Goal: Task Accomplishment & Management: Manage account settings

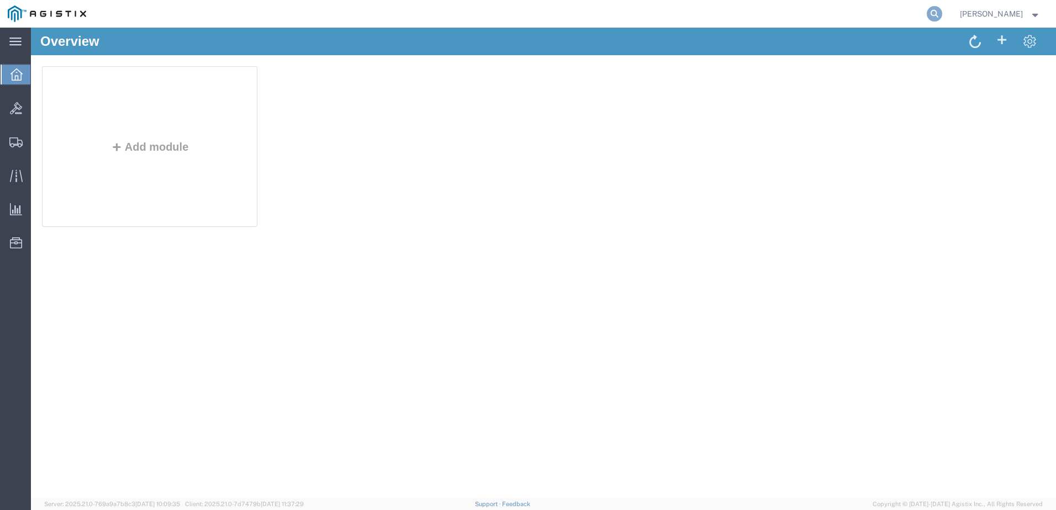
click at [942, 14] on icon at bounding box center [933, 13] width 15 height 15
click at [878, 10] on input "search" at bounding box center [759, 14] width 336 height 27
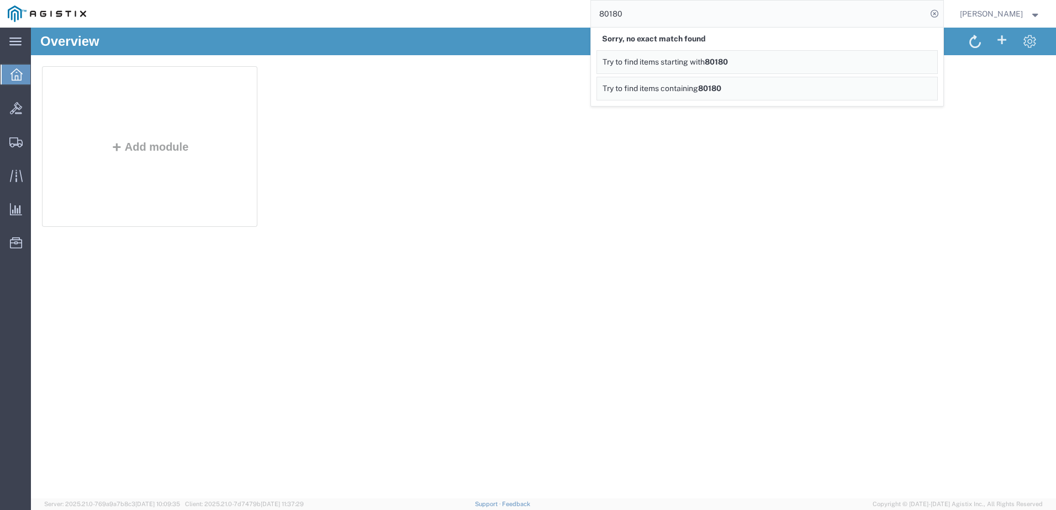
click at [615, 10] on input "80180" at bounding box center [759, 14] width 336 height 27
type input "GDIT-80180"
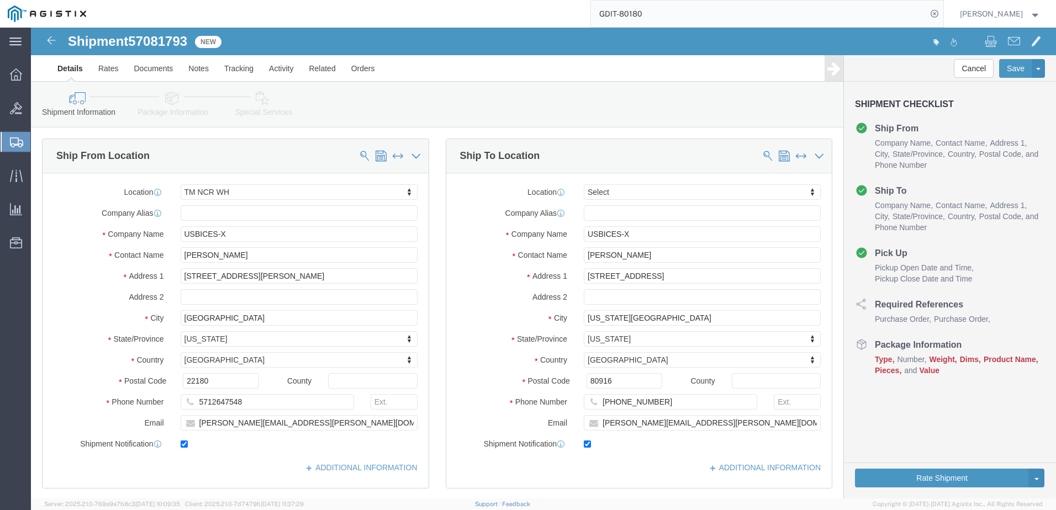
select select "69651"
select select
click link "Package Information"
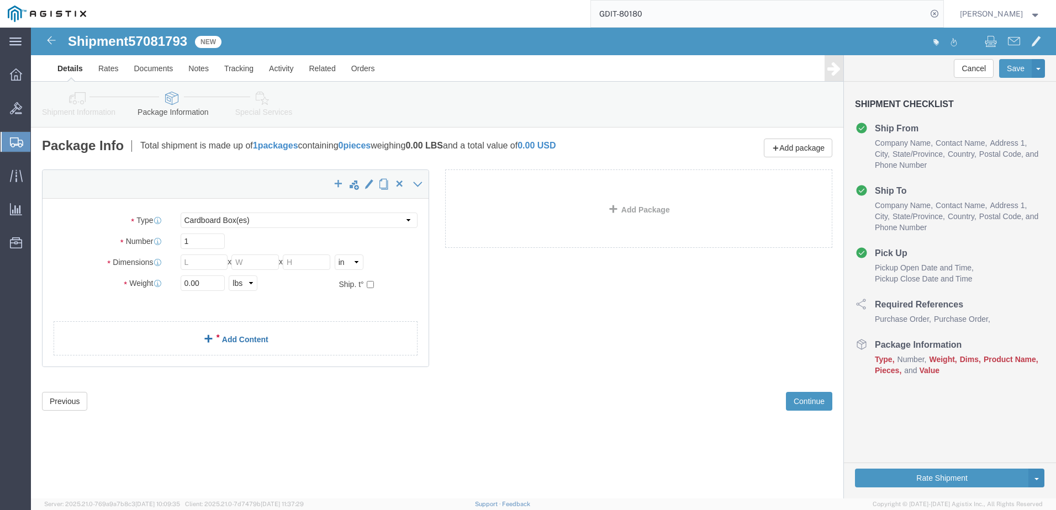
click link "Add Content"
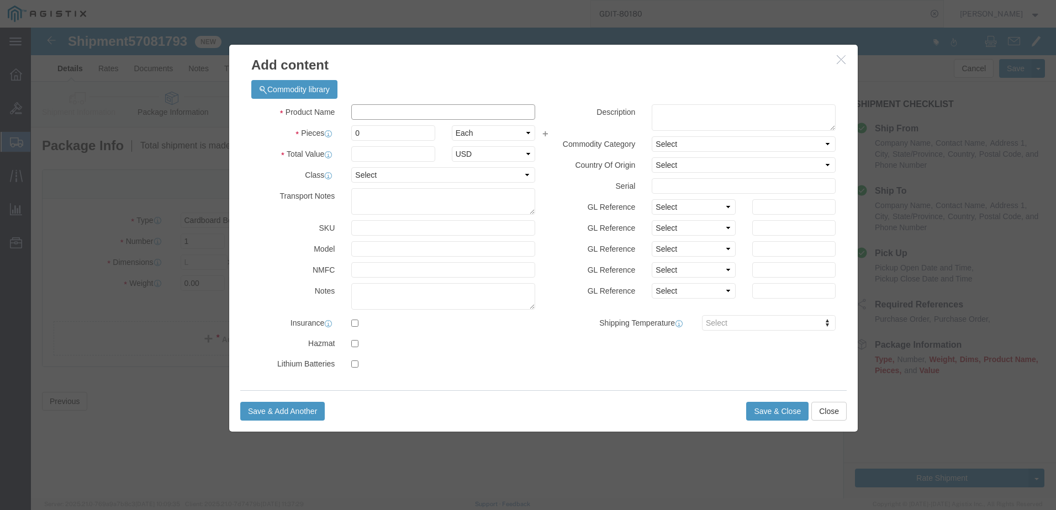
click input "text"
paste input "CS-CODEC-PRO-K9++"
type input "CS-CODEC-PRO-K9++"
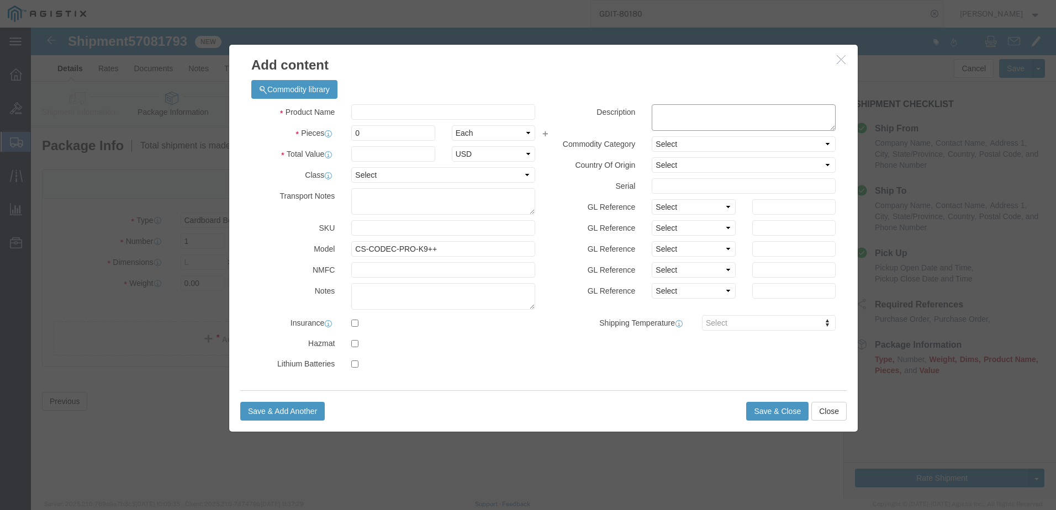
click textarea
paste textarea ""Cisco Webex Codec Pro - TAA compliant""
type textarea ""Cisco Webex Codec Pro - TAA compliant""
click input "text"
type input "c"
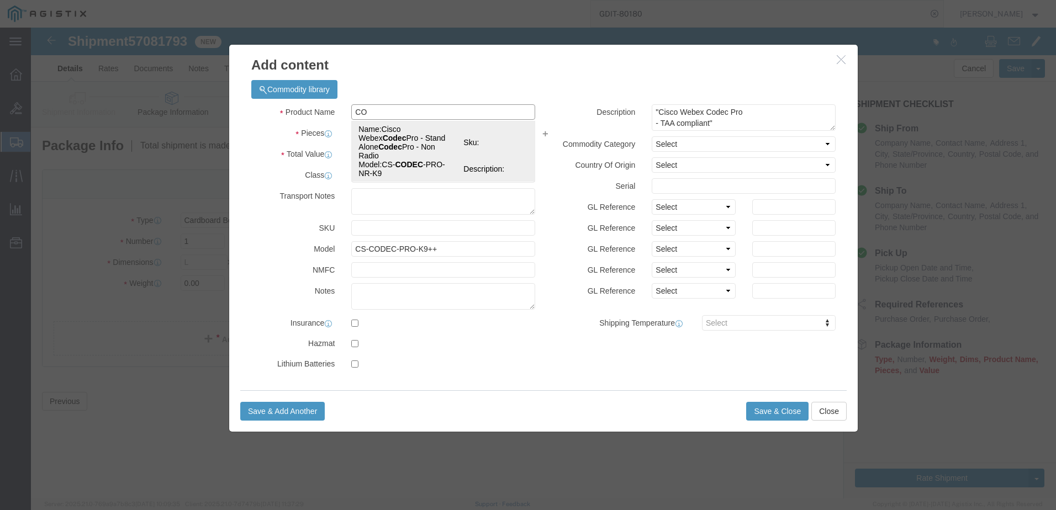
type input "C"
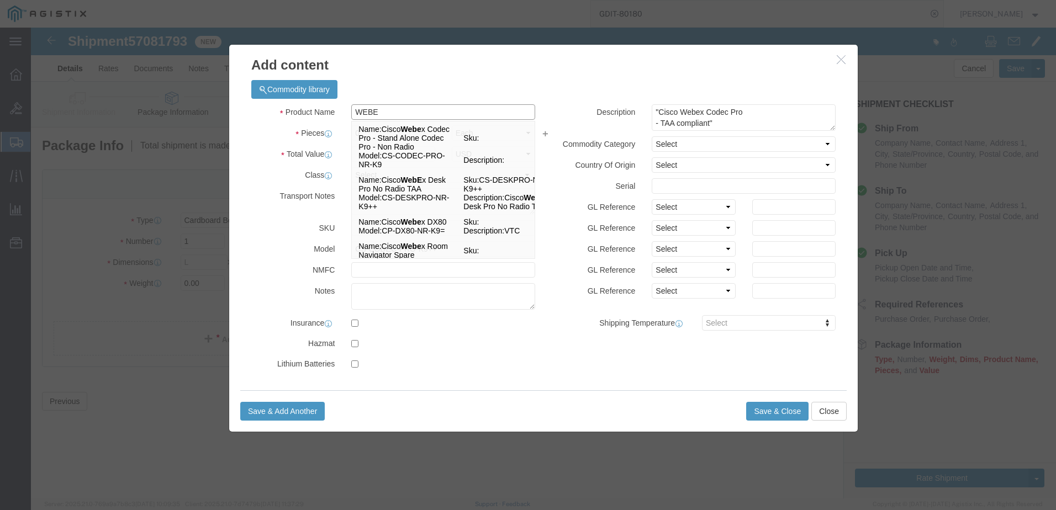
type input "WEBE"
click div "Commodity library"
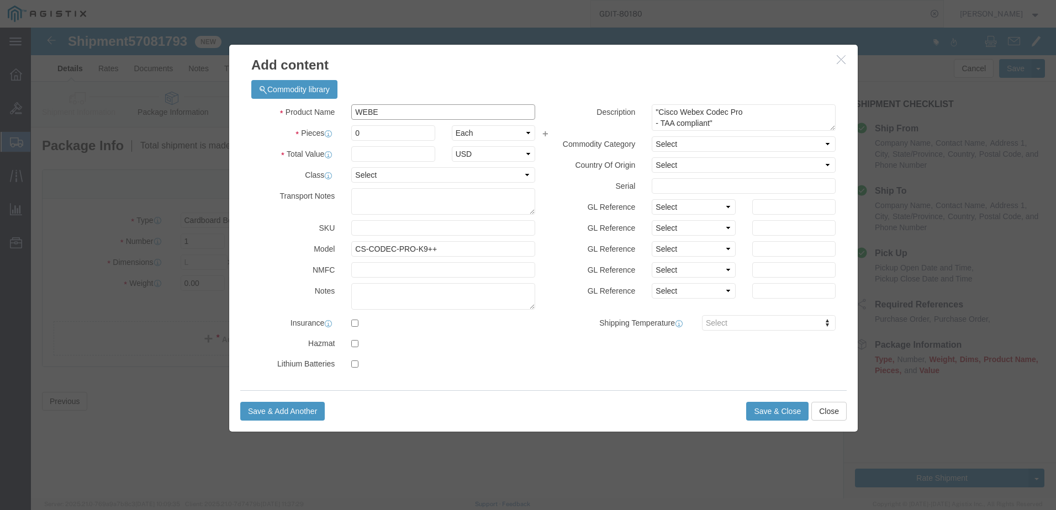
click input "WEBE"
type input "CISCO CODEC PRO"
click input "0"
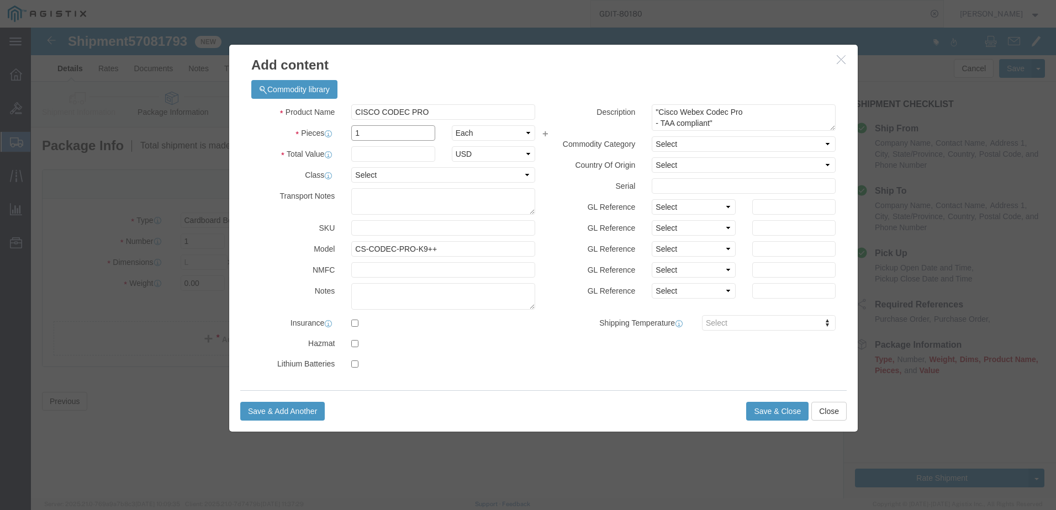
type input "1"
click input "text"
click input "1343540"
type input "13435.40"
click select "Select [GEOGRAPHIC_DATA] [GEOGRAPHIC_DATA] [GEOGRAPHIC_DATA] [GEOGRAPHIC_DATA] …"
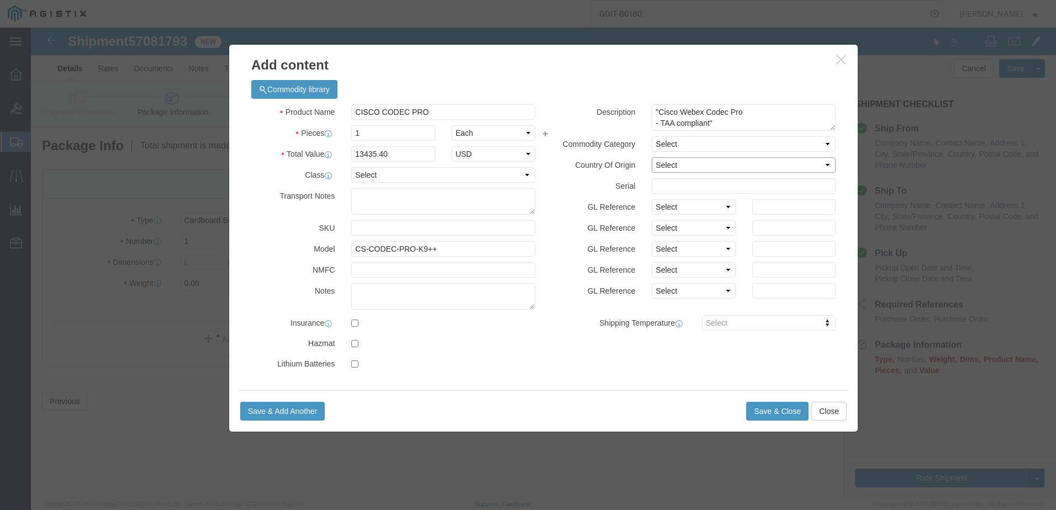
select select "US"
click select "Select [GEOGRAPHIC_DATA] [GEOGRAPHIC_DATA] [GEOGRAPHIC_DATA] [GEOGRAPHIC_DATA] …"
click input "text"
paste input "FLM29353EL8"
type input "FLM29353EL8"
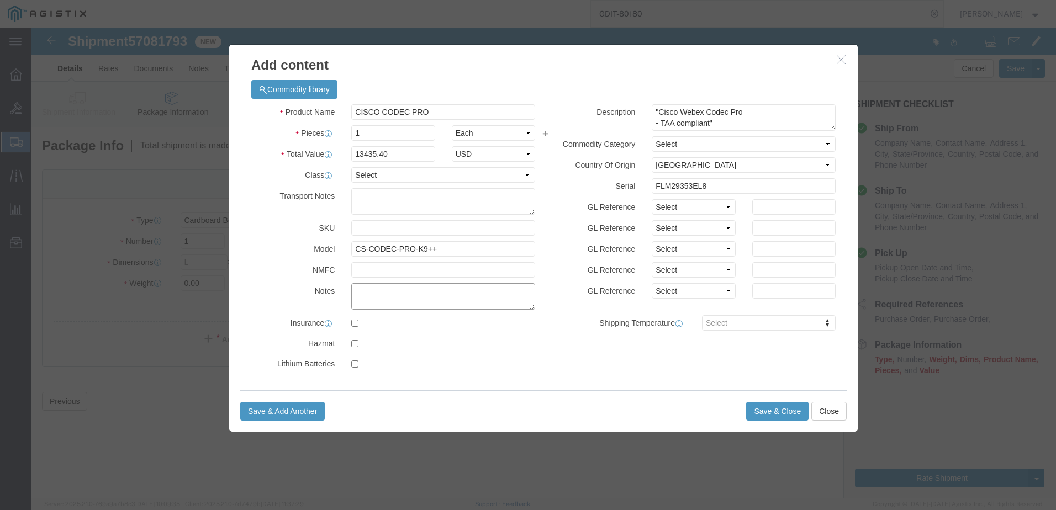
click textarea
paste textarea "146739"
type textarea "AT: 146739"
click select "Select 50 55 60 65 70 85 92.5 100 125 175 250 300 400"
select select "92.5"
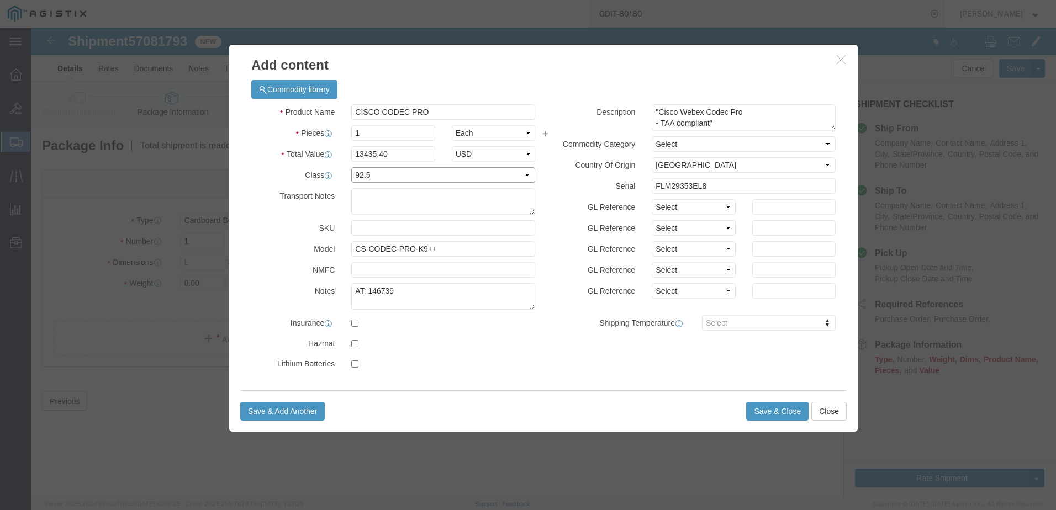
click select "Select 50 55 60 65 70 85 92.5 100 125 175 250 300 400"
click button "Save & Add Another"
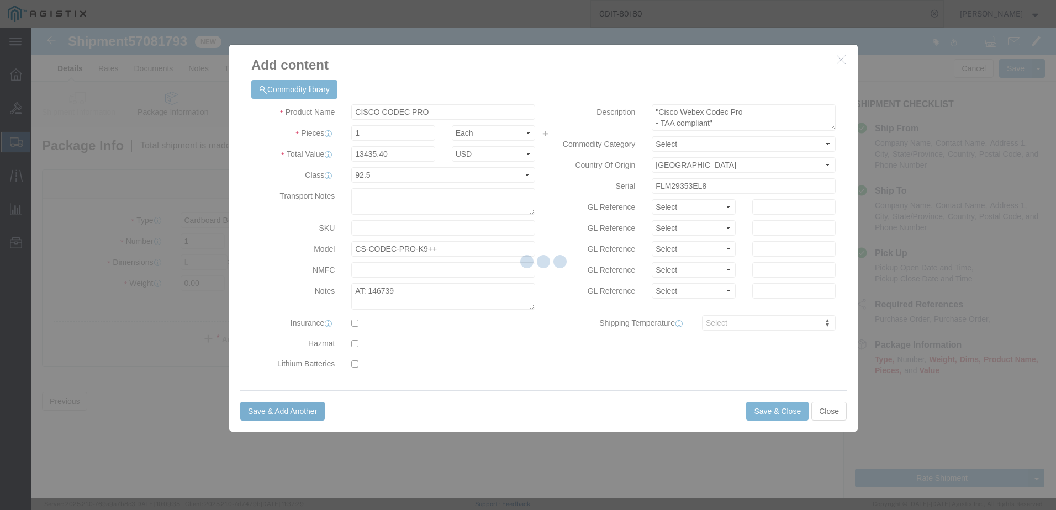
select select "EA"
select select
select select "USD"
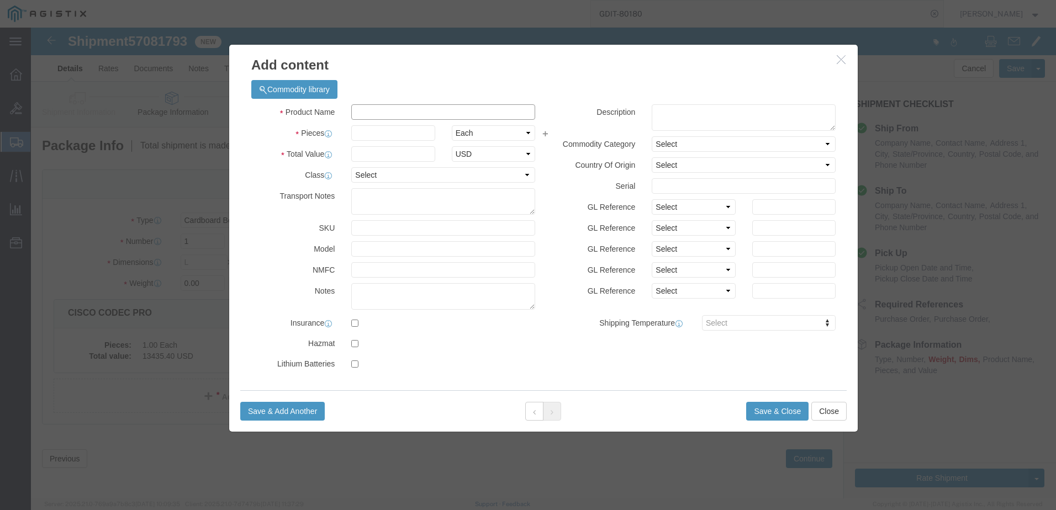
click input "Product Name : This field is required."
type input "CISCO NAVIGATOR"
click div "Product Name CISCO NAVIGATOR CISCO Pieces Select Bag Barrels 100Board Feet Bott…"
click input "text"
type input "1"
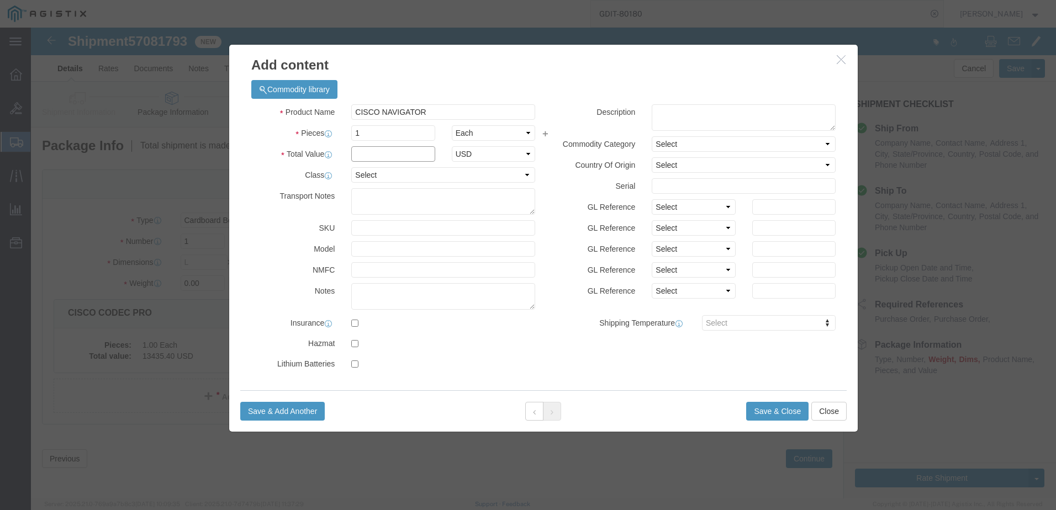
click input "text"
type input "704.85"
drag, startPoint x: 361, startPoint y: 141, endPoint x: 358, endPoint y: 155, distance: 14.1
click select "Select 50 55 60 65 70 85 92.5 100 125 175 250 300 400"
select select "92.5"
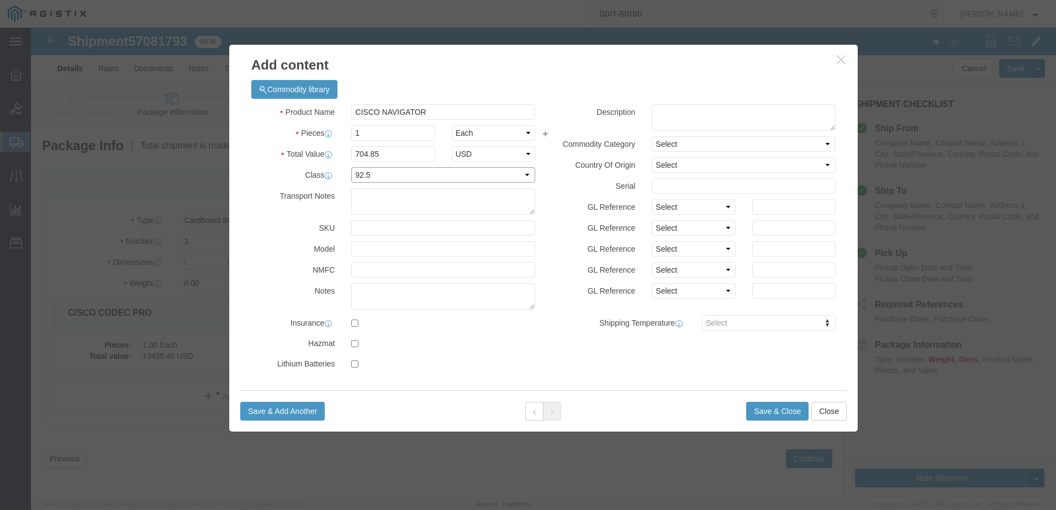
click select "Select 50 55 60 65 70 85 92.5 100 125 175 250 300 400"
click div "Commodity library"
click textarea
paste textarea ""Cisco Room Navigator-Table Stand, White""
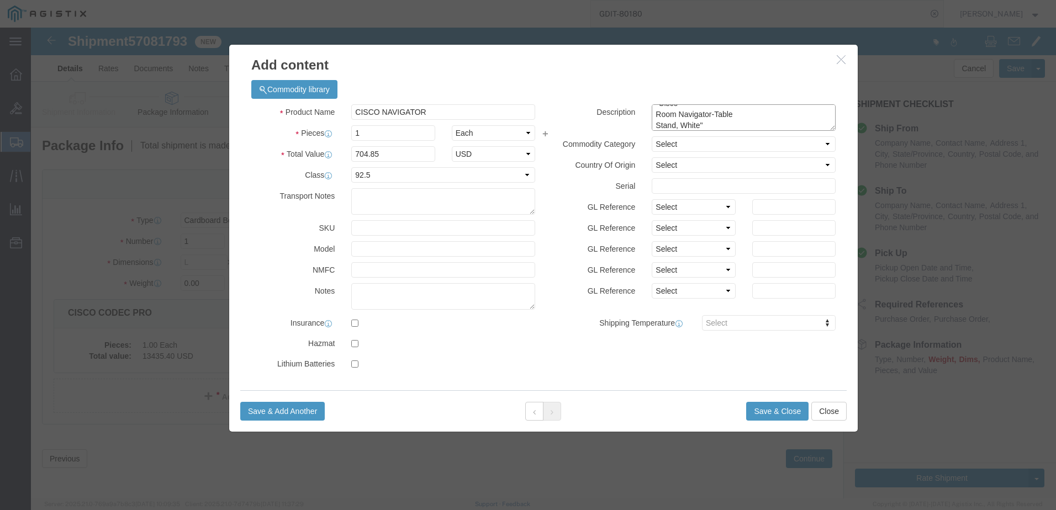
type textarea ""Cisco Room Navigator-Table Stand, White""
click select "Select [GEOGRAPHIC_DATA] [GEOGRAPHIC_DATA] [GEOGRAPHIC_DATA] [GEOGRAPHIC_DATA] …"
select select "US"
click select "Select [GEOGRAPHIC_DATA] [GEOGRAPHIC_DATA] [GEOGRAPHIC_DATA] [GEOGRAPHIC_DATA] …"
click input "text"
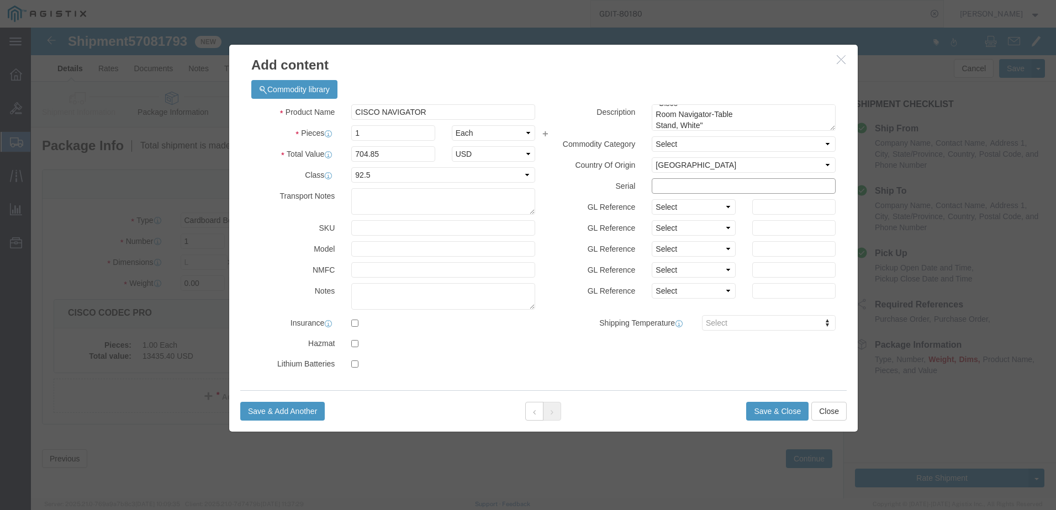
paste input "FOC2926H81M"
type input "FOC2926H81M"
click input "text"
paste input "CS-T10-TS-L-K9"
type input "CS-T10-TS-L-K9"
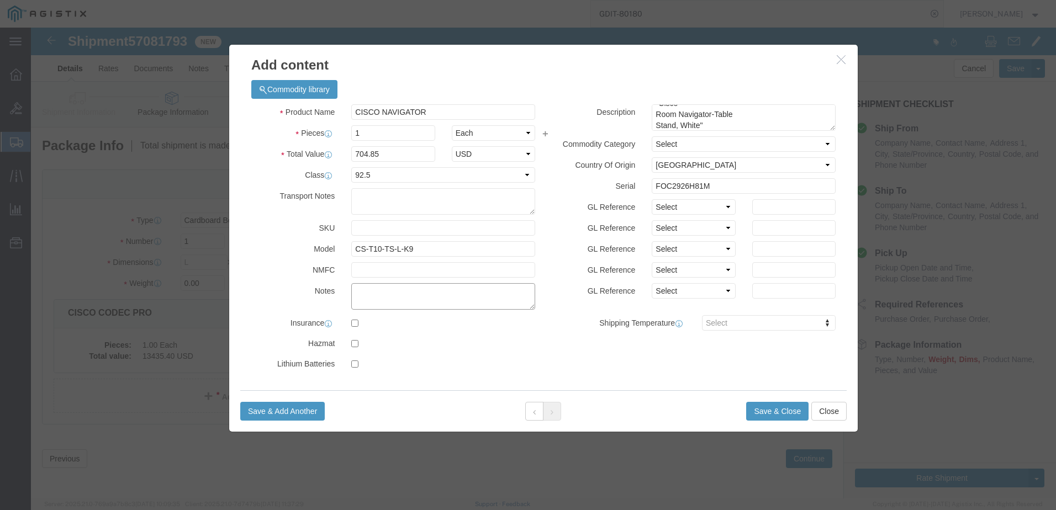
click textarea
click textarea "AT:"
paste textarea "146738"
type textarea "AT: 146738"
click button "Save & Close"
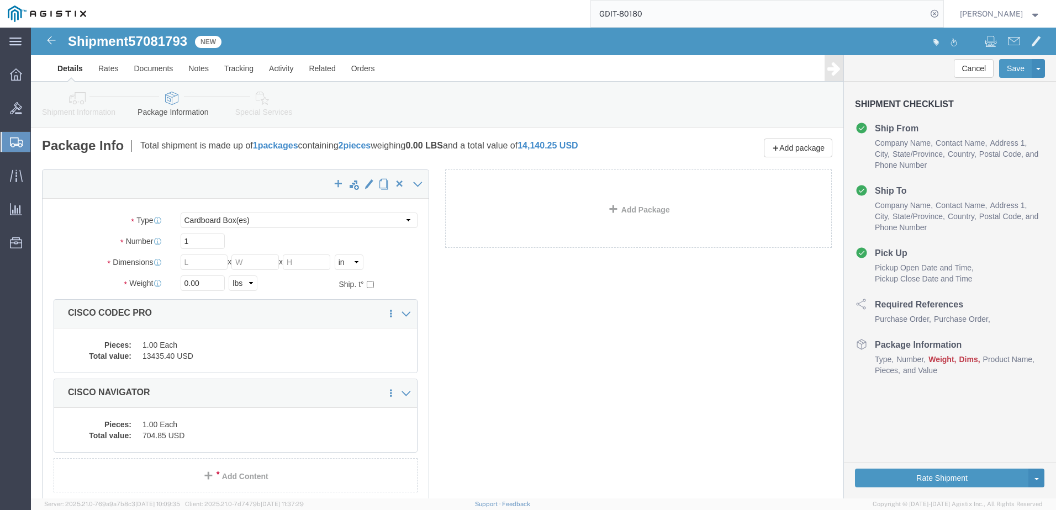
click div "x Package Type Select Bale(s) Basket(s) Bolt(s) Bottle(s) Buckets Bulk Bundle(s…"
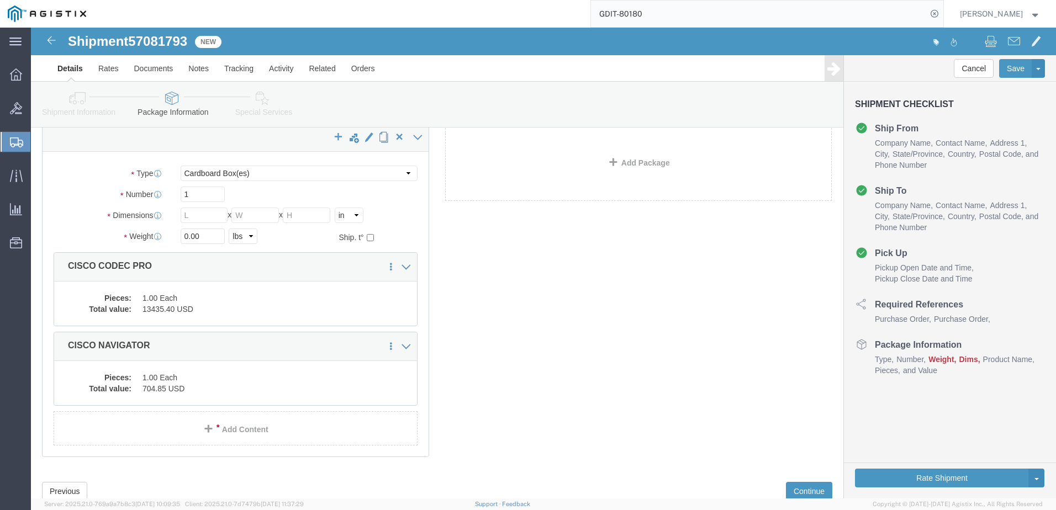
scroll to position [28, 0]
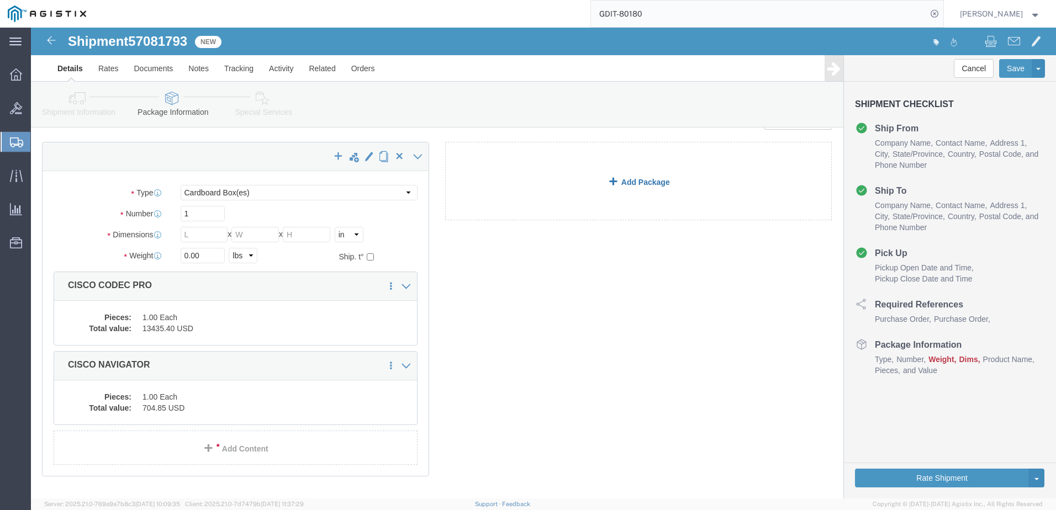
click link "Add Package"
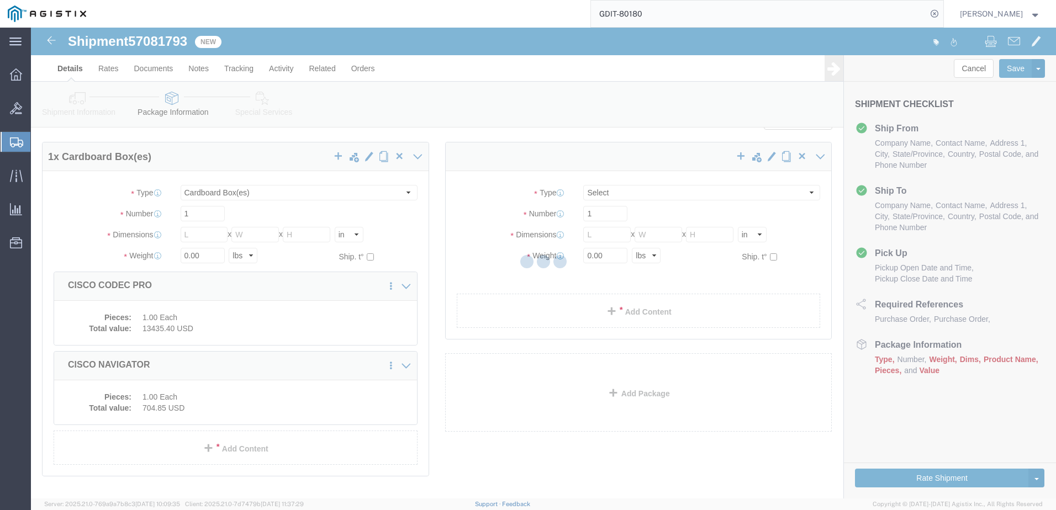
scroll to position [19, 0]
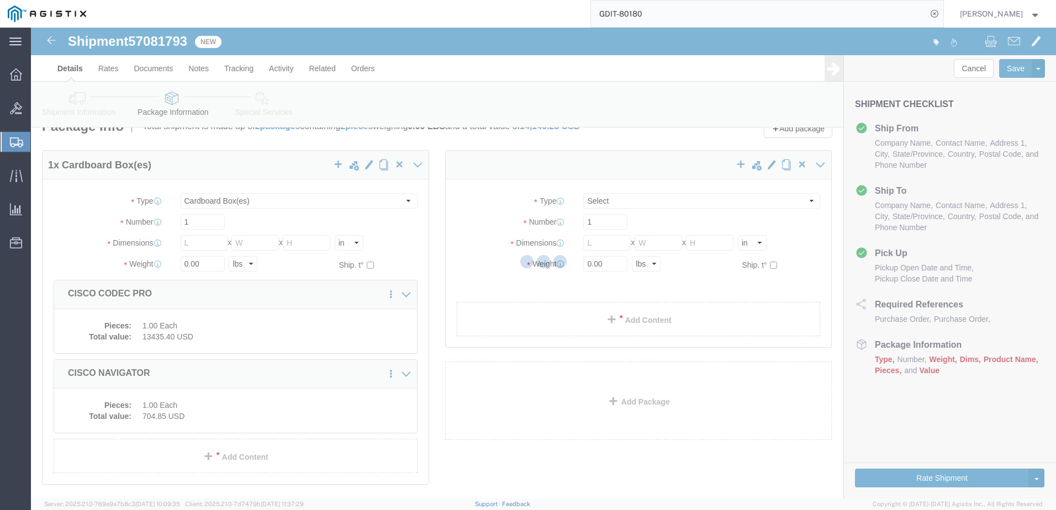
select select "CBOX"
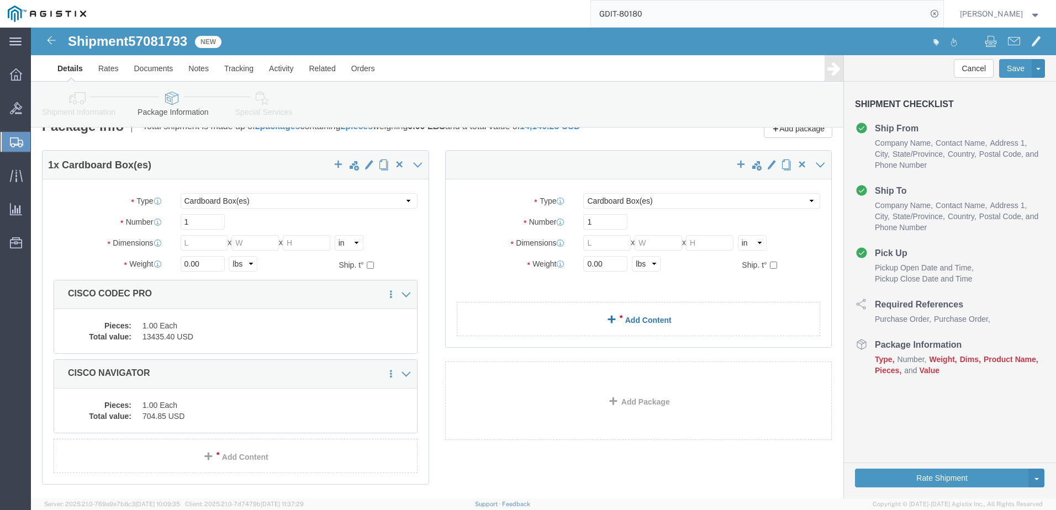
click link "Add Content"
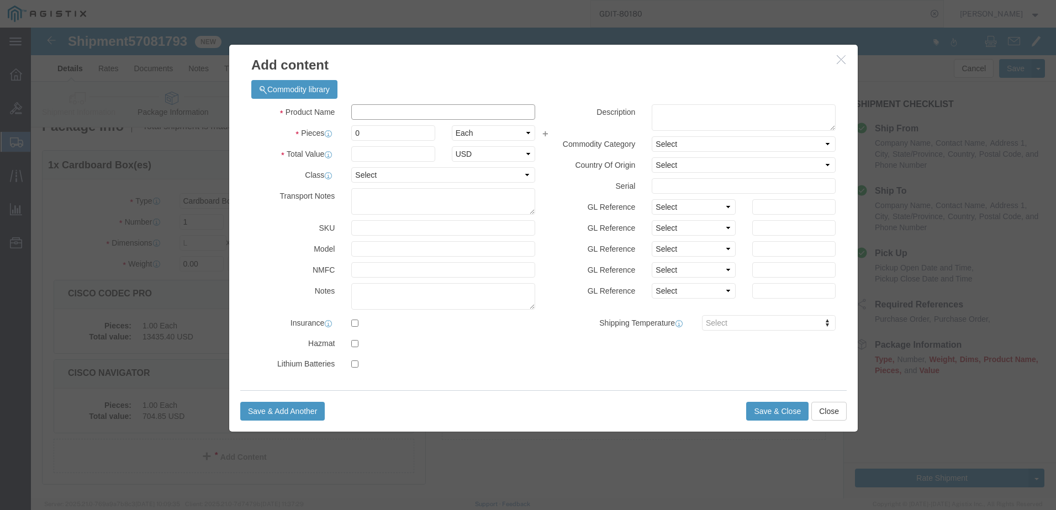
click input "text"
type input "CISCO PHONE"
click input "0"
type input "1"
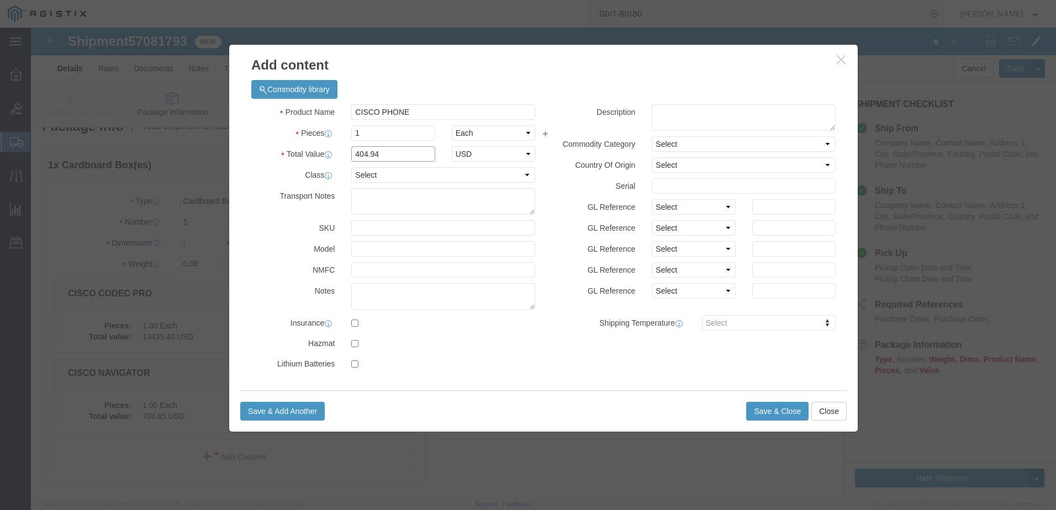
type input "404.94"
drag, startPoint x: 358, startPoint y: 149, endPoint x: 358, endPoint y: 155, distance: 6.1
click select "Select 50 55 60 65 70 85 92.5 100 125 175 250 300 400"
select select "92.5"
click select "Select 50 55 60 65 70 85 92.5 100 125 175 250 300 400"
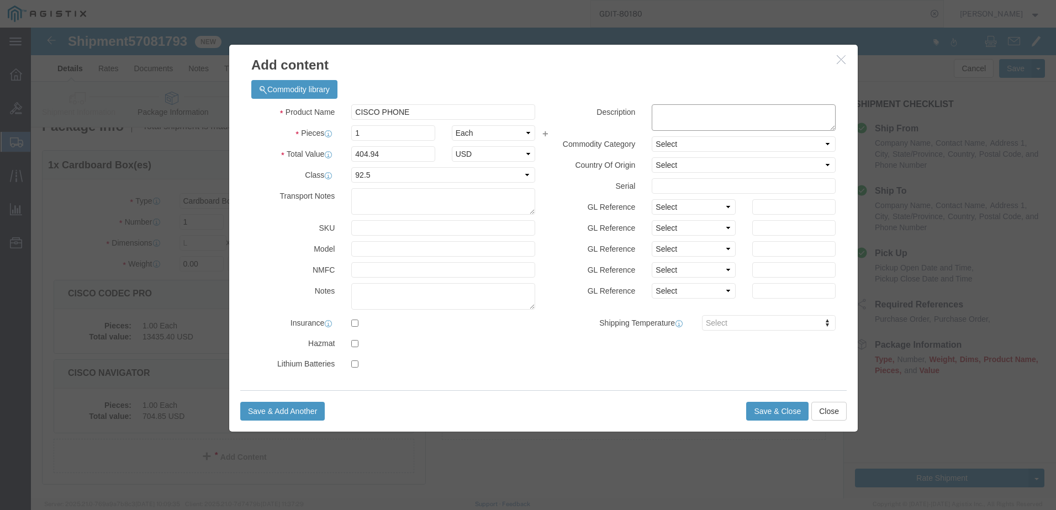
click textarea
paste textarea ""Cisco IP Phone 8851 No Radio variant for TAA""
type textarea ""Cisco IP Phone 8851 No Radio variant for TAA""
click select "Select [GEOGRAPHIC_DATA] [GEOGRAPHIC_DATA] [GEOGRAPHIC_DATA] [GEOGRAPHIC_DATA] …"
select select "US"
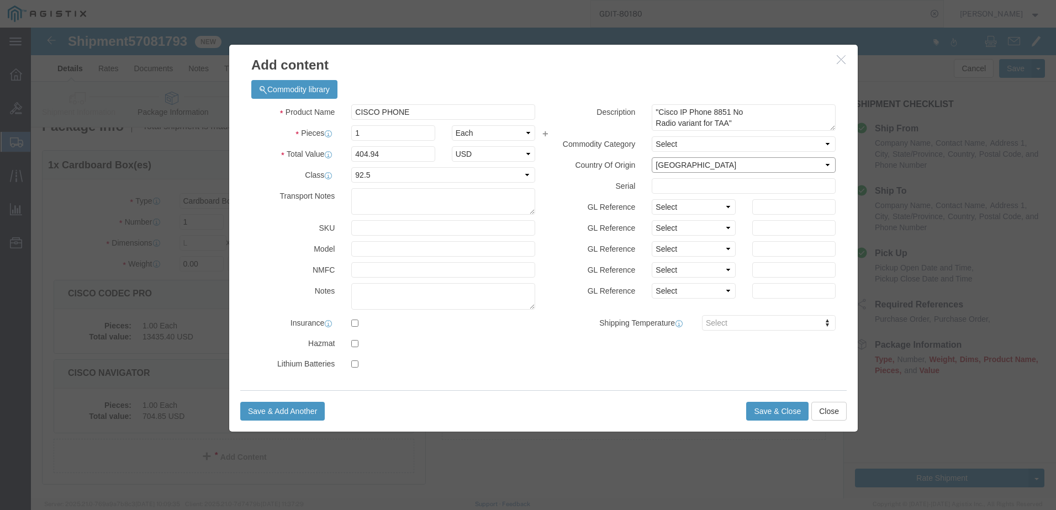
click select "Select [GEOGRAPHIC_DATA] [GEOGRAPHIC_DATA] [GEOGRAPHIC_DATA] [GEOGRAPHIC_DATA] …"
click textarea
type textarea "AT:"
click input "text"
paste input "CP-8851-K9++="
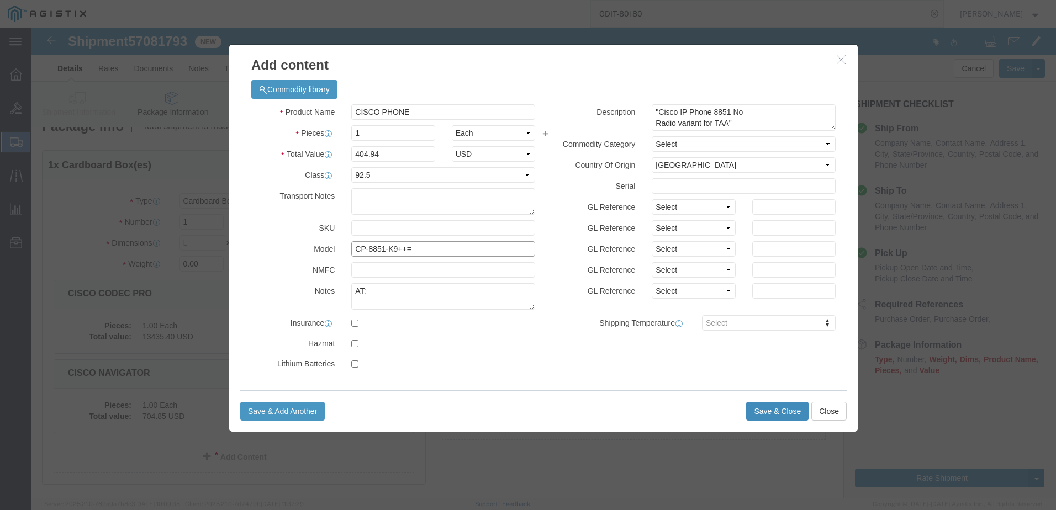
type input "CP-8851-K9++="
click button "Save & Close"
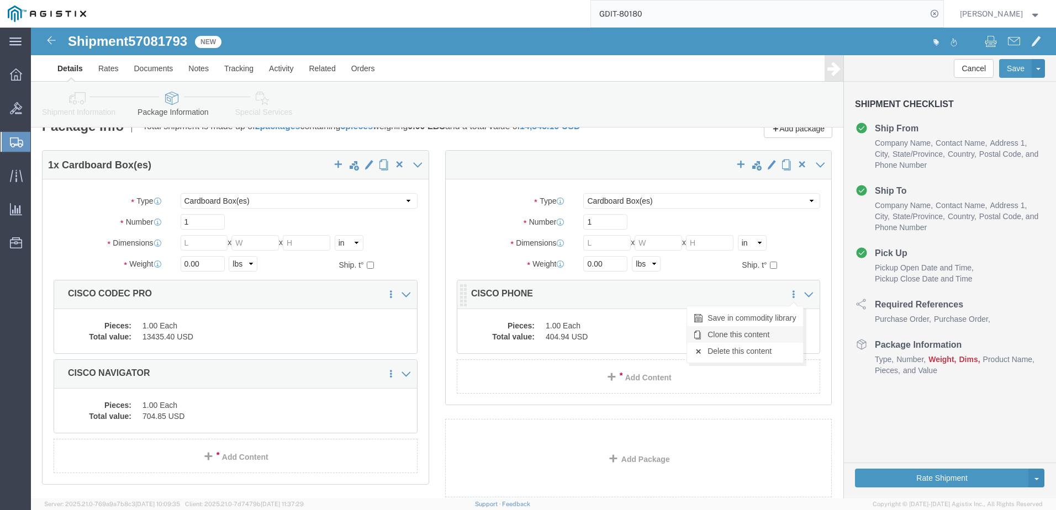
click link "Clone this content"
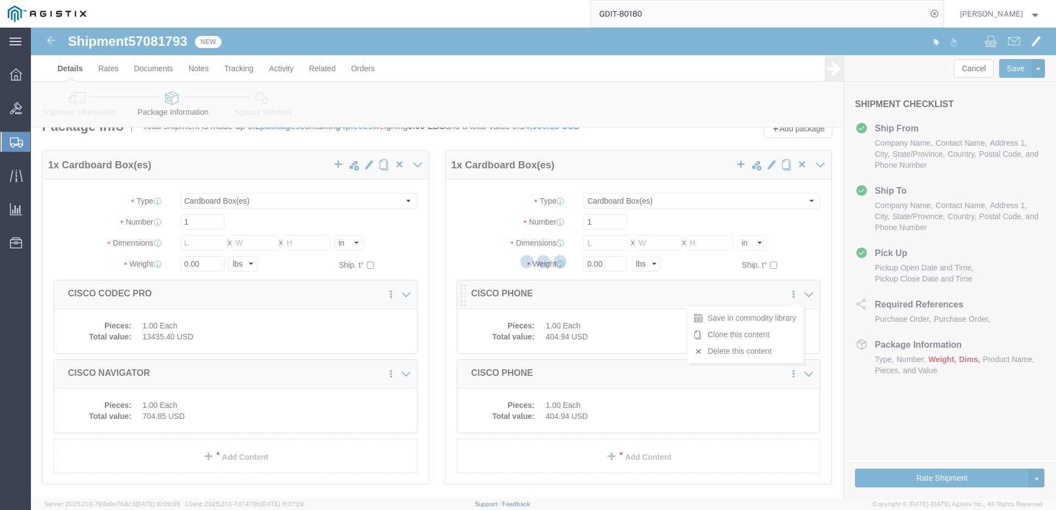
select select "CBOX"
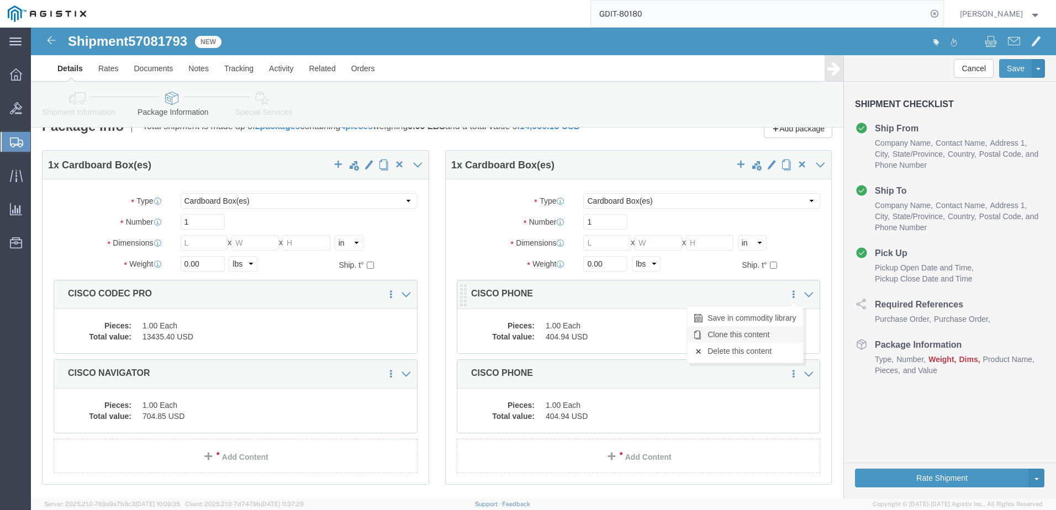
click link "Clone this content"
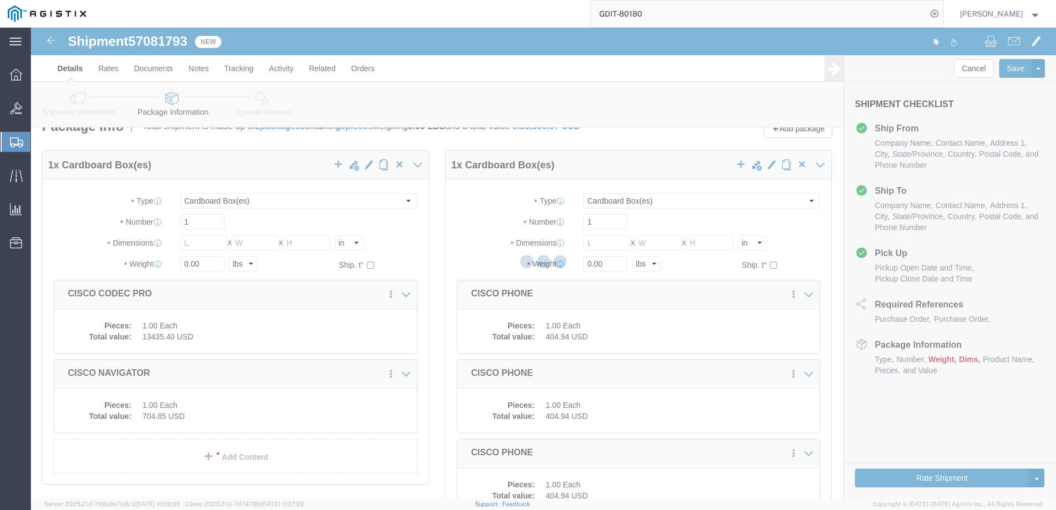
select select "CBOX"
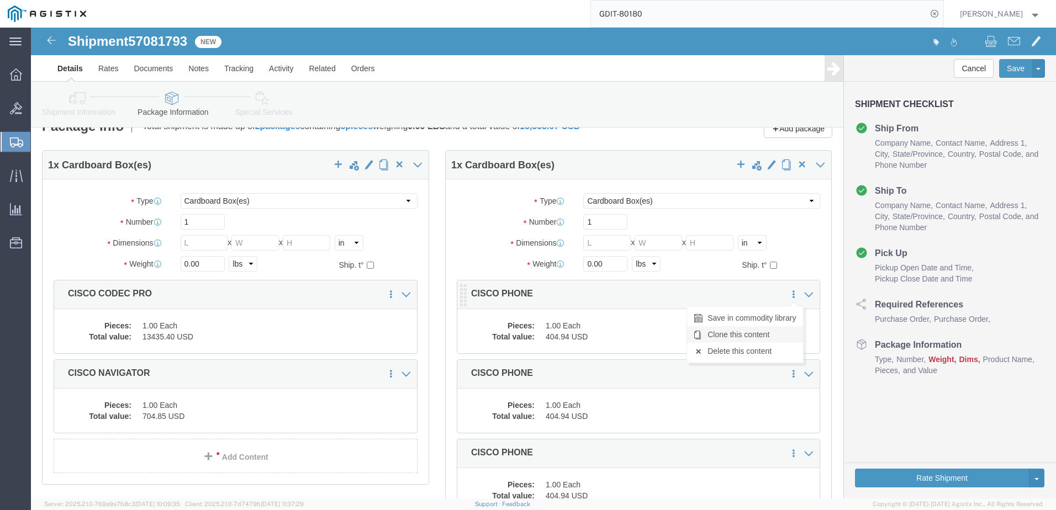
click link "Clone this content"
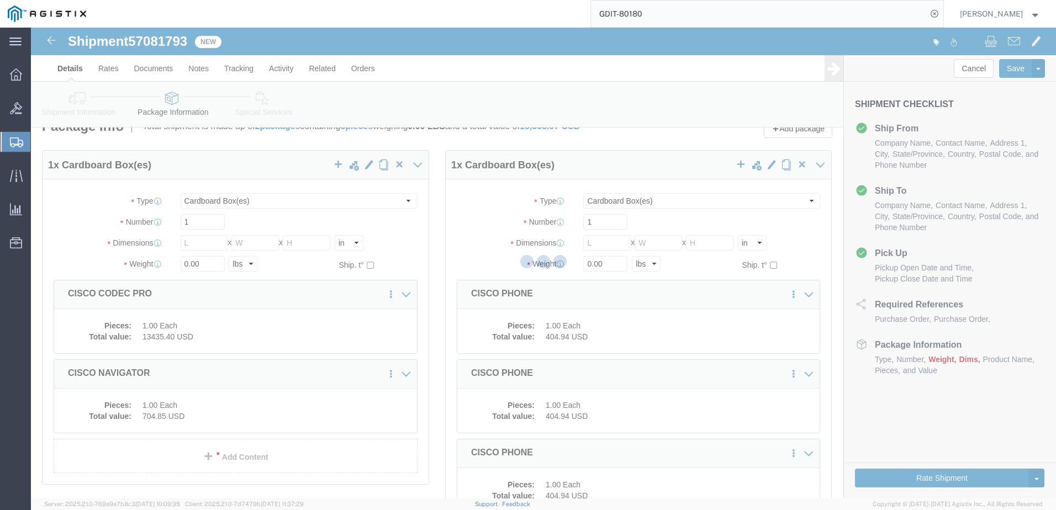
select select "CBOX"
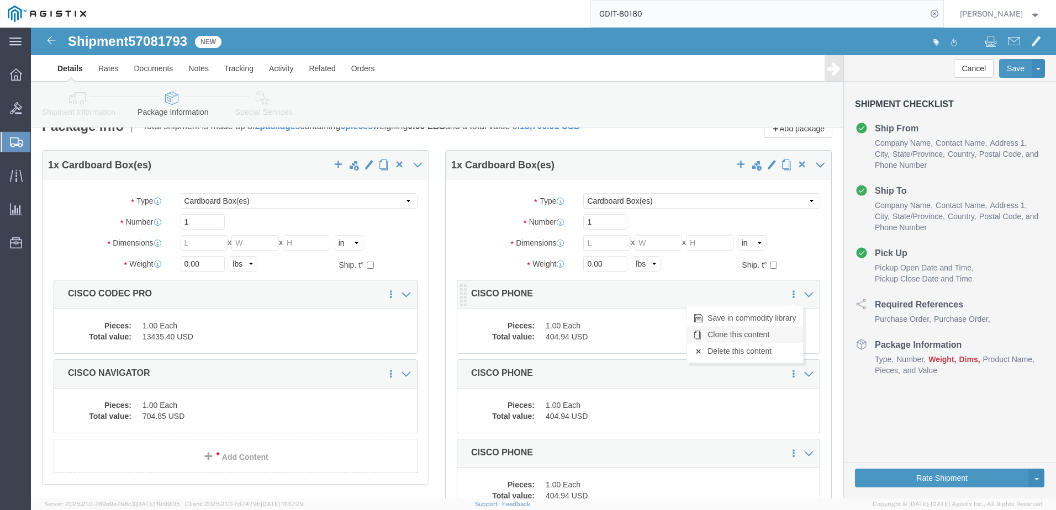
click link "Clone this content"
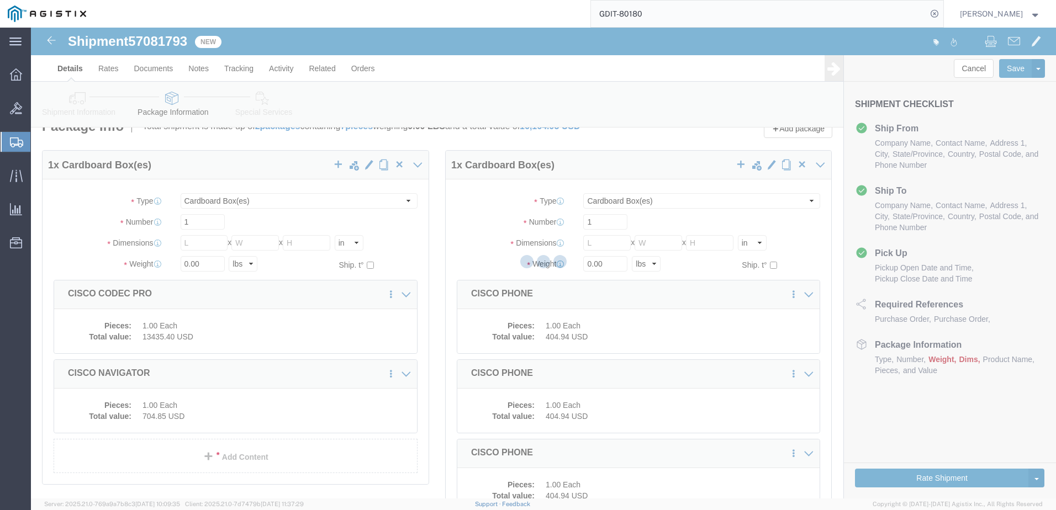
select select "CBOX"
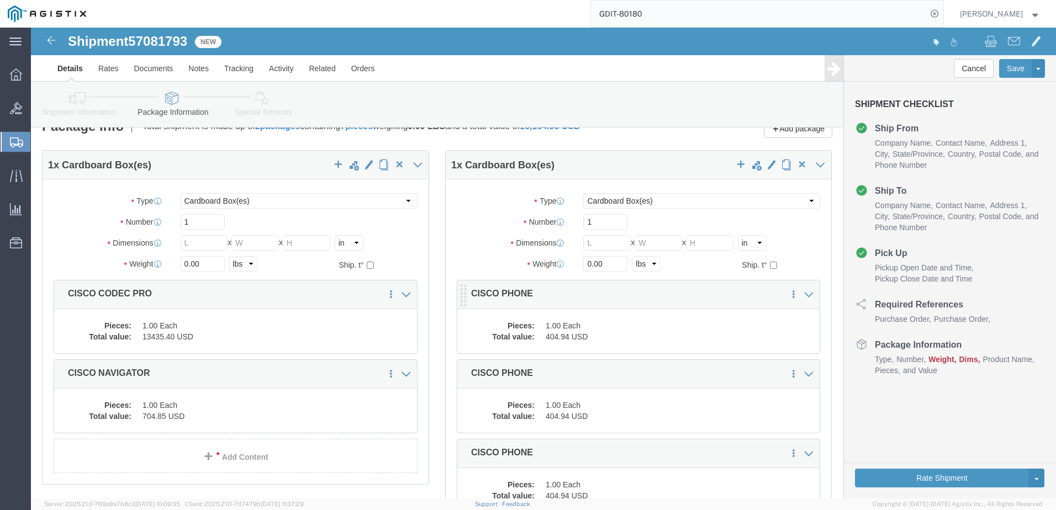
click div "Pieces: 1.00 Each Total value: 404.94 USD"
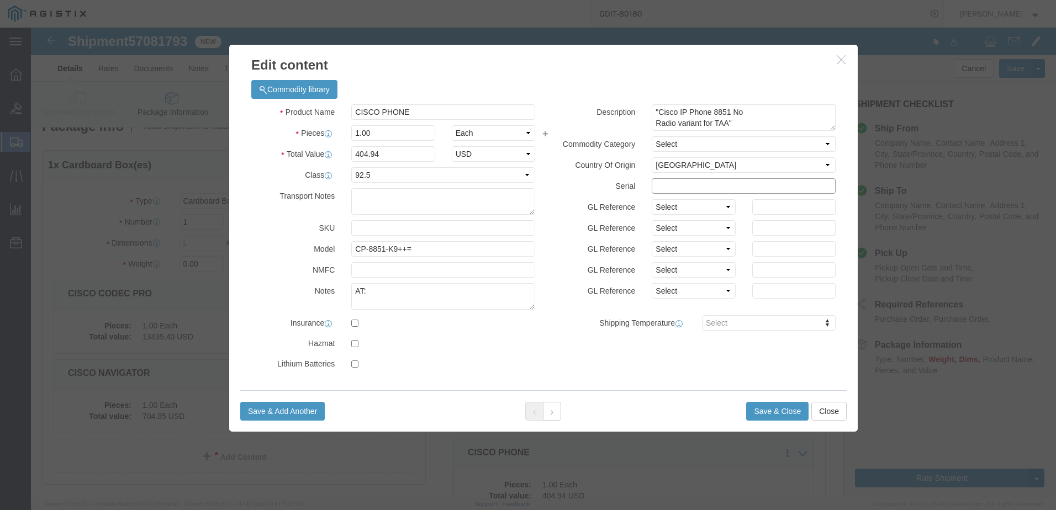
click input "text"
paste input "FJC29351LQ0"
type input "FJC29351LQ0"
click textarea "AT:"
paste textarea "146725"
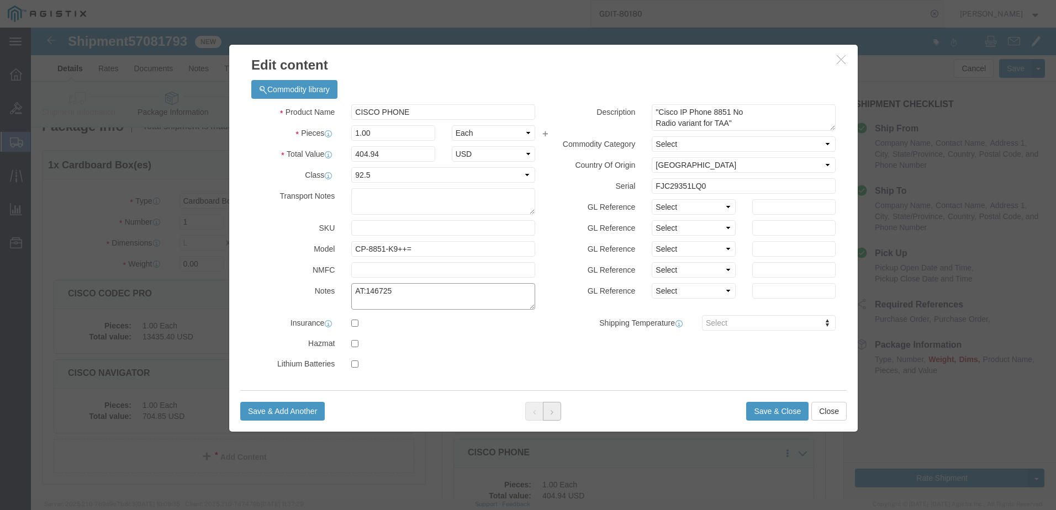
type textarea "AT:146725"
click button
click input "text"
paste input "FJC29351LPN"
type input "FJC29351LPN"
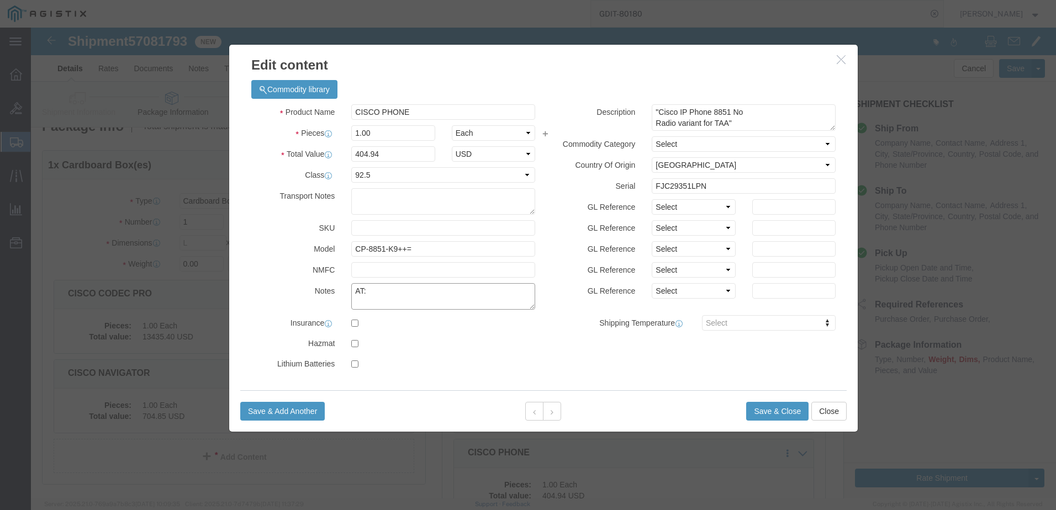
click textarea "AT:"
paste textarea "146726"
type textarea "AT:146726"
click icon
click input "text"
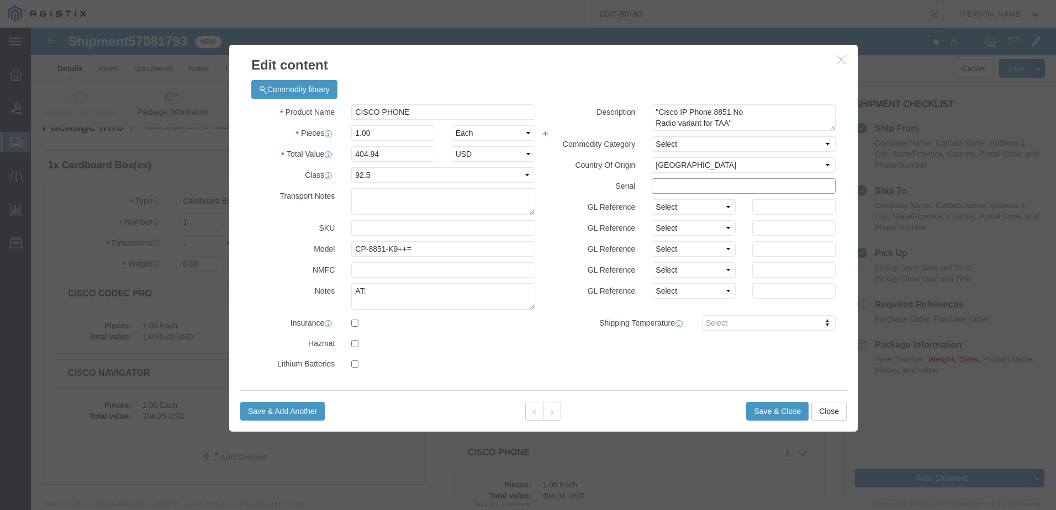
paste input "FJC29351LQG"
type input "FJC29351LQG"
click textarea "AT:"
paste textarea "146727"
type textarea "AT:146727"
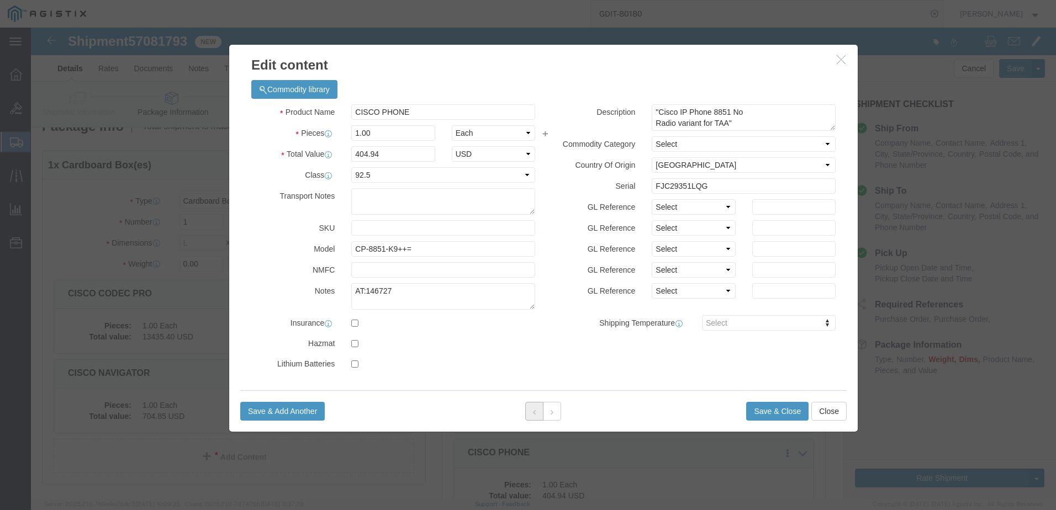
click button
click input "text"
paste input "FJC29351LJ7"
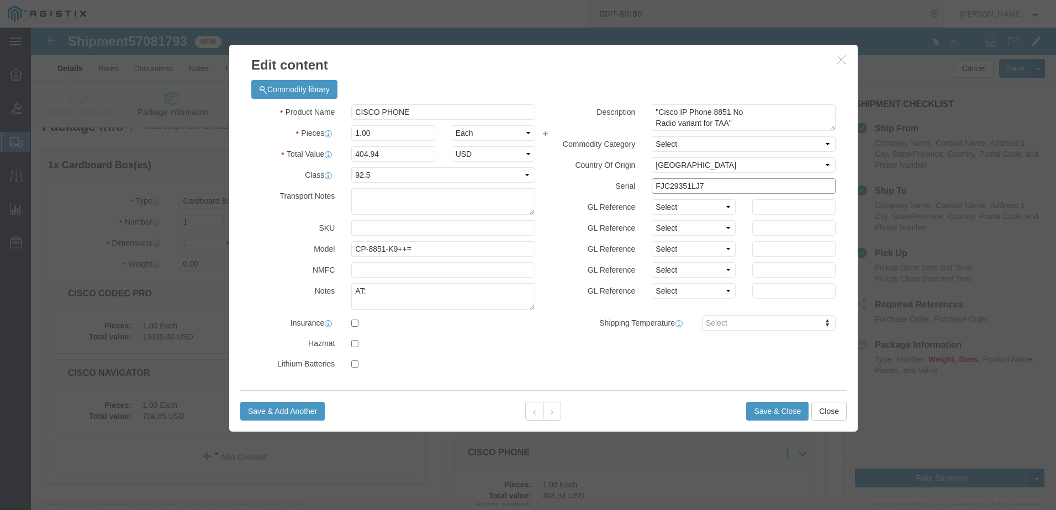
type input "FJC29351LJ7"
click input "text"
paste input "146728"
type input "1"
click textarea "AT:"
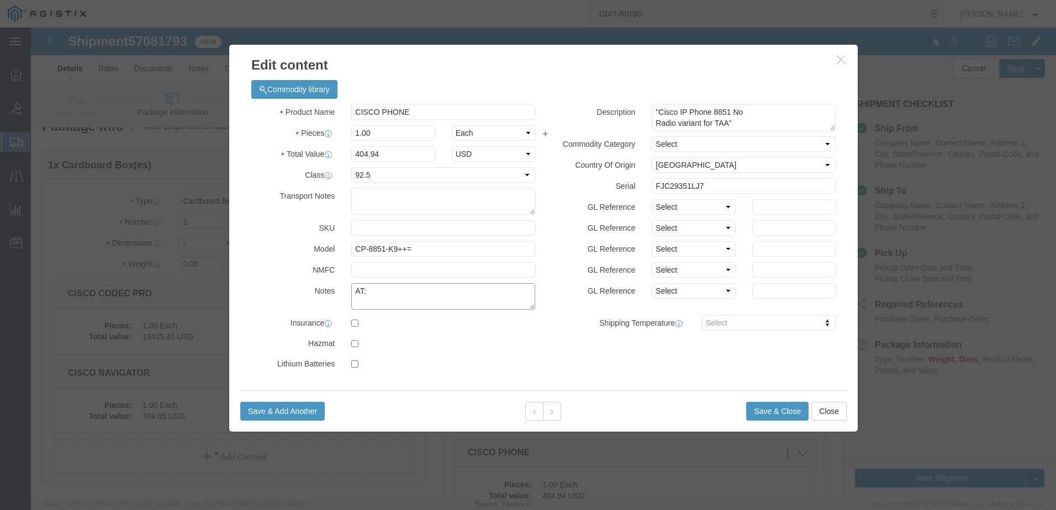
paste textarea "146728"
type textarea "AT:146728"
click div "Save & Add Another Save & Close Close"
click button
click textarea "AT:"
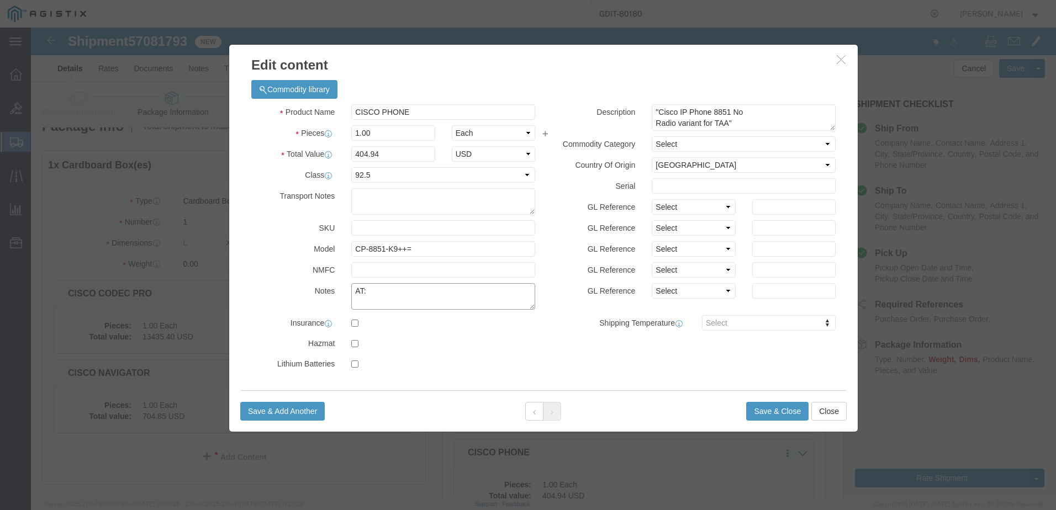
paste textarea "146729"
type textarea "AT:146729"
click input "text"
paste input "FJC29351LQZ"
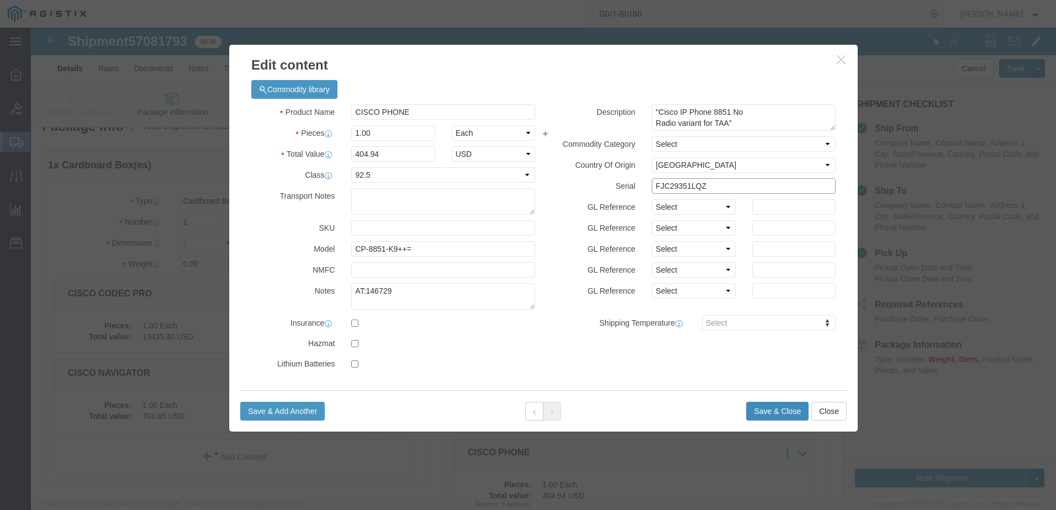
type input "FJC29351LQZ"
click button "Save & Close"
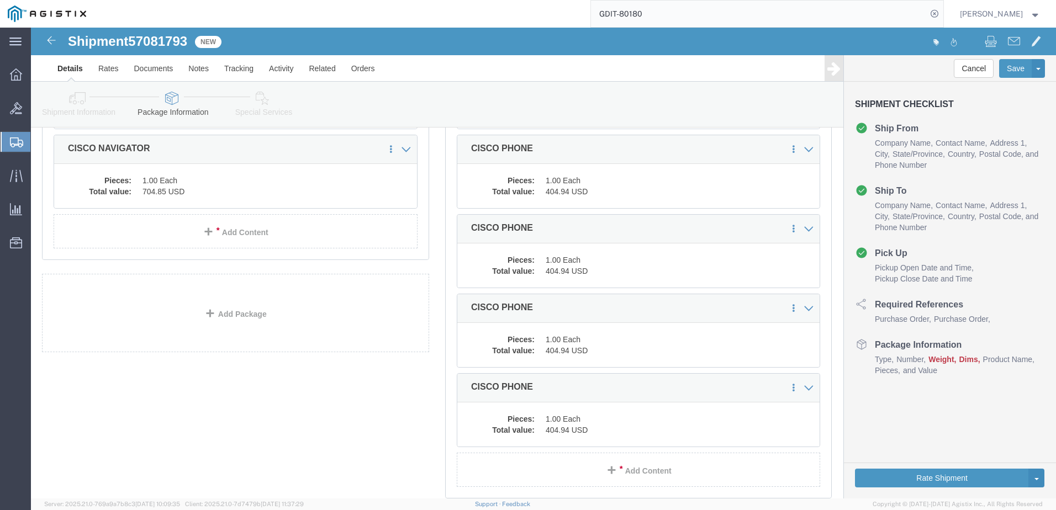
scroll to position [321, 0]
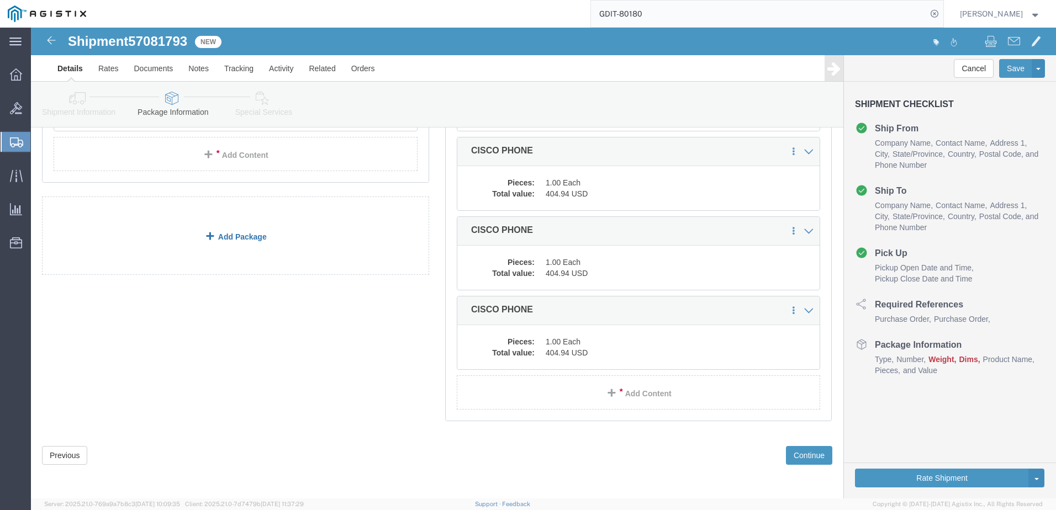
click link "Add Package"
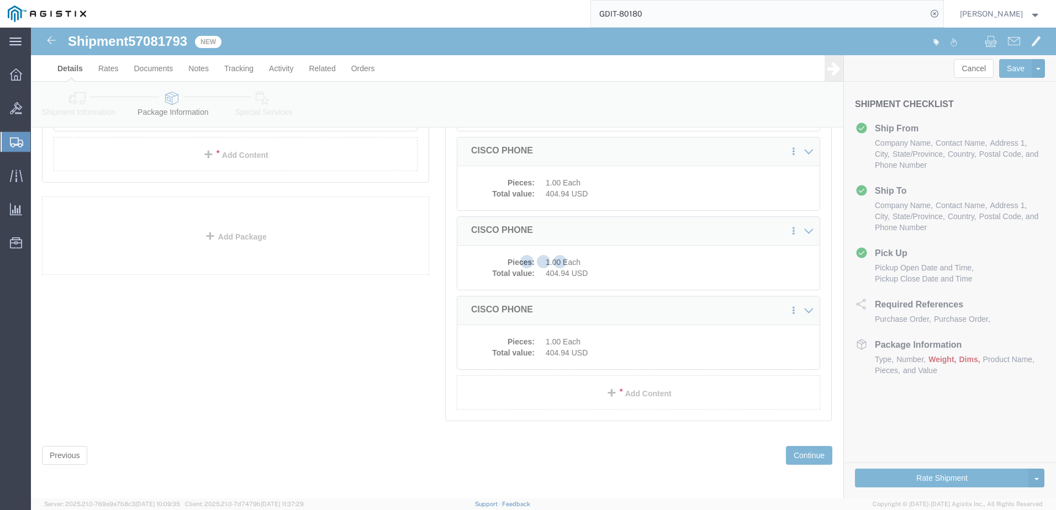
scroll to position [258, 0]
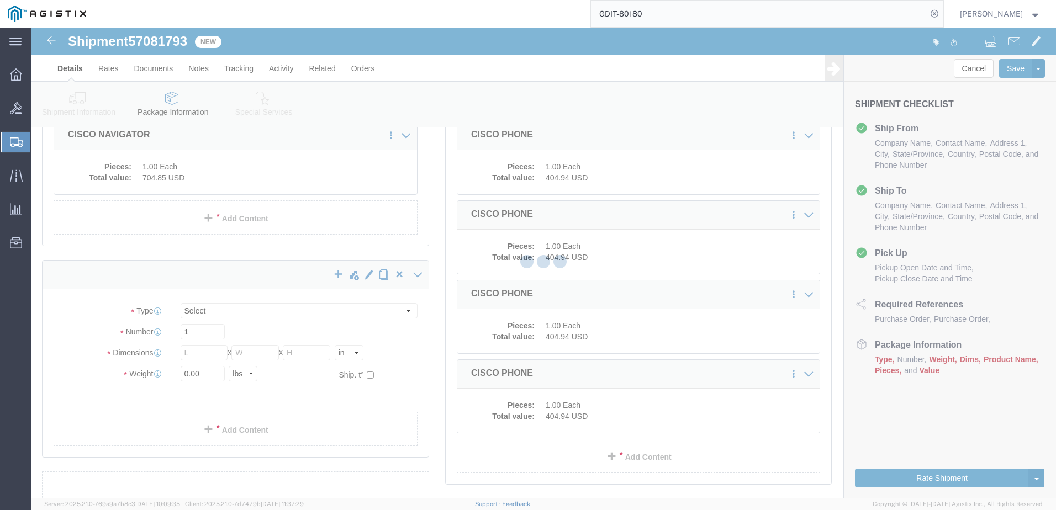
select select "CBOX"
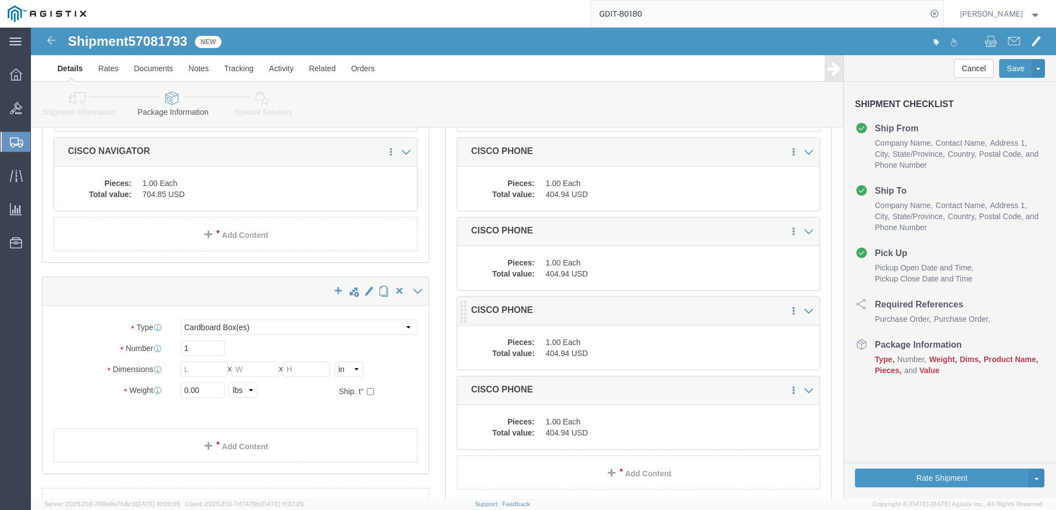
scroll to position [381, 0]
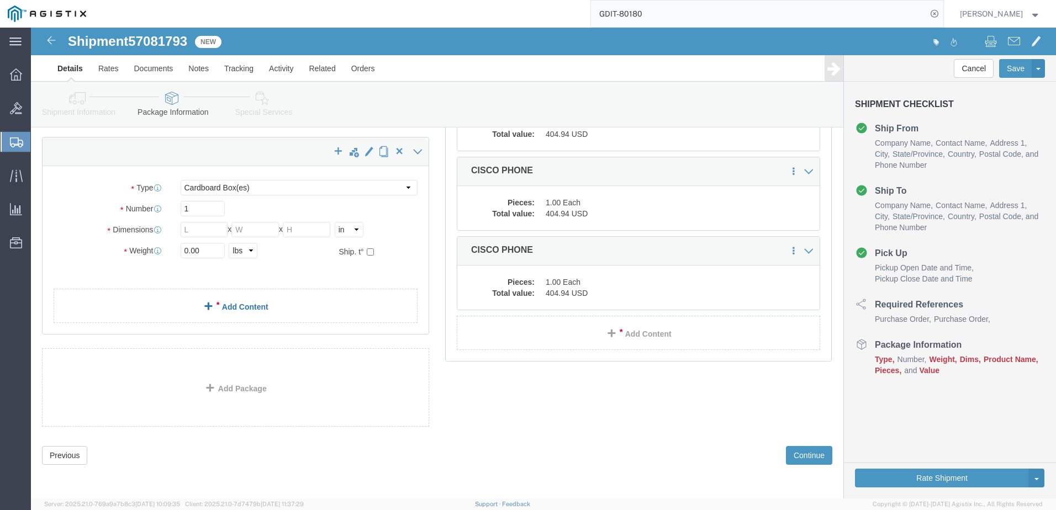
click link "Add Content"
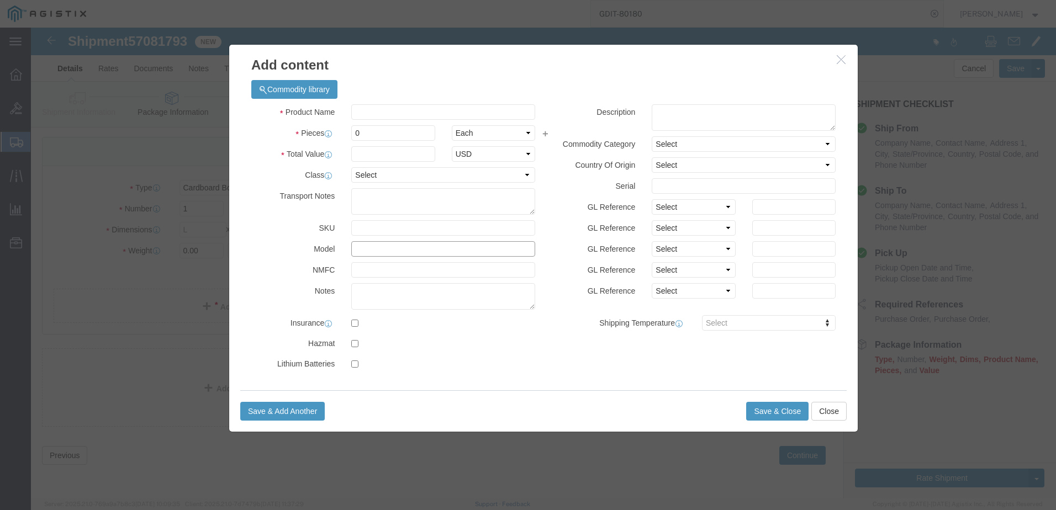
click input "text"
paste input "CP-PWR-CORD-NA="
type input "CP-PWR-CORD-NA="
click div "Commodity library"
click input "text"
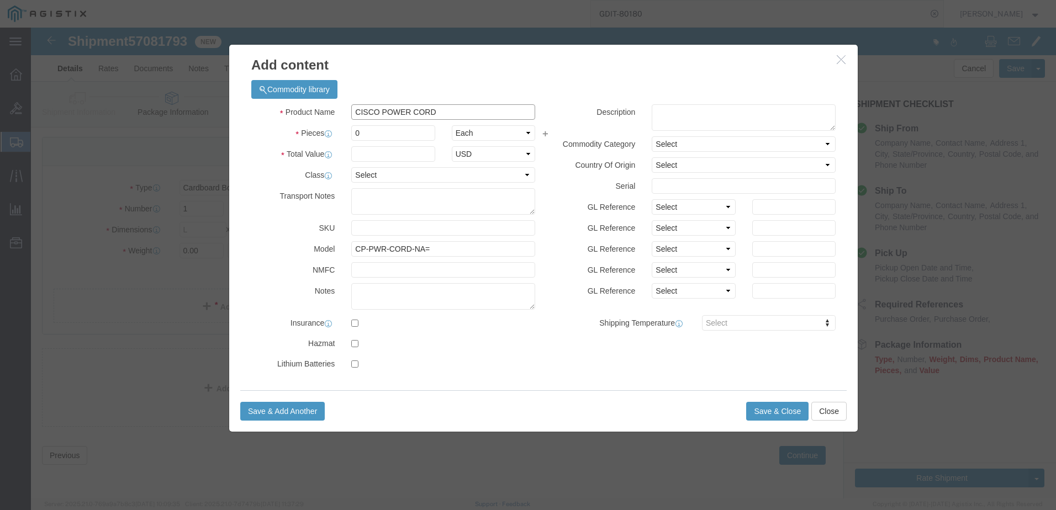
type input "CISCO POWER CORD"
click input "0"
click input "4"
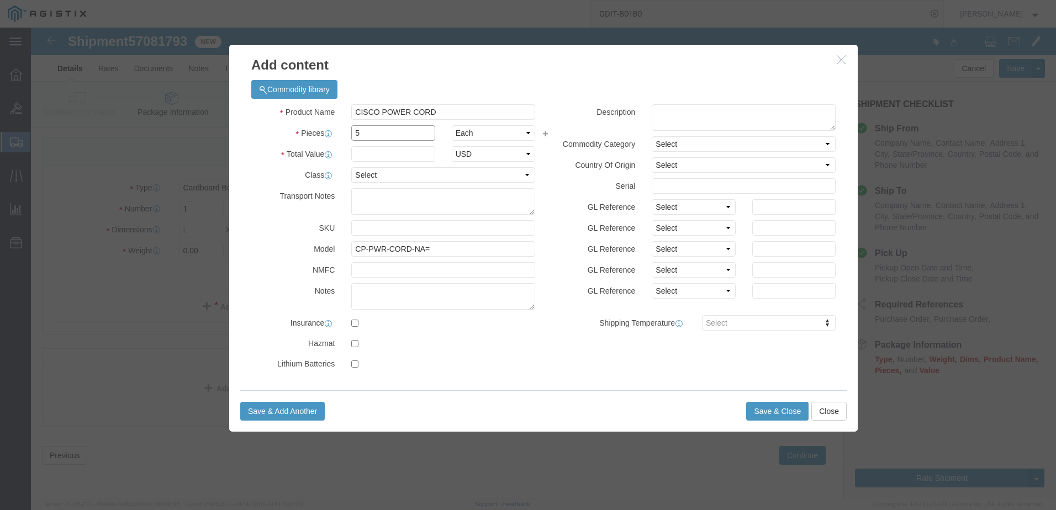
type input "5"
click input "text"
type input "30.20"
click select "Select 50 55 60 65 70 85 92.5 100 125 175 250 300 400"
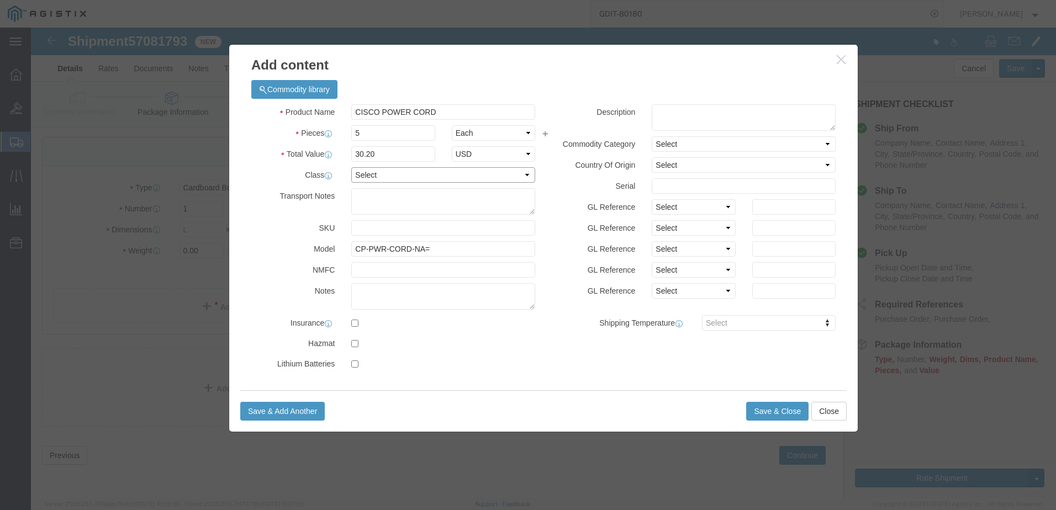
select select "92.5"
click select "Select 50 55 60 65 70 85 92.5 100 125 175 250 300 400"
click select "Select [GEOGRAPHIC_DATA] [GEOGRAPHIC_DATA] [GEOGRAPHIC_DATA] [GEOGRAPHIC_DATA] …"
select select "US"
click select "Select [GEOGRAPHIC_DATA] [GEOGRAPHIC_DATA] [GEOGRAPHIC_DATA] [GEOGRAPHIC_DATA] …"
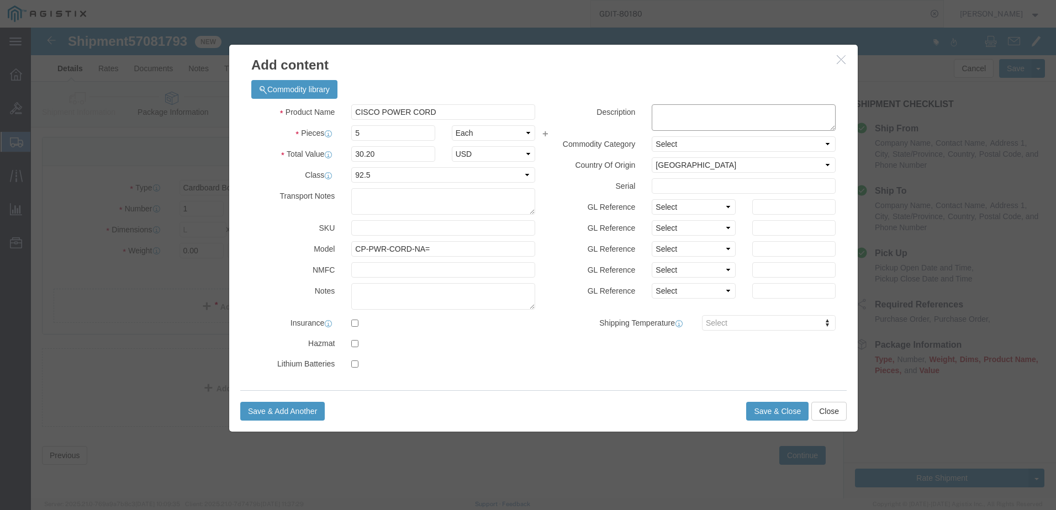
click textarea
paste textarea ""Power Cord, [GEOGRAPHIC_DATA]""
type textarea ""Power Cord, [GEOGRAPHIC_DATA]""
click button "Save & Add Another"
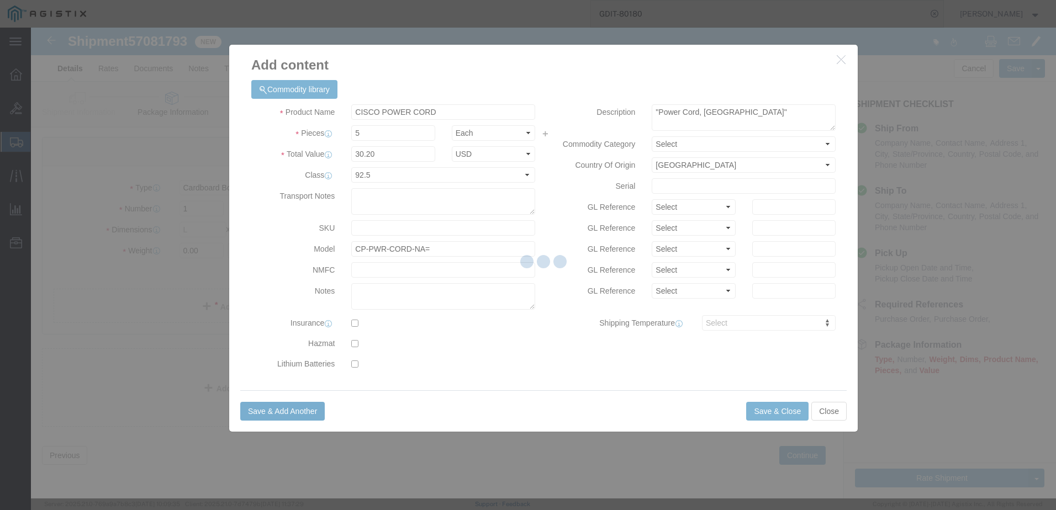
select select "EA"
select select
select select "USD"
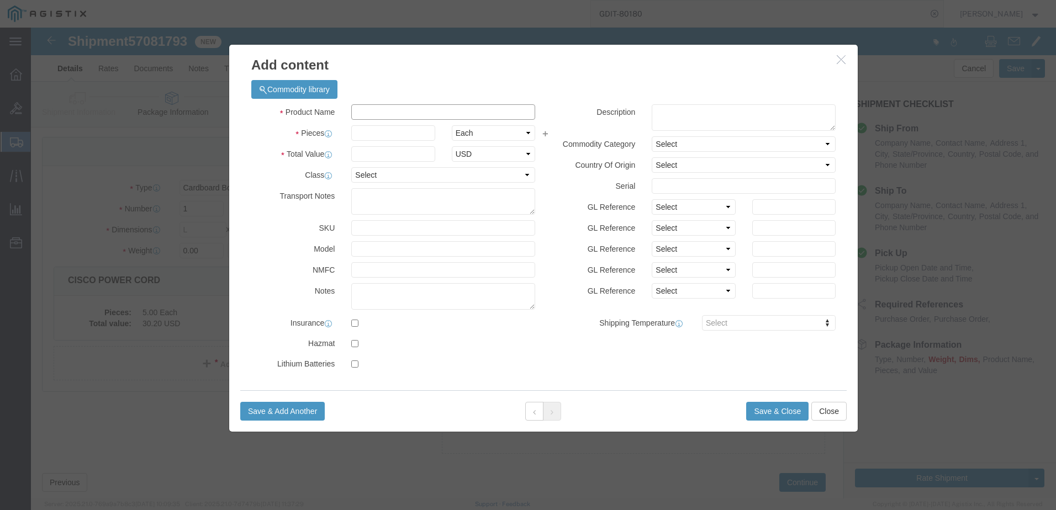
click input "text"
type input "CISCO POWER CUBE"
click textarea
paste textarea "Power transformer for 89/9900PHONE"
type textarea "Power transformer for 89/9900PHONE"
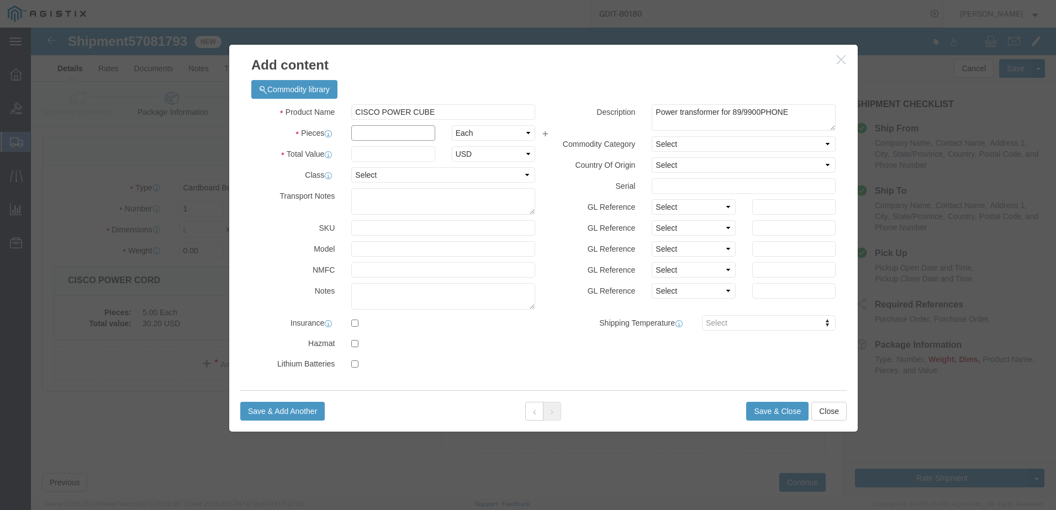
click input "text"
type input "5"
click input "text"
type input "227.85"
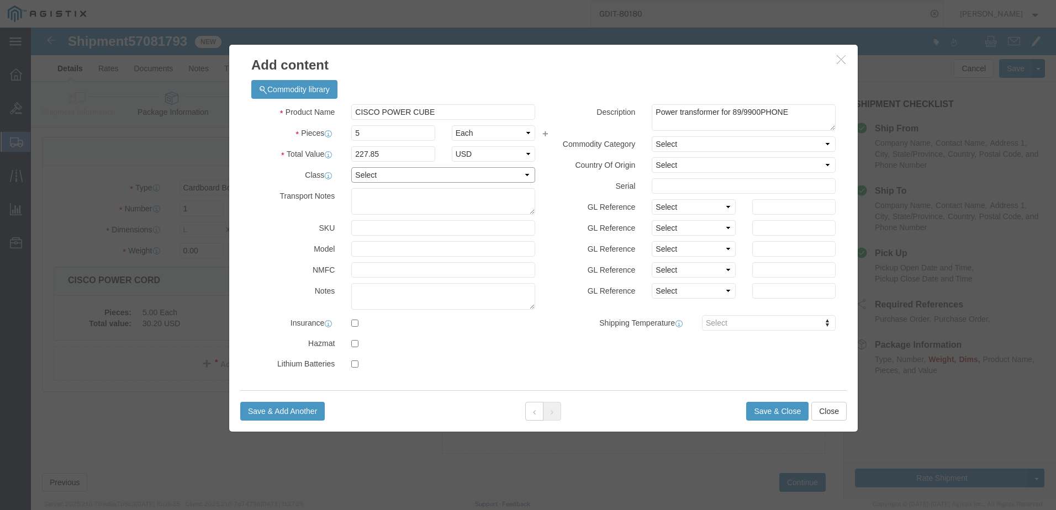
drag, startPoint x: 369, startPoint y: 145, endPoint x: 369, endPoint y: 157, distance: 11.6
click select "Select 50 55 60 65 70 85 92.5 100 125 175 250 300 400"
select select "92.5"
click select "Select 50 55 60 65 70 85 92.5 100 125 175 250 300 400"
click input "text"
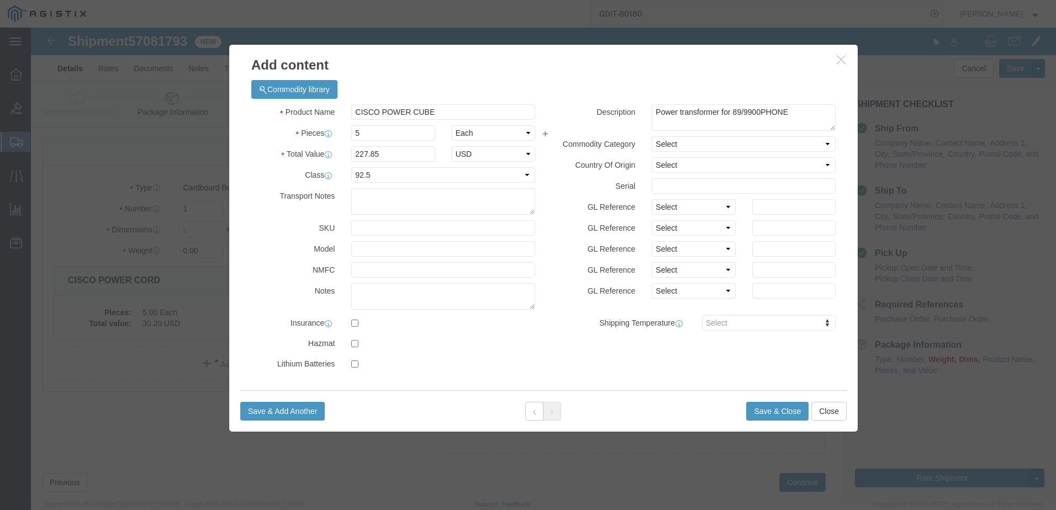
click div "Description Power transformer for 89/9900PHONE Commodity Category Select Countr…"
click select "Select [GEOGRAPHIC_DATA] [GEOGRAPHIC_DATA] [GEOGRAPHIC_DATA] [GEOGRAPHIC_DATA] …"
select select "US"
click select "Select [GEOGRAPHIC_DATA] [GEOGRAPHIC_DATA] [GEOGRAPHIC_DATA] [GEOGRAPHIC_DATA] …"
click input "text"
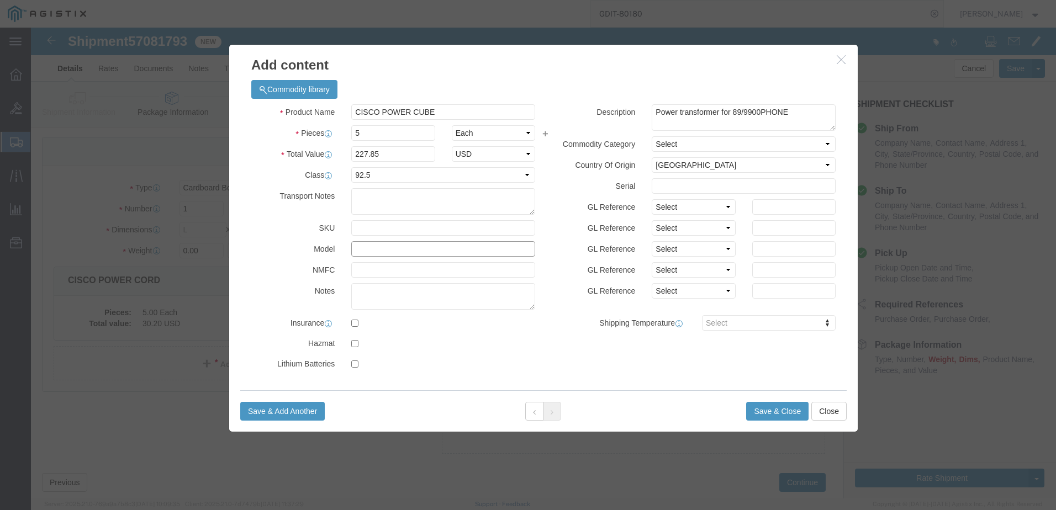
paste input "CP-PWR-CUBE-4="
type input "CP-PWR-CUBE-4="
click div "Product Name CISCO POWER CUBE CISCO Pieces 5 Select Bag Barrels 100Board Feet B…"
click icon
click button
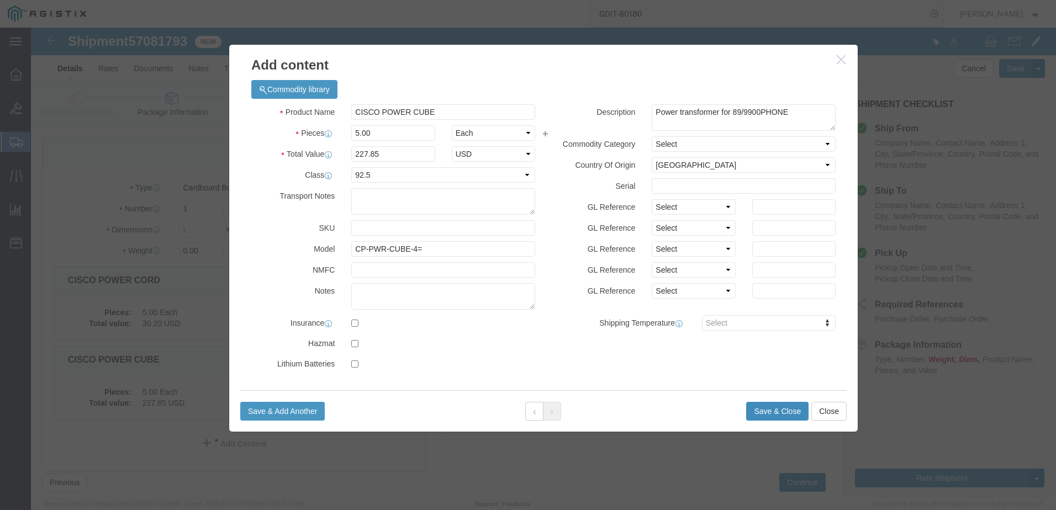
click button "Save & Close"
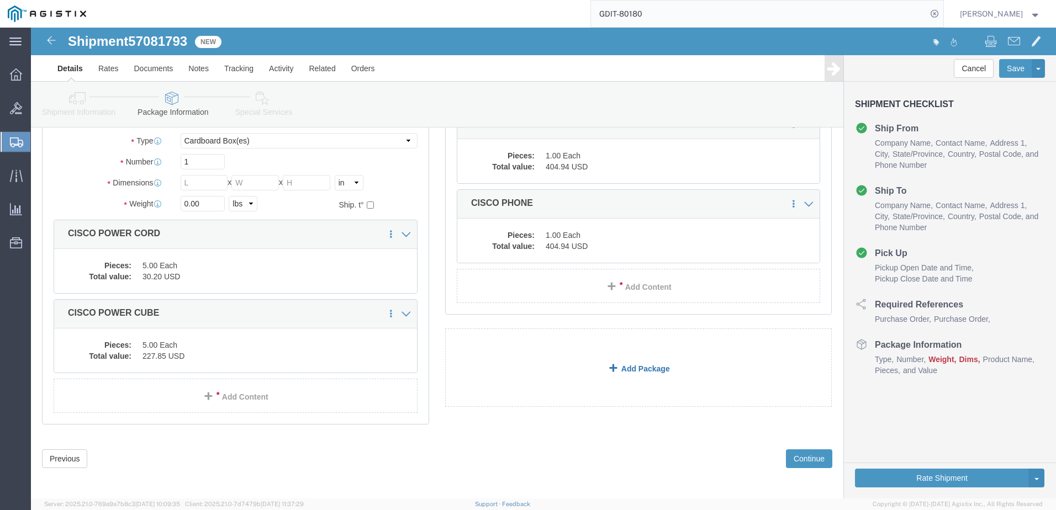
scroll to position [431, 0]
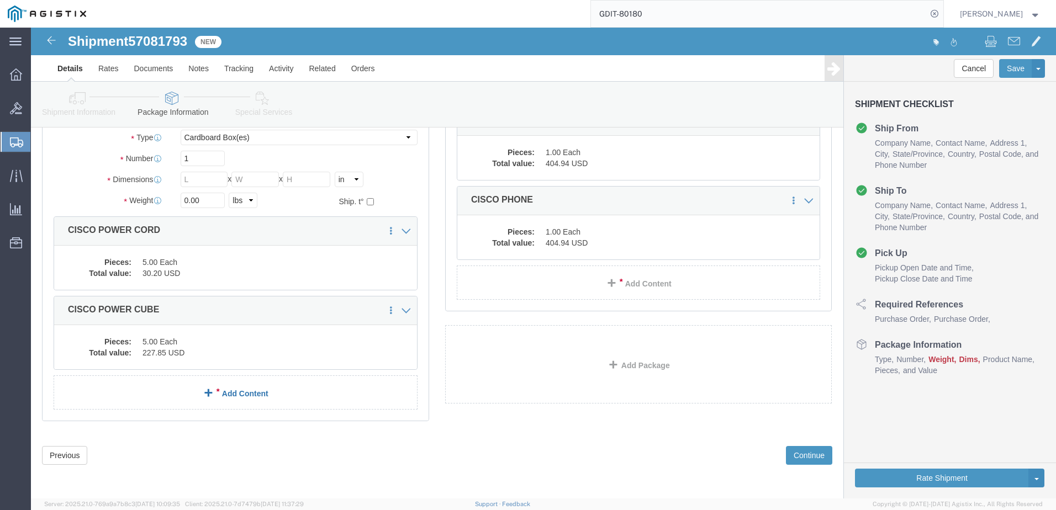
click link "Add Content"
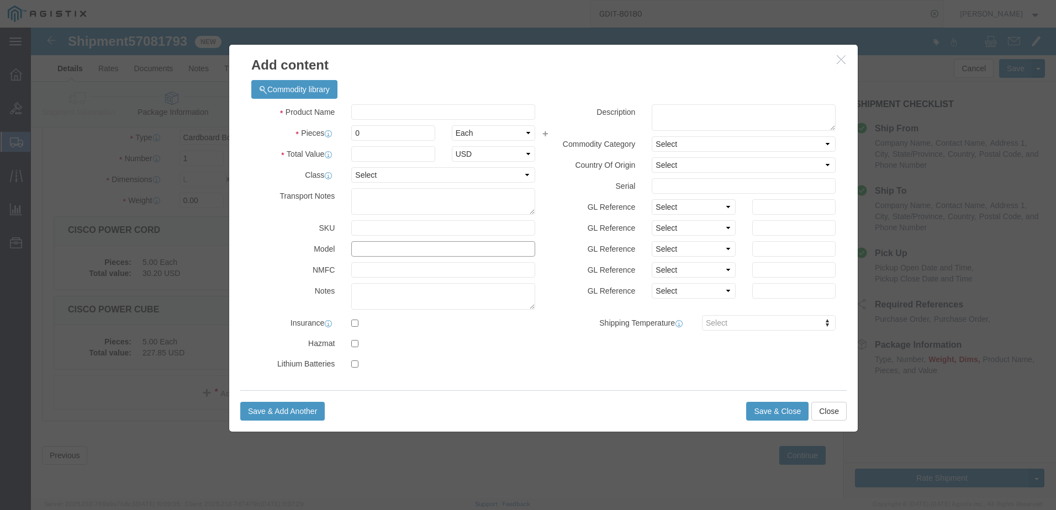
click input "text"
paste input "C6-5-V-SHLD"
type input "C6-5-V-SHLD"
click input "text"
type input "PURPLE CAT6 CABLE"
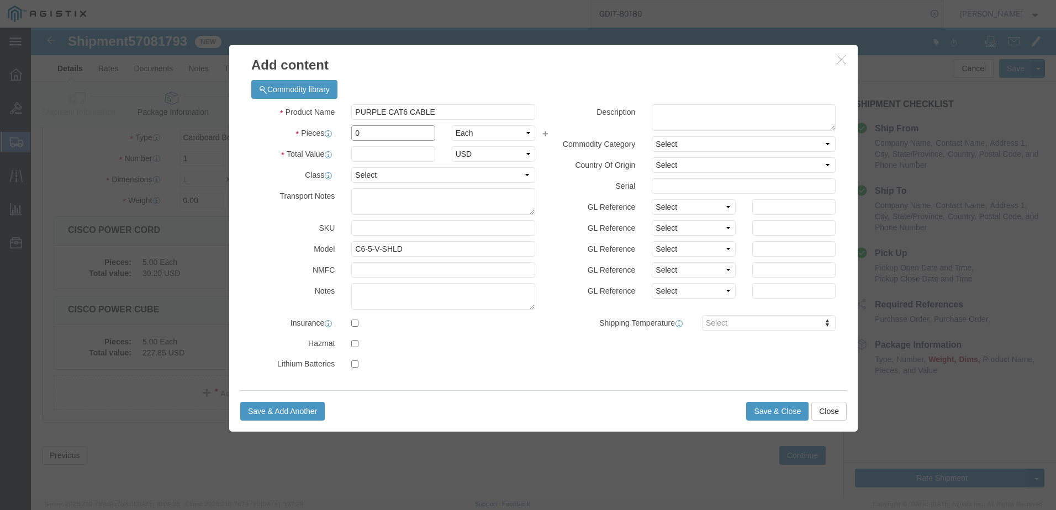
click input "0"
type input "6"
type input "36.00"
click textarea
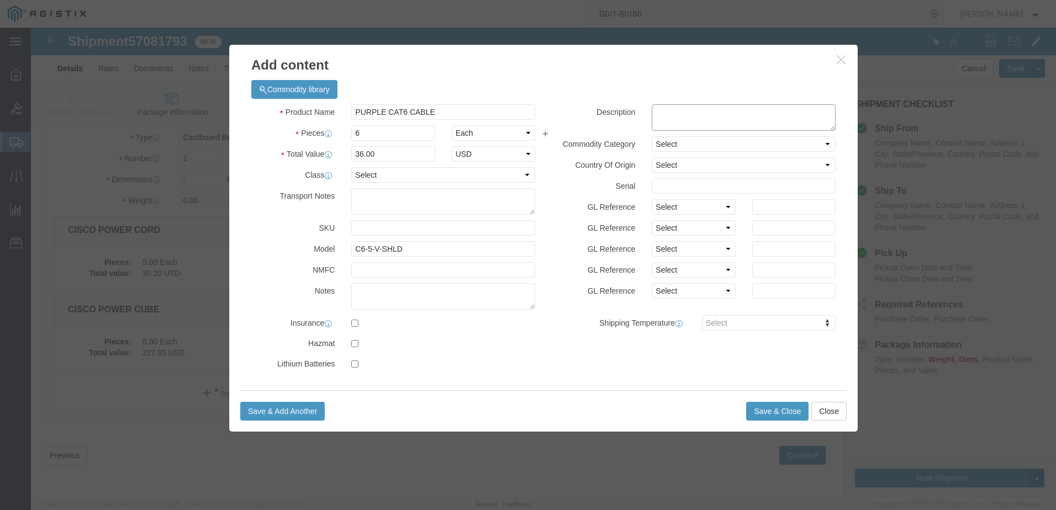
paste textarea ""5Ft Cat6 Snagless Shielded Ethernet Cable - Purple""
type textarea ""5Ft Cat6 Snagless Shielded Ethernet Cable - Purple""
click select "Select [GEOGRAPHIC_DATA] [GEOGRAPHIC_DATA] [GEOGRAPHIC_DATA] [GEOGRAPHIC_DATA] …"
select select "US"
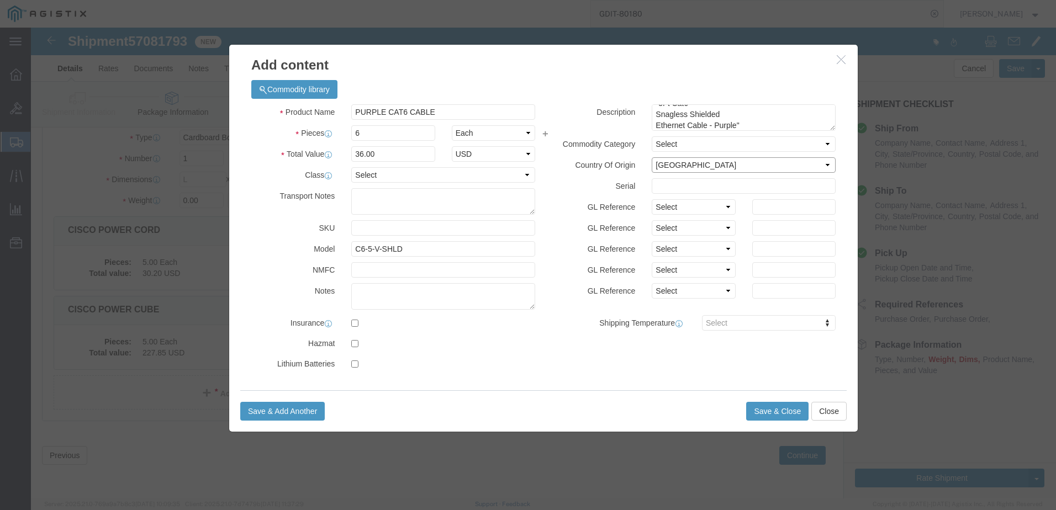
click select "Select [GEOGRAPHIC_DATA] [GEOGRAPHIC_DATA] [GEOGRAPHIC_DATA] [GEOGRAPHIC_DATA] …"
drag, startPoint x: 473, startPoint y: 142, endPoint x: 468, endPoint y: 151, distance: 9.7
click select "Select 50 55 60 65 70 85 92.5 100 125 175 250 300 400"
select select "92.5"
click select "Select 50 55 60 65 70 85 92.5 100 125 175 250 300 400"
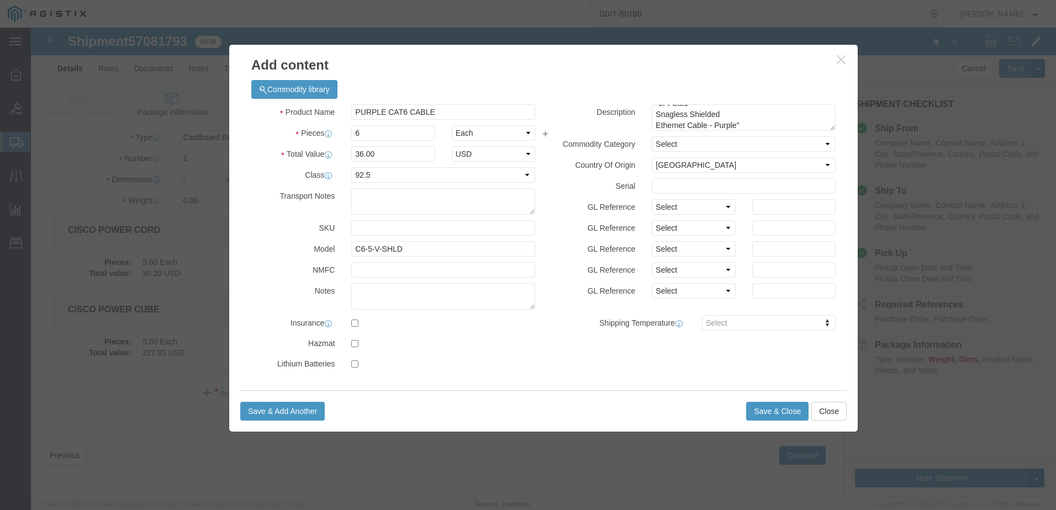
click label "GL Reference"
click button "Save & Close"
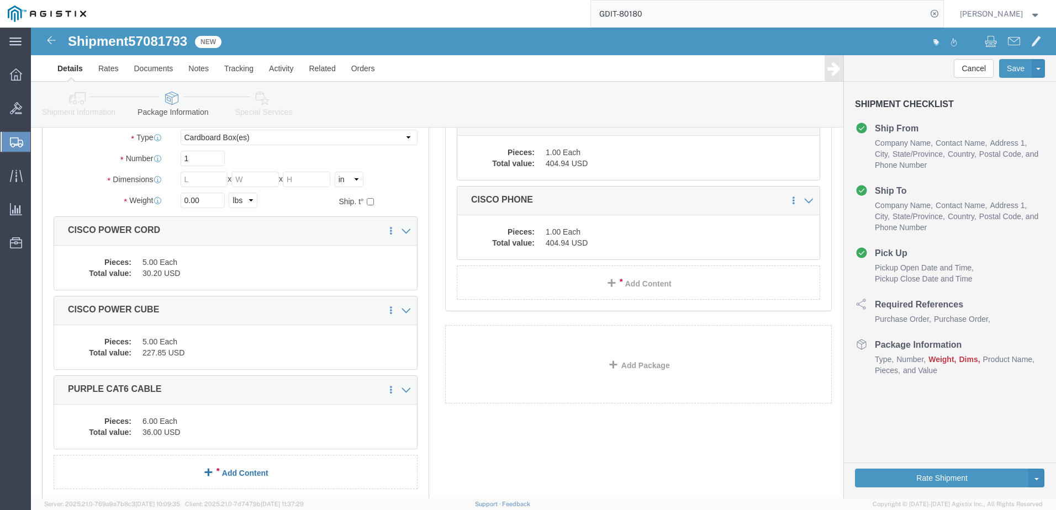
click div "1 x Cardboard Box(es) Package Type Select Bale(s) Basket(s) Bolt(s) Bottle(s) B…"
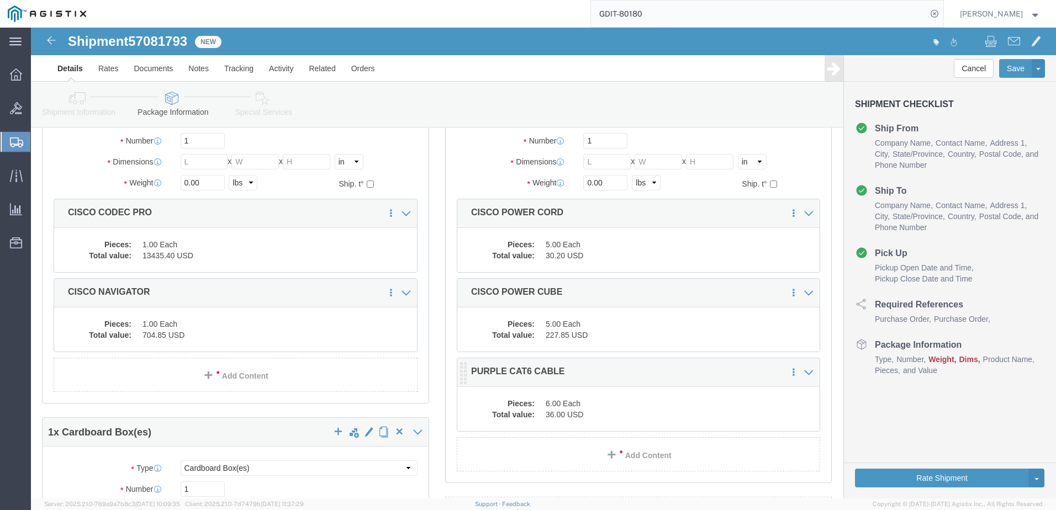
scroll to position [100, 0]
drag, startPoint x: 627, startPoint y: 423, endPoint x: 659, endPoint y: 449, distance: 40.8
click link "Add Content"
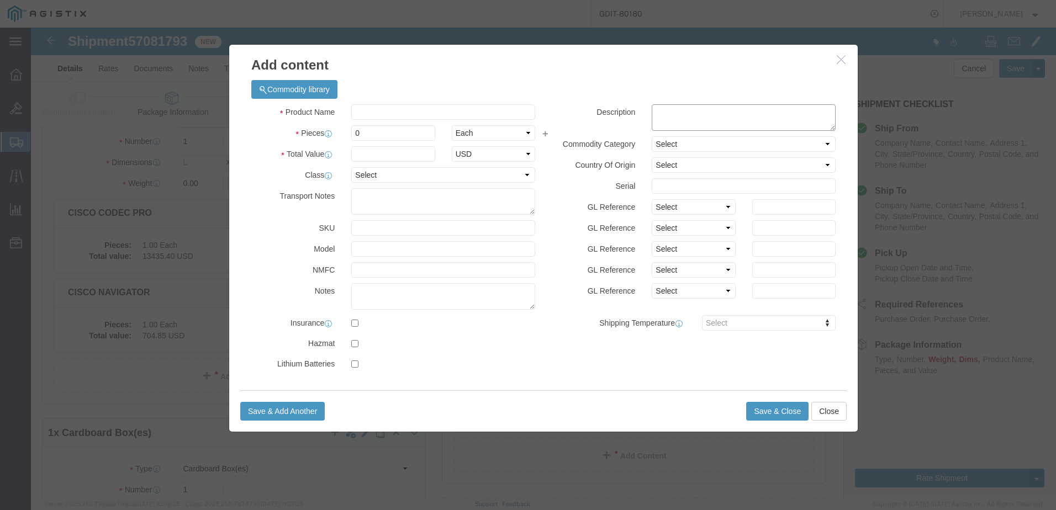
click textarea
paste textarea ""LC/LC Multimode Duplex 50/125micron 1 Meter 10Gb OM3 Violet Fiber Cable""
type textarea ""LC/LC Multimode Duplex 50/125micron 1 Meter 10Gb OM3 Violet Fiber Cable""
click input "text"
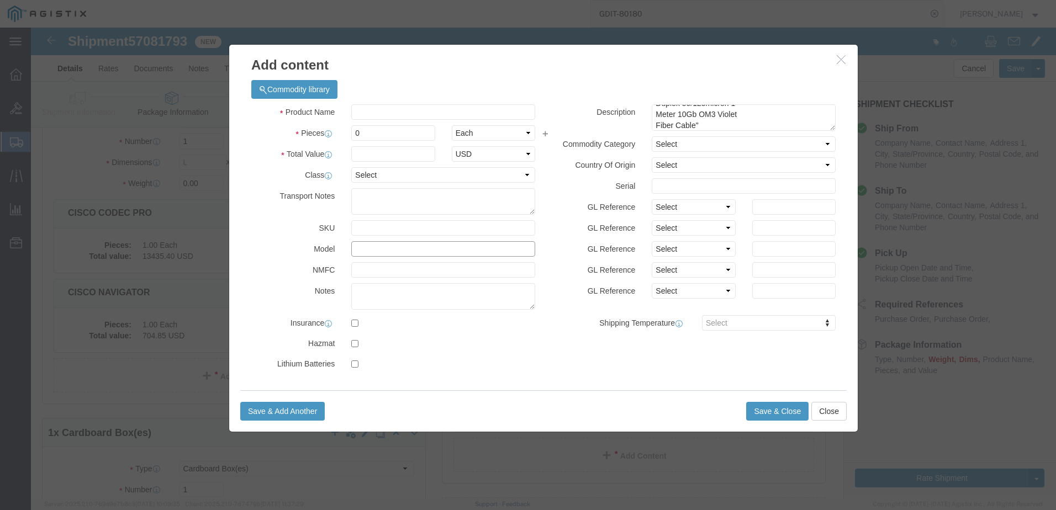
paste input "LCLC-1MM-V-OM4"
type input "LCLC-1MM-V-OM4"
click input "text"
type input "308"
click input "0"
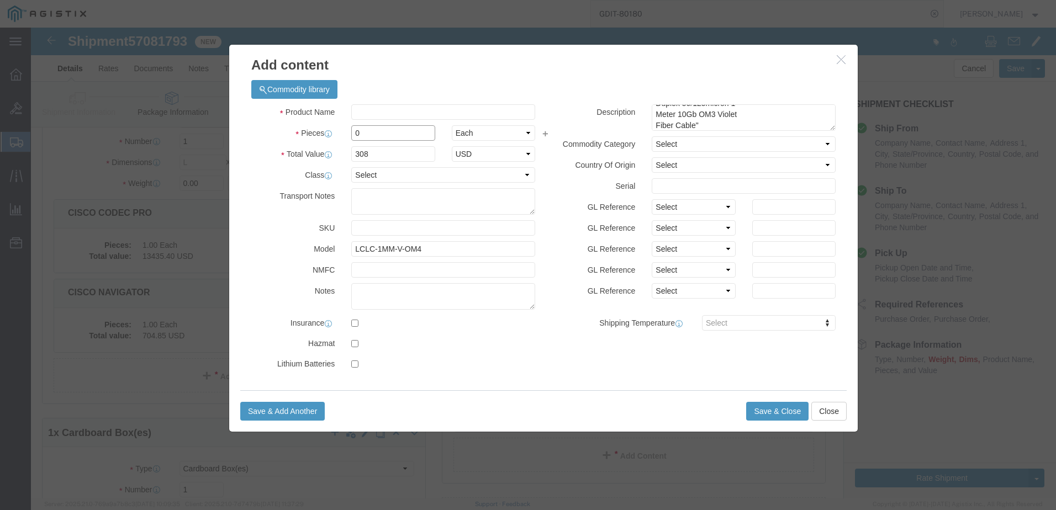
click input "0"
type input "11"
type input "3388"
click input "text"
type input "FIBER CABLE"
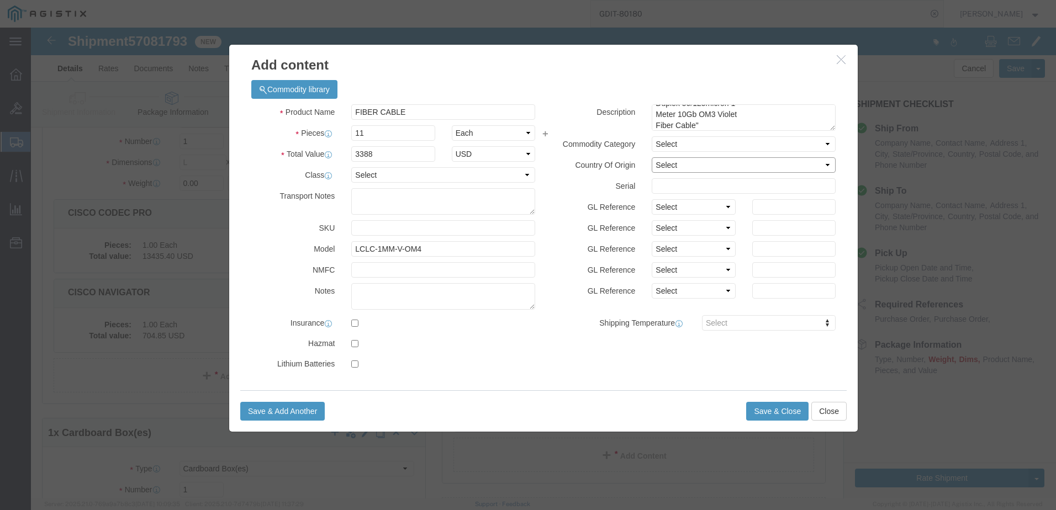
drag, startPoint x: 669, startPoint y: 144, endPoint x: 671, endPoint y: 133, distance: 11.9
click select "Select [GEOGRAPHIC_DATA] [GEOGRAPHIC_DATA] [GEOGRAPHIC_DATA] [GEOGRAPHIC_DATA] …"
click div "Description "LC/LC Multimode Duplex 50/125micron 1 Meter 10Gb OM3 Violet Fiber …"
click select "Select [GEOGRAPHIC_DATA] [GEOGRAPHIC_DATA] [GEOGRAPHIC_DATA] [GEOGRAPHIC_DATA] …"
select select "US"
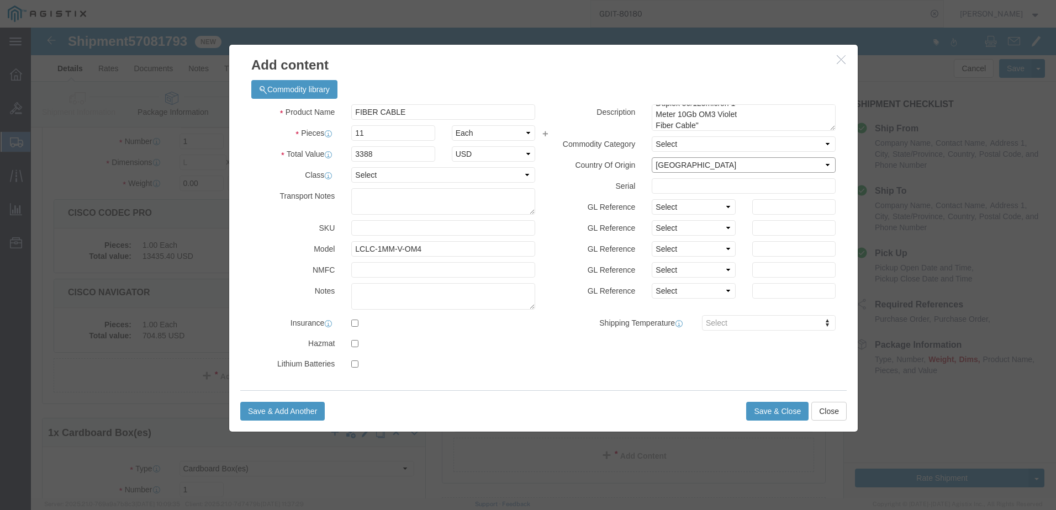
click select "Select [GEOGRAPHIC_DATA] [GEOGRAPHIC_DATA] [GEOGRAPHIC_DATA] [GEOGRAPHIC_DATA] …"
click button "Save & Close"
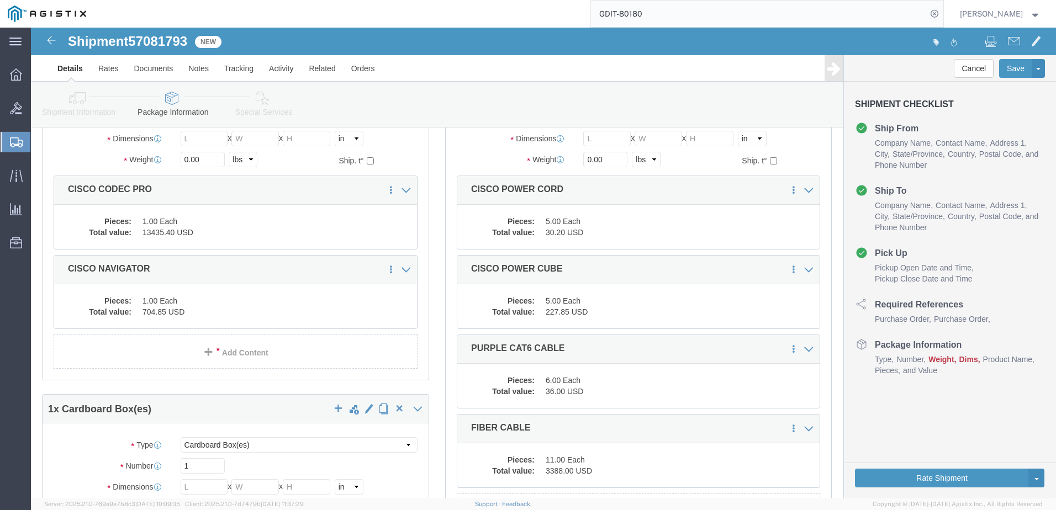
scroll to position [0, 0]
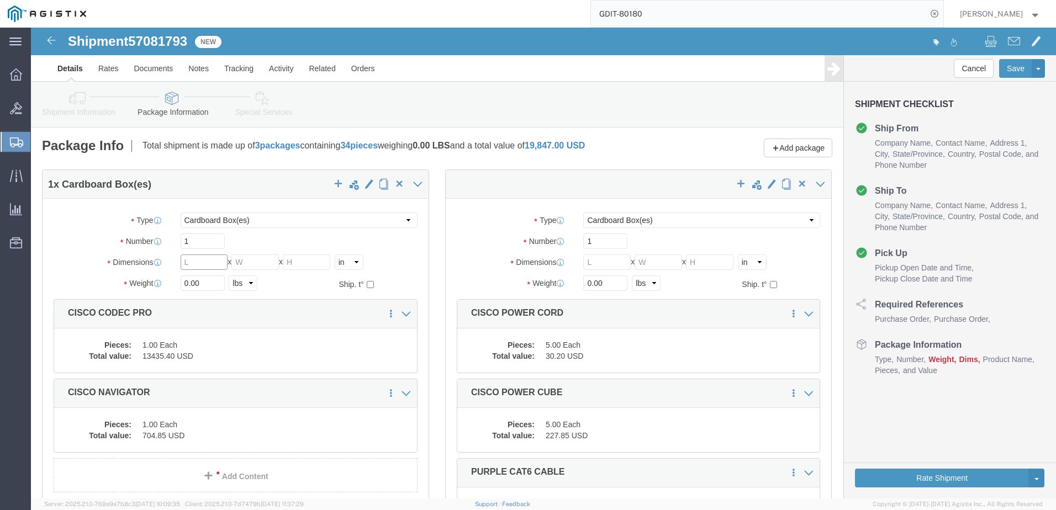
click input "text"
type input "36"
type input "14"
type input "9"
click div "Shipment Information Package Information Special Services Loading Routing"
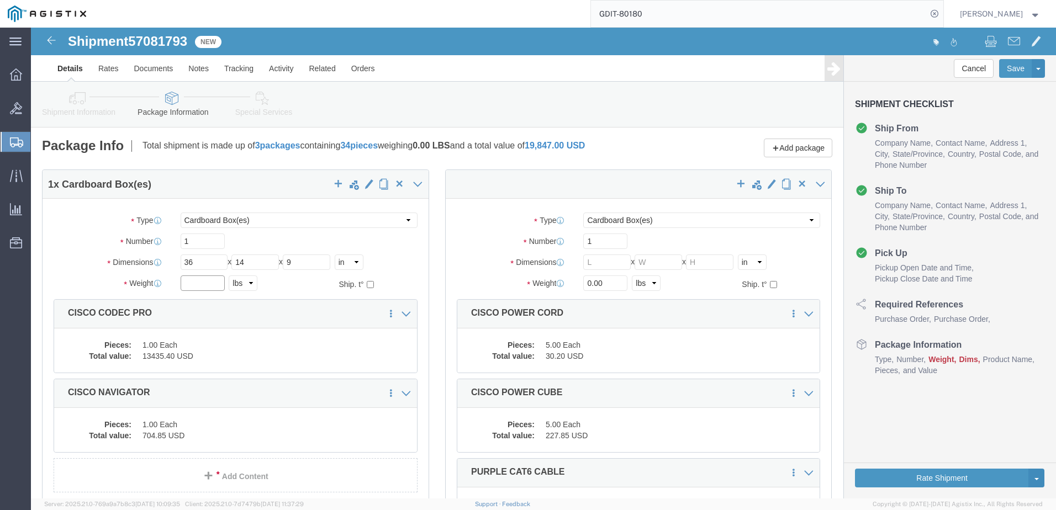
click input "text"
click div "1 x Cardboard Box(es) Package Type Select Bale(s) Basket(s) Bolt(s) Bottle(s) B…"
click input "text"
type input "20"
click div "Package Type Select Bale(s) Basket(s) Bolt(s) Bottle(s) Buckets Bulk Bundle(s) …"
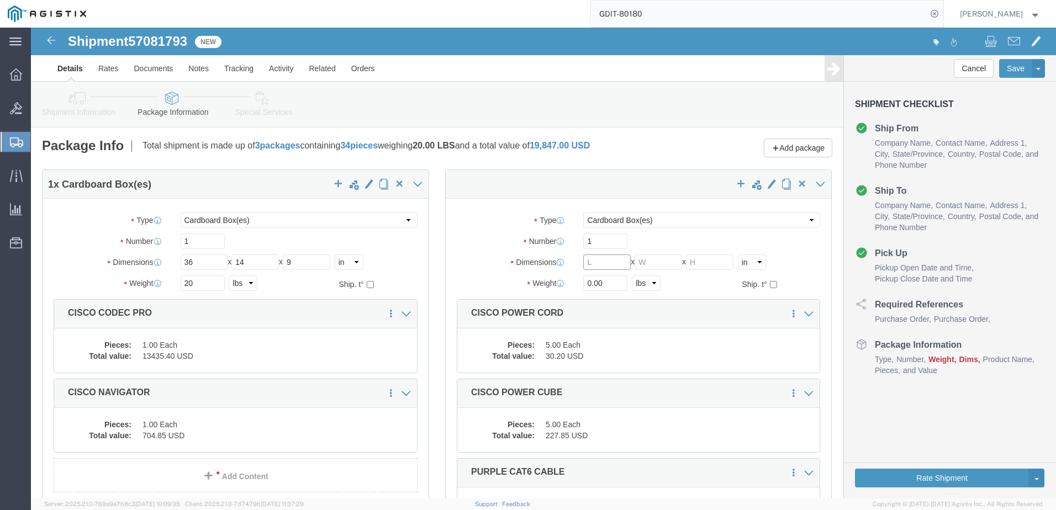
click input "text"
type input "18"
type input "13"
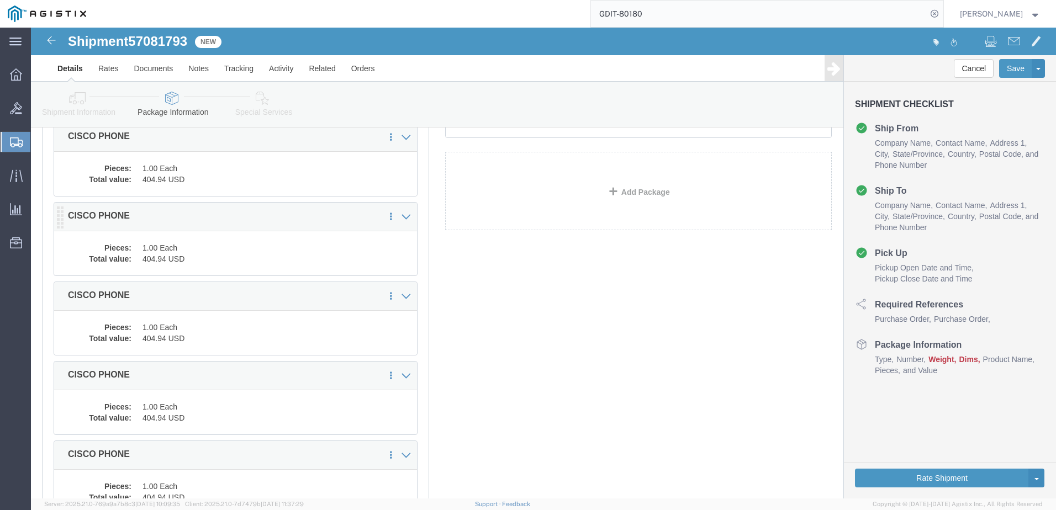
scroll to position [442, 0]
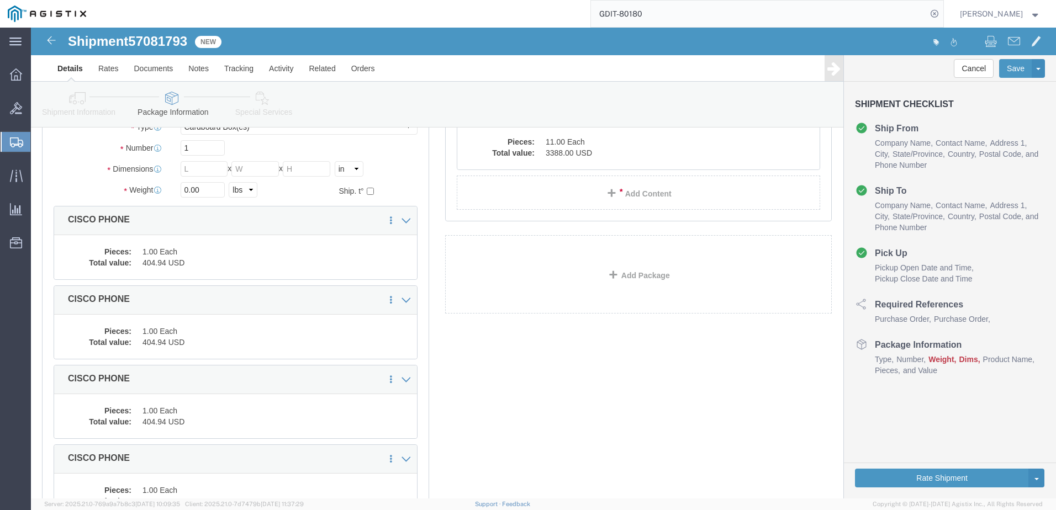
type input "9.5"
click input "text"
type input "18"
type input "14"
type input "11"
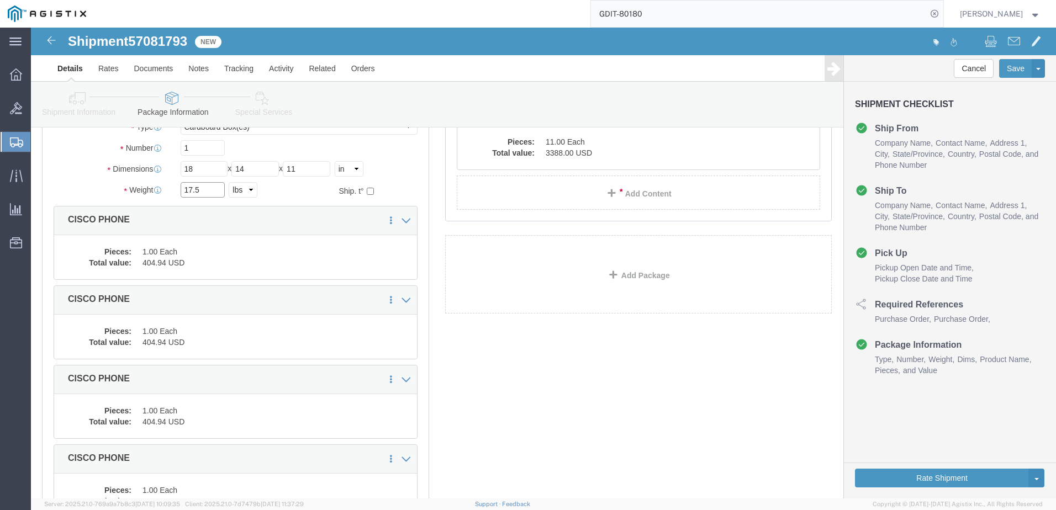
type input "17.5"
click div "1 x Cardboard Box(es) Package Type Select Bale(s) Basket(s) Bolt(s) Bottle(s) B…"
click span "57081793"
copy span "57081793"
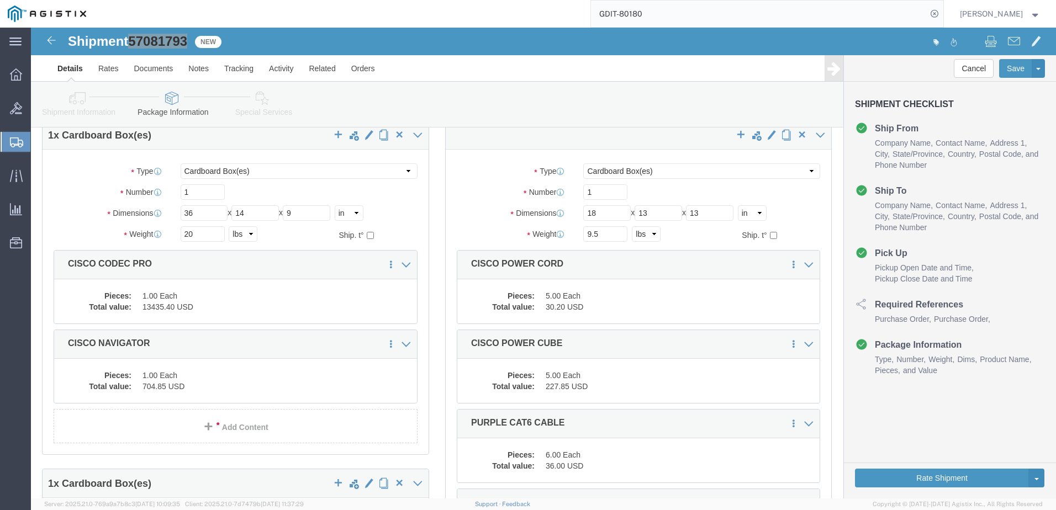
scroll to position [0, 0]
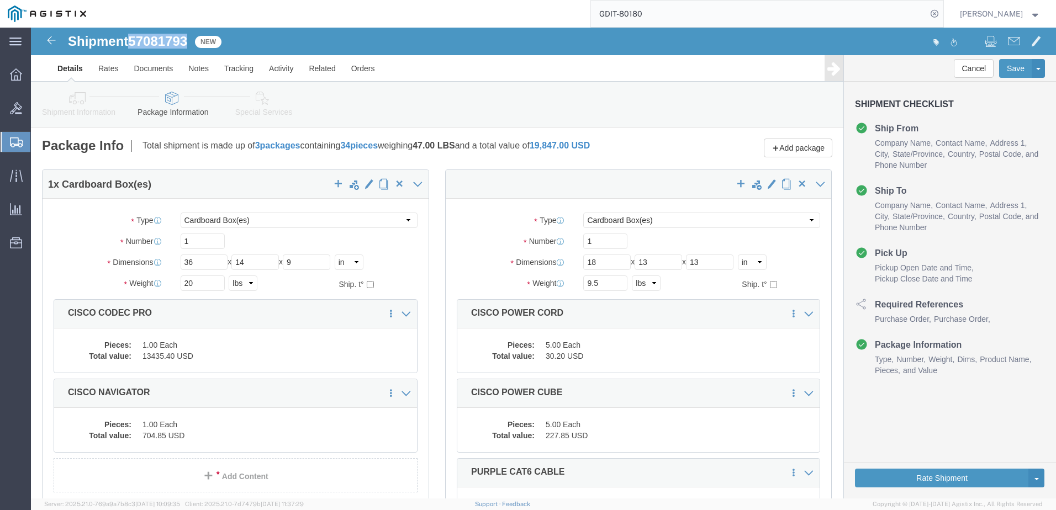
click div "x Package Type Select Bale(s) Basket(s) Bolt(s) Bottle(s) Buckets Bulk Bundle(s…"
click span "57081793"
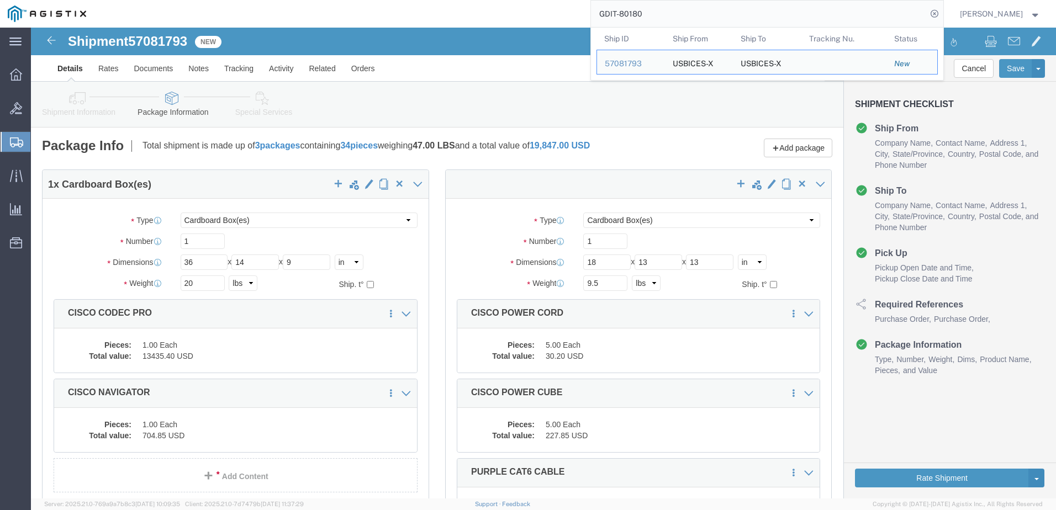
click at [718, 19] on input "GDIT-80180" at bounding box center [759, 14] width 336 height 27
click at [761, 9] on input "GDIT-80180" at bounding box center [759, 14] width 336 height 27
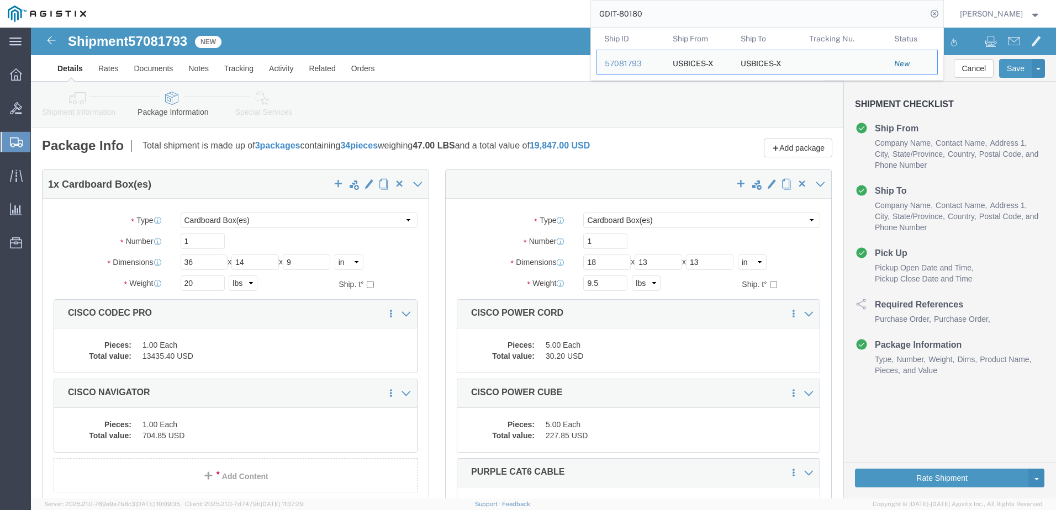
click at [761, 9] on input "GDIT-80180" at bounding box center [759, 14] width 336 height 27
paste input "PUR333789"
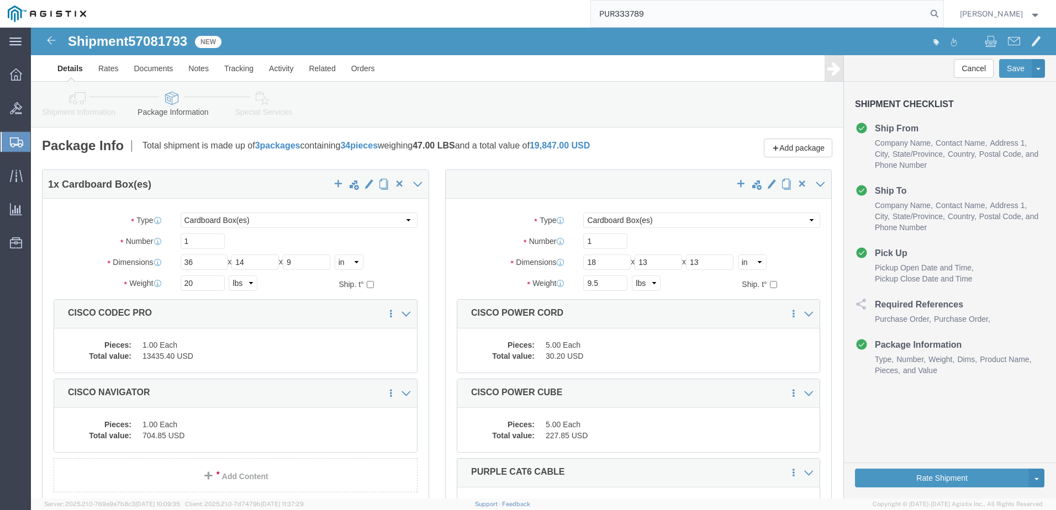
type input "PUR333789"
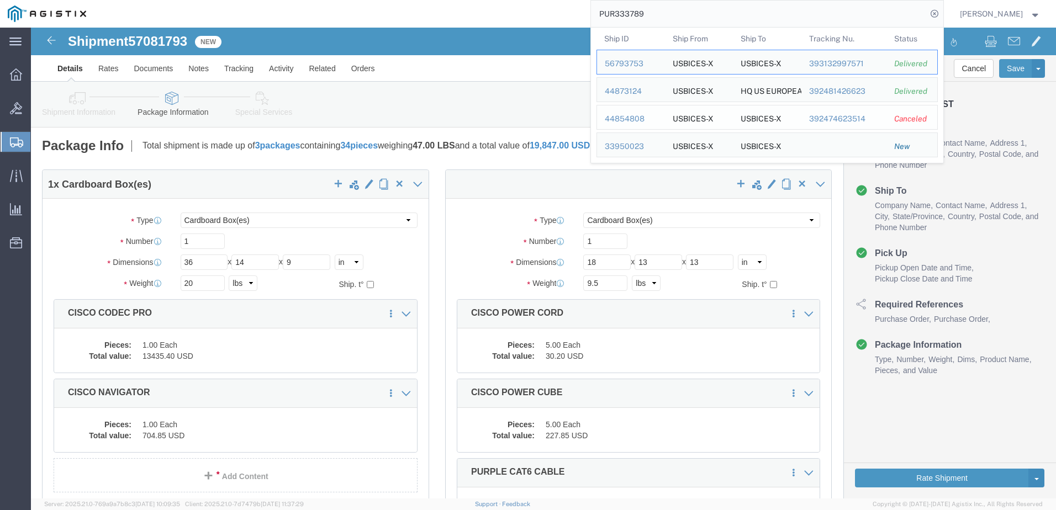
click at [644, 116] on div "44854808" at bounding box center [631, 119] width 52 height 12
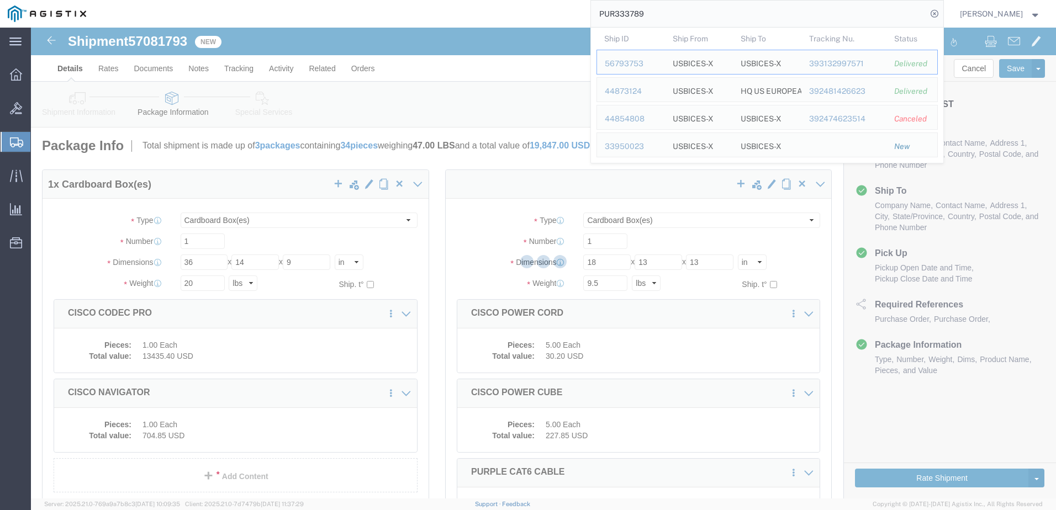
click at [698, 21] on input "PUR333789" at bounding box center [759, 14] width 336 height 27
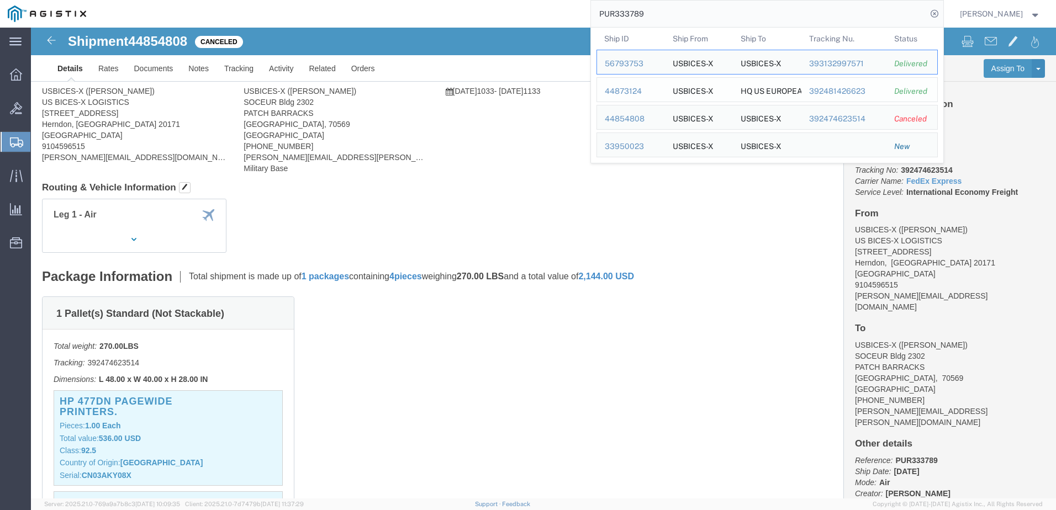
click at [652, 90] on div "44873124" at bounding box center [631, 92] width 52 height 12
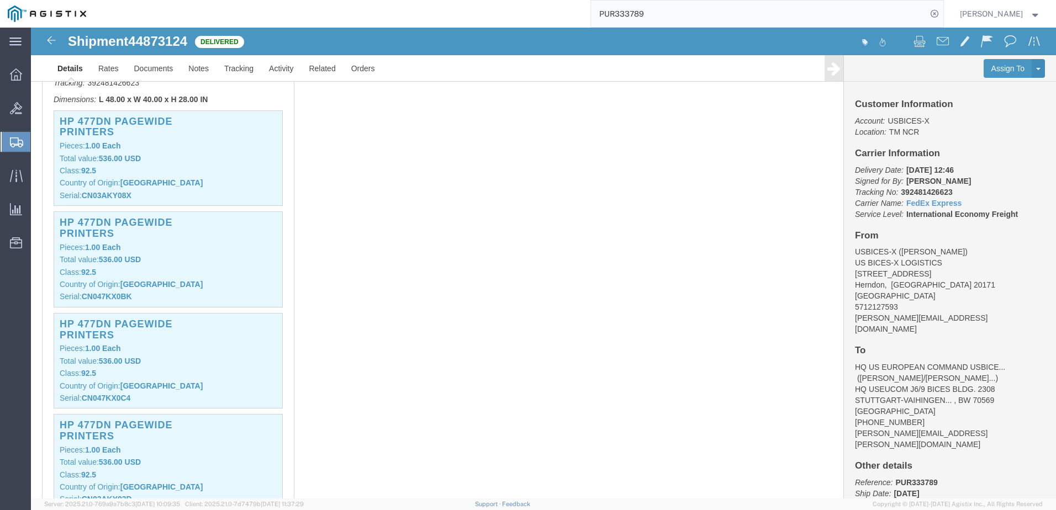
scroll to position [331, 0]
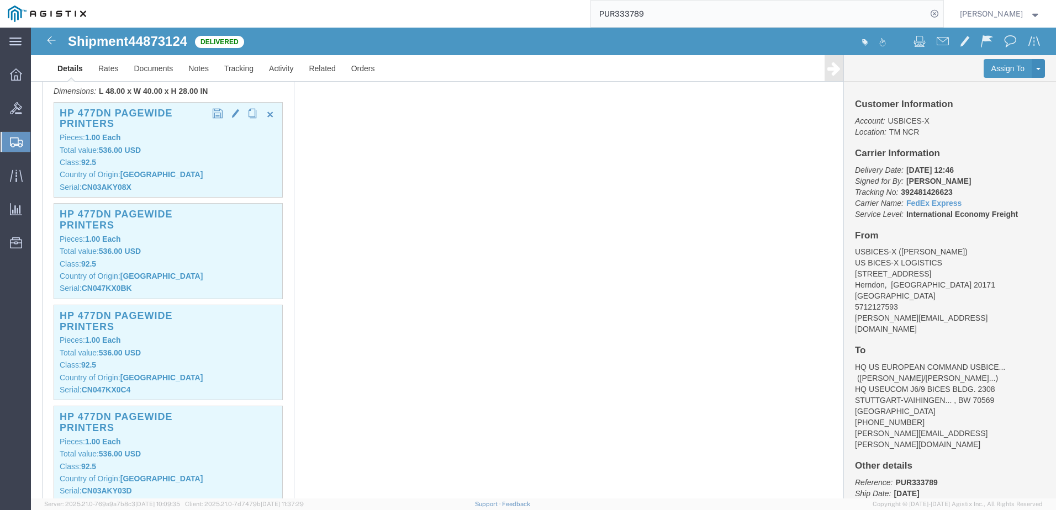
click p "Class: 92.5"
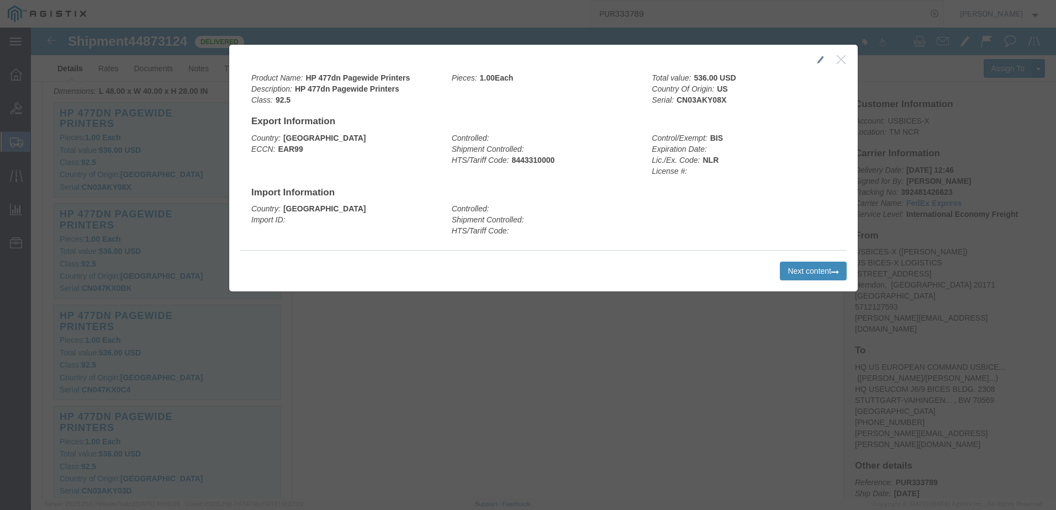
click button "Next content"
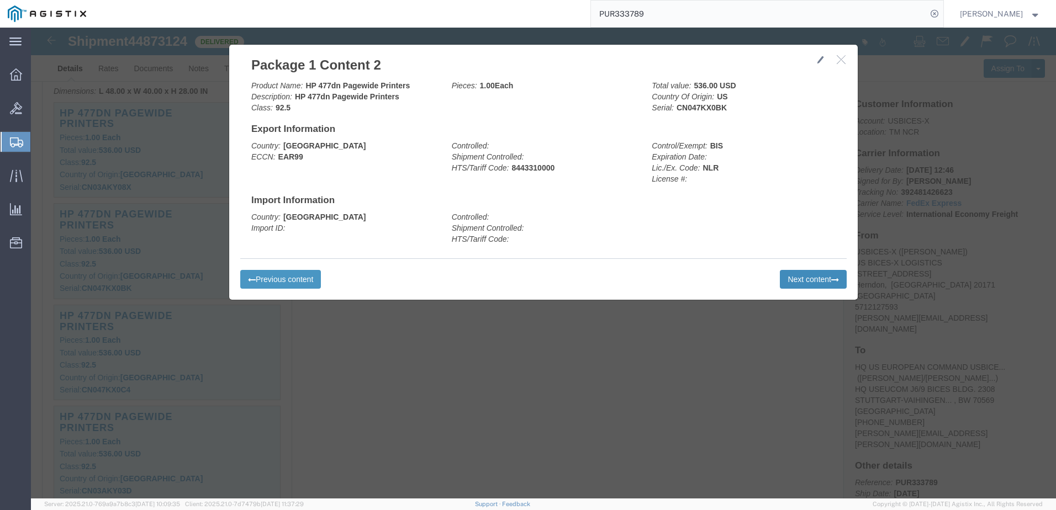
click button "Next content"
click button "Previous content"
click button "Next content"
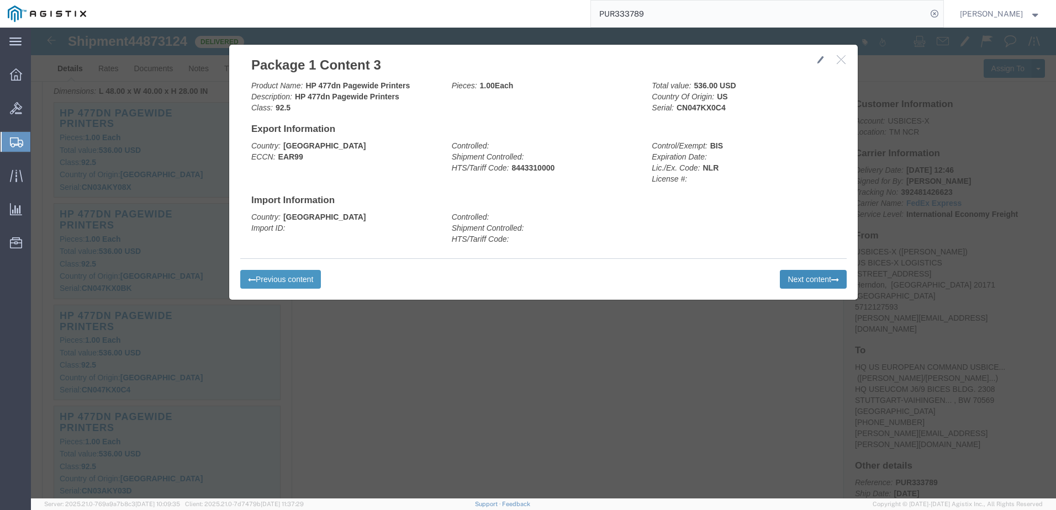
click button "Next content"
click button "Previous content"
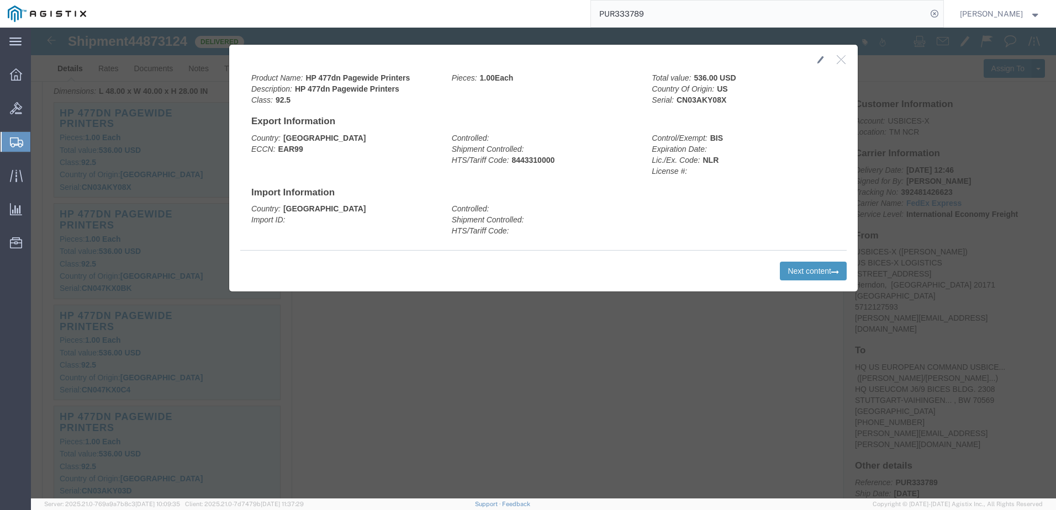
click icon "button"
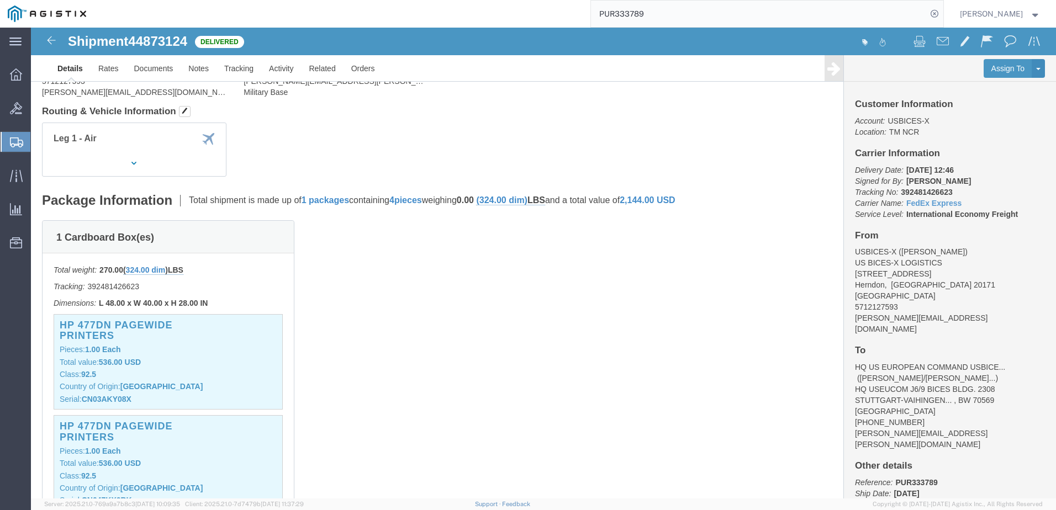
scroll to position [0, 0]
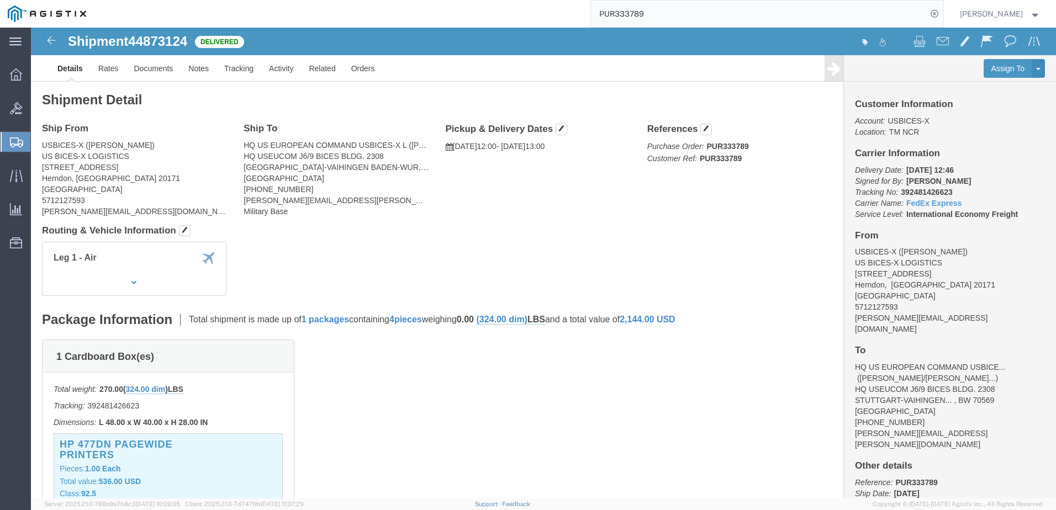
click at [748, 16] on input "PUR333789" at bounding box center [759, 14] width 336 height 27
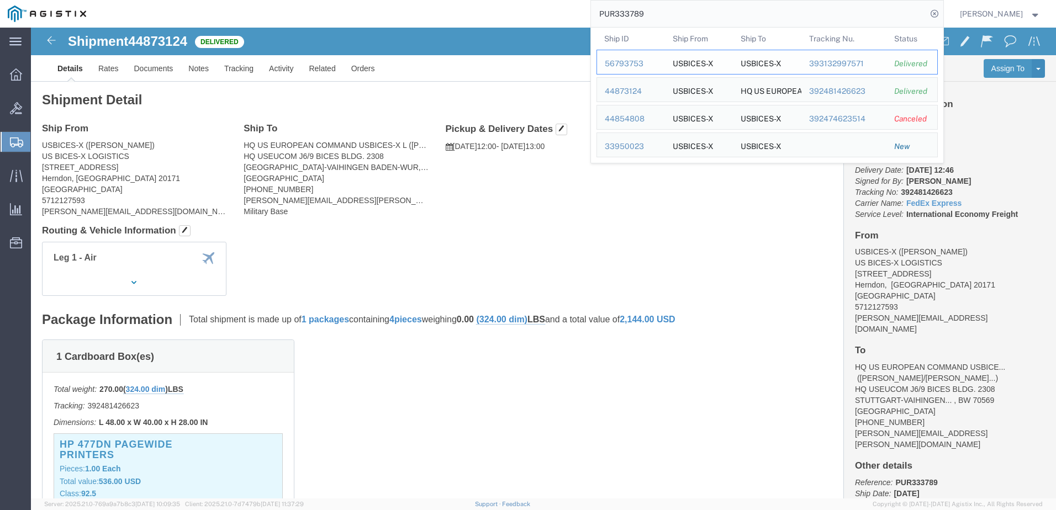
click at [652, 65] on div "56793753" at bounding box center [631, 64] width 52 height 12
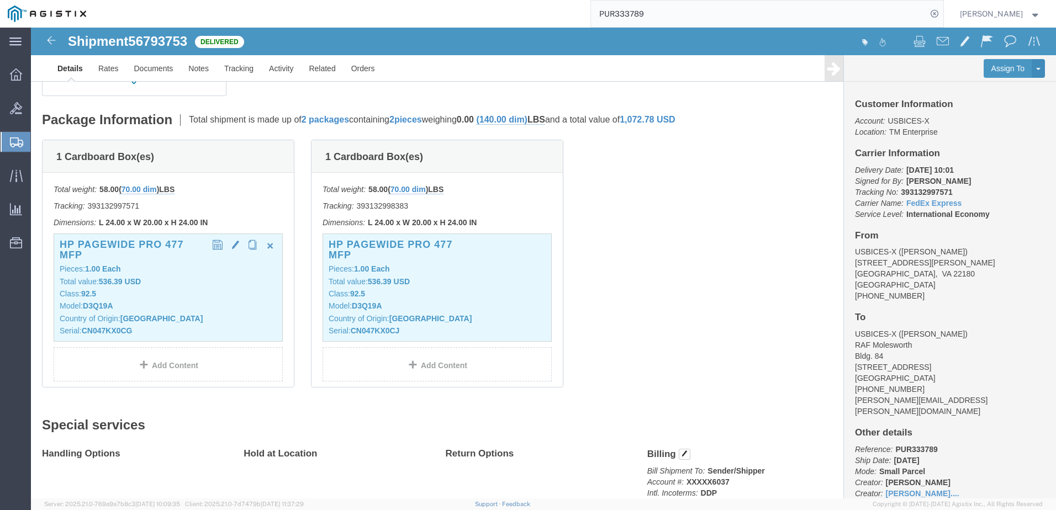
scroll to position [221, 0]
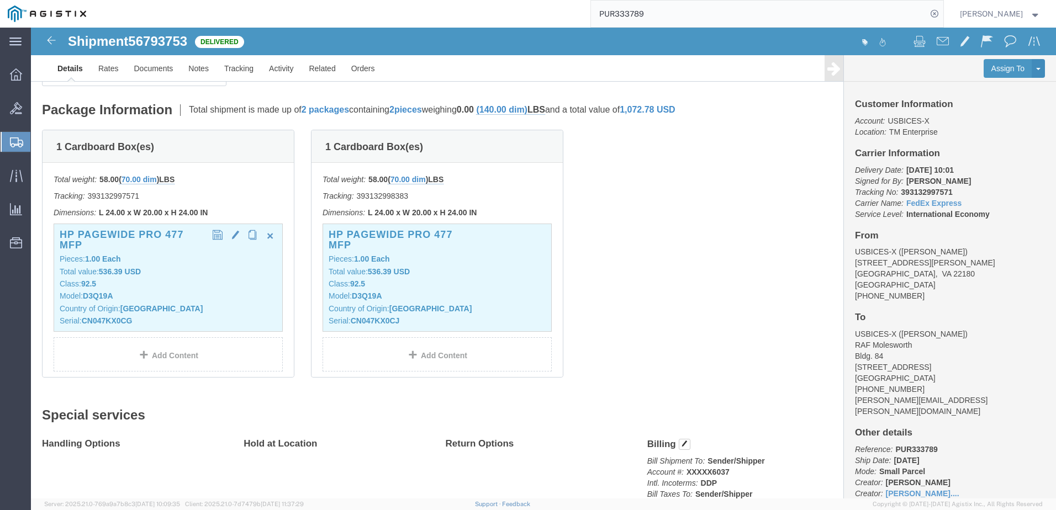
click p "Model: D3Q19A"
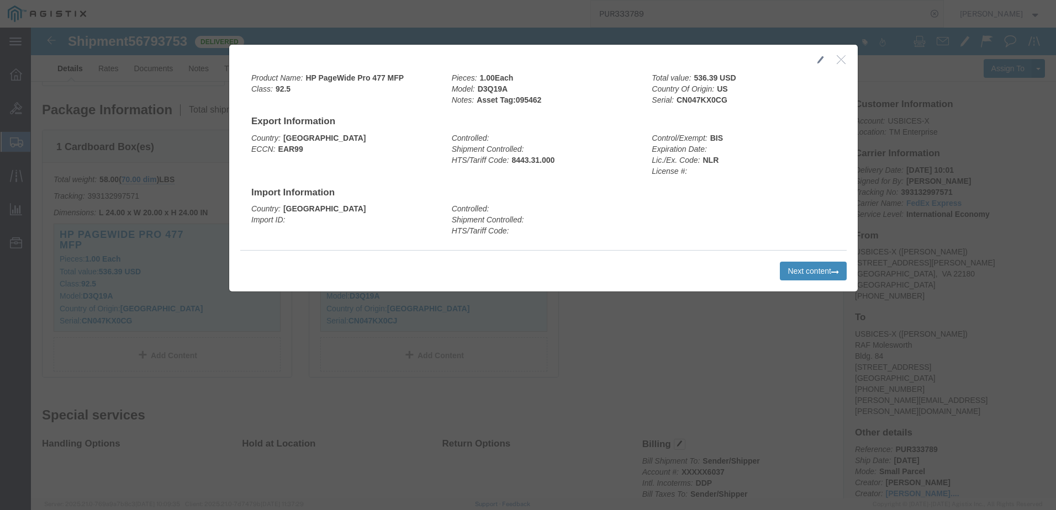
click button "Next content"
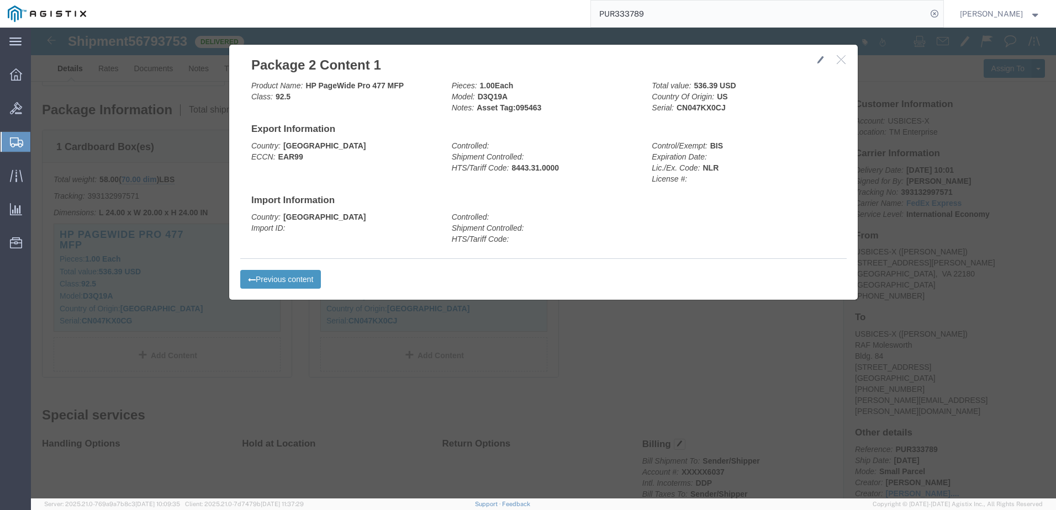
click h2 "Package 2 Content 1"
click icon "button"
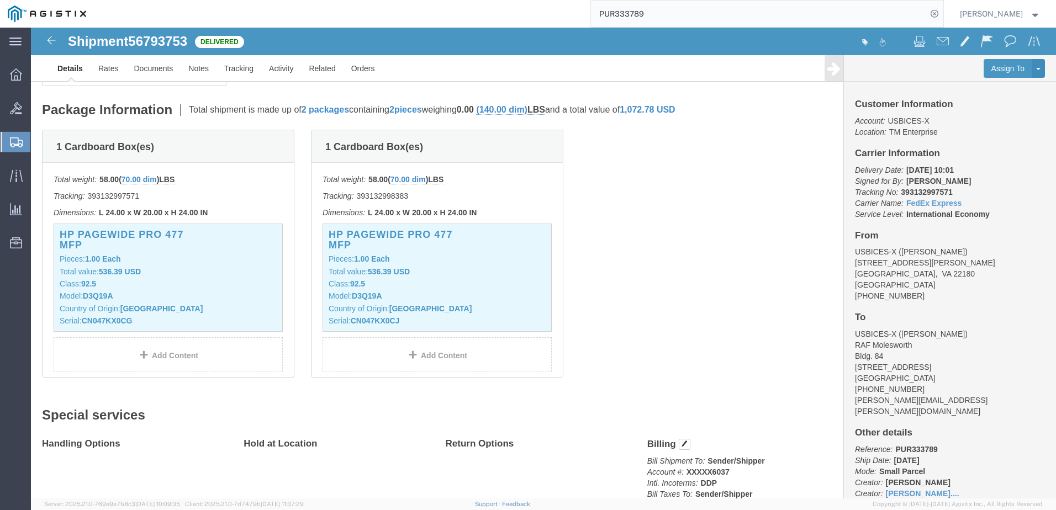
click div "1 Cardboard Box(es) Total weight: 58.00 ( 70.00 dim ) LBS Tracking: 39313299757…"
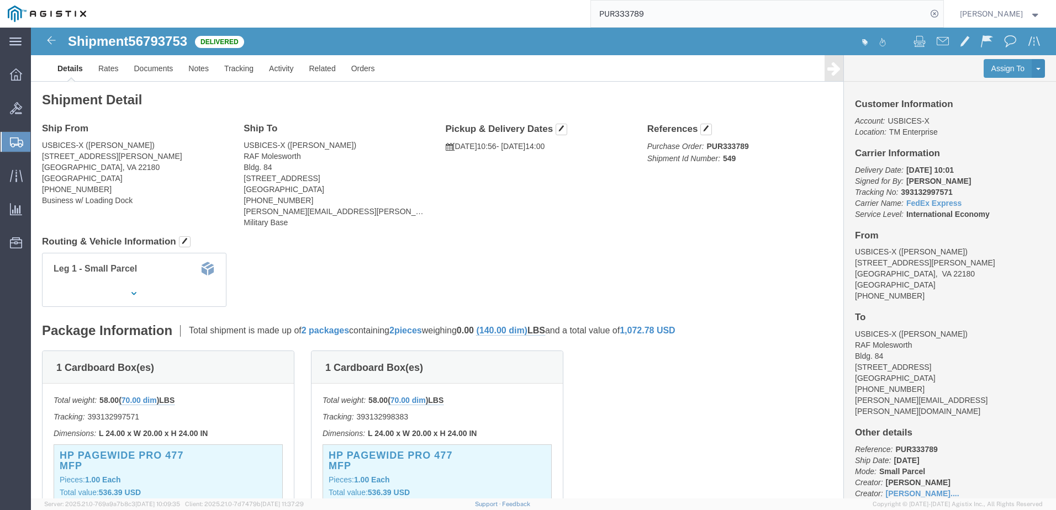
click at [695, 16] on input "PUR333789" at bounding box center [759, 14] width 336 height 27
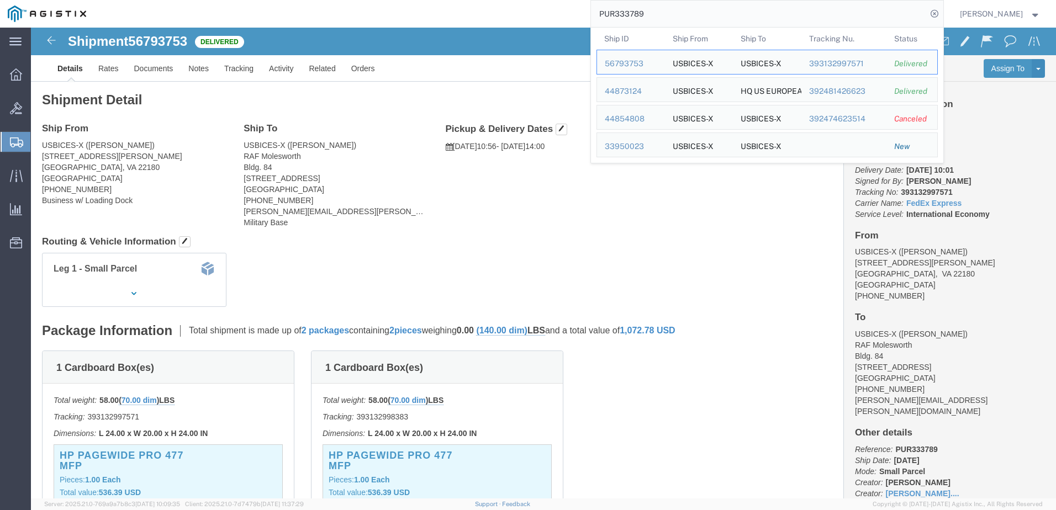
click at [695, 16] on input "PUR333789" at bounding box center [759, 14] width 336 height 27
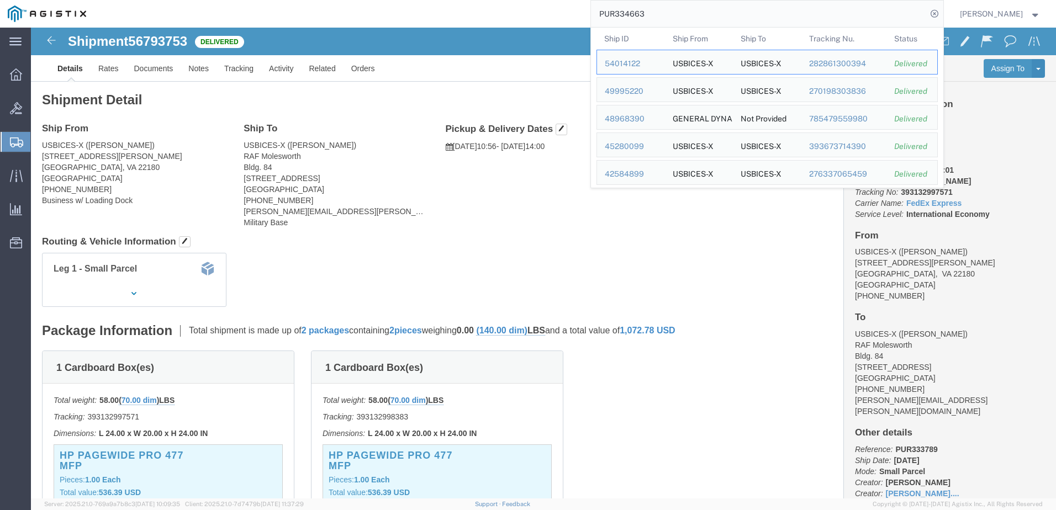
click at [658, 0] on form "PUR334663 Ship ID Ship From Ship To Tracking Nu. Status Ship ID 54014122 Ship F…" at bounding box center [766, 14] width 353 height 28
click at [657, 9] on input "PUR334663" at bounding box center [759, 14] width 336 height 27
click h4 "Routing & Vehicle Information"
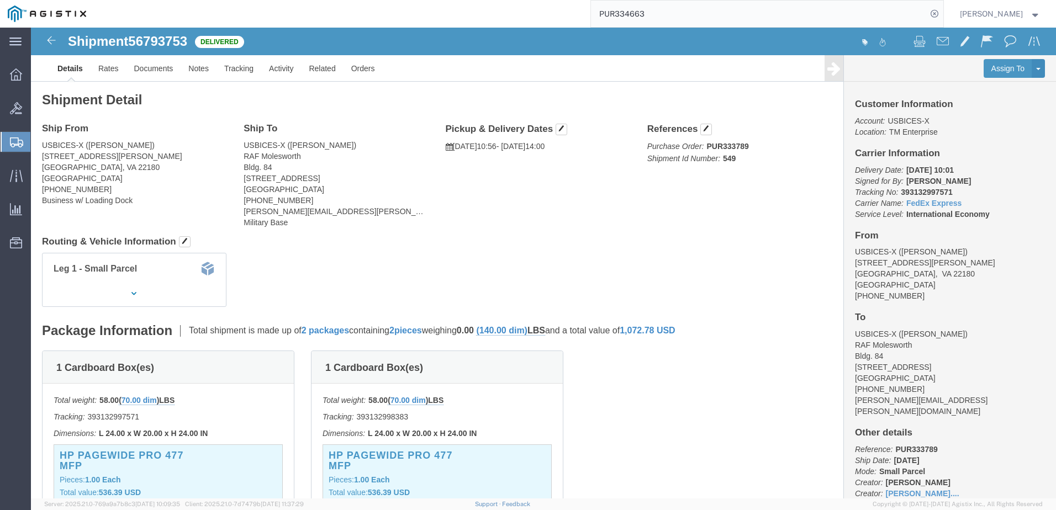
click at [696, 6] on input "PUR334663" at bounding box center [759, 14] width 336 height 27
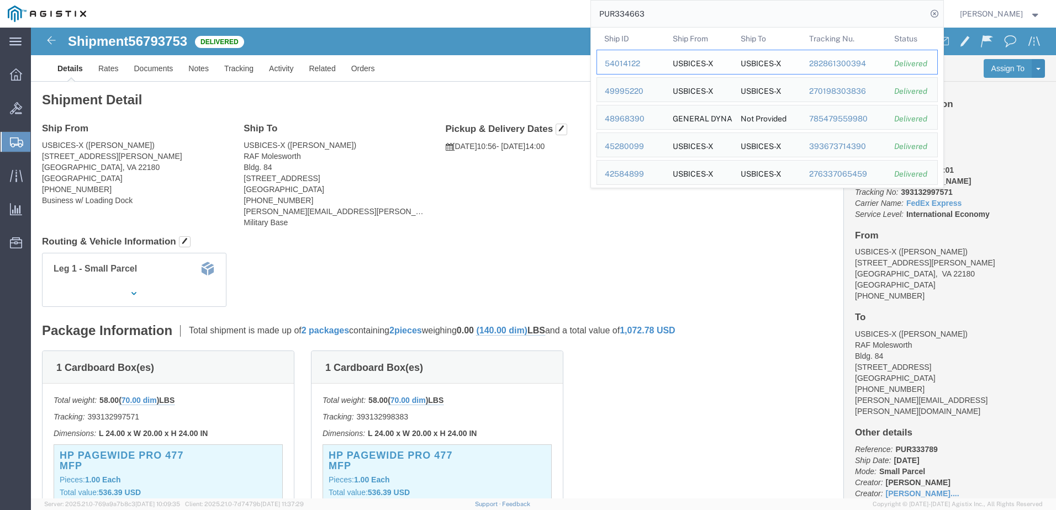
click at [649, 61] on div "54014122" at bounding box center [631, 64] width 52 height 12
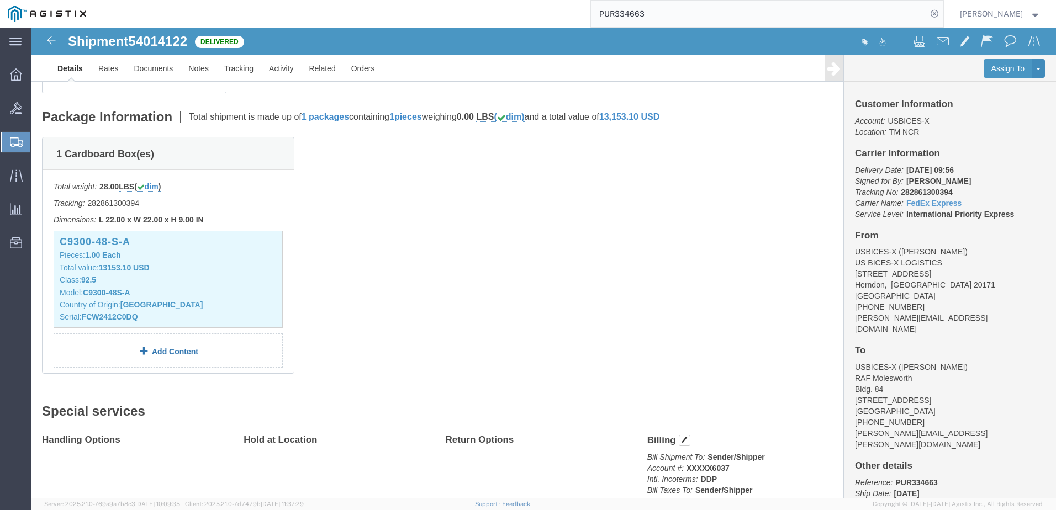
scroll to position [221, 0]
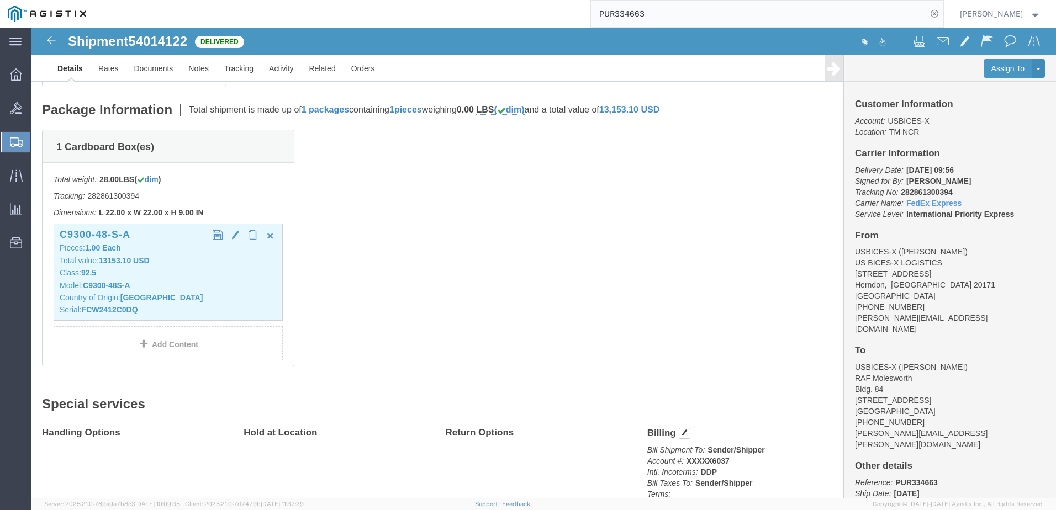
click div "C9300-48-S-A Pieces: 1.00 Each Total value: 13153.10 USD Class: 92.5 Model: C93…"
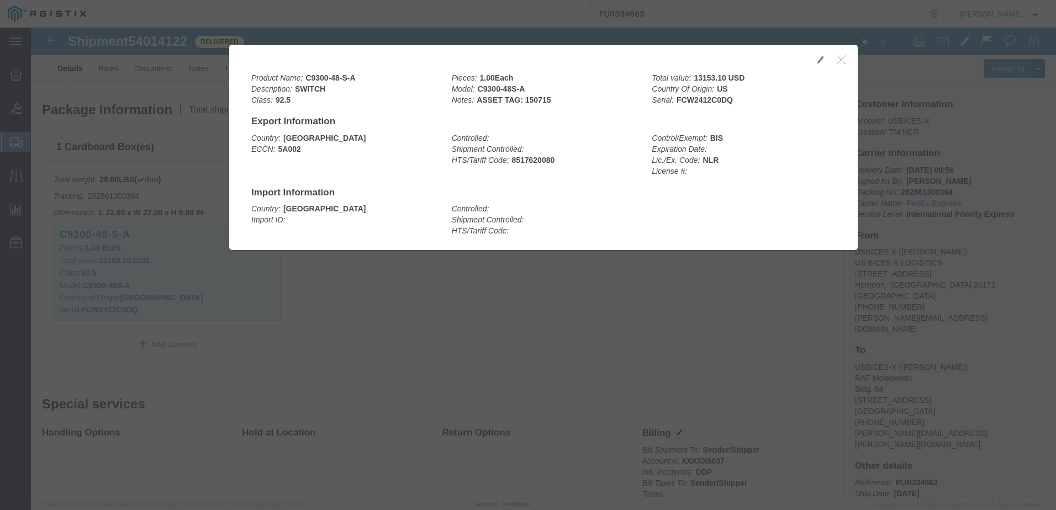
click icon "button"
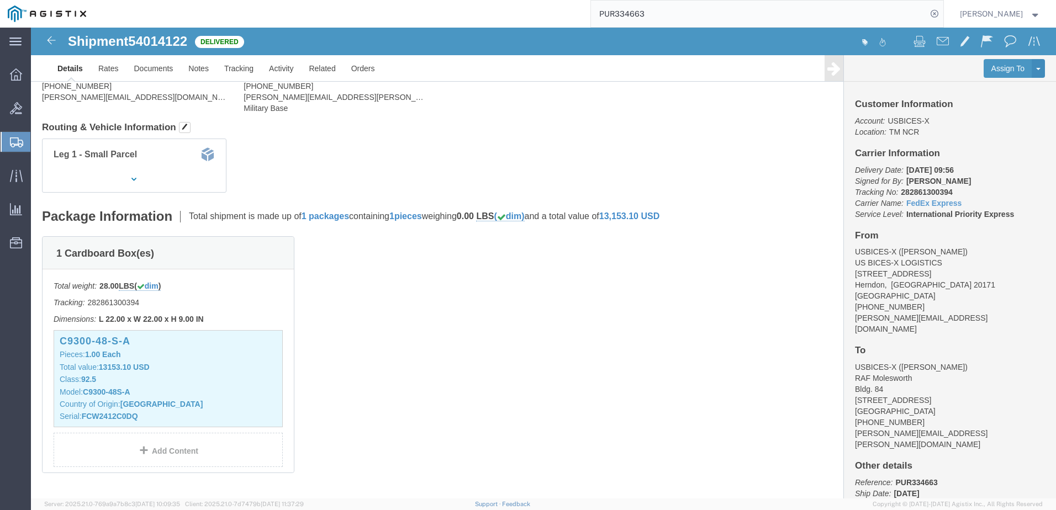
scroll to position [0, 0]
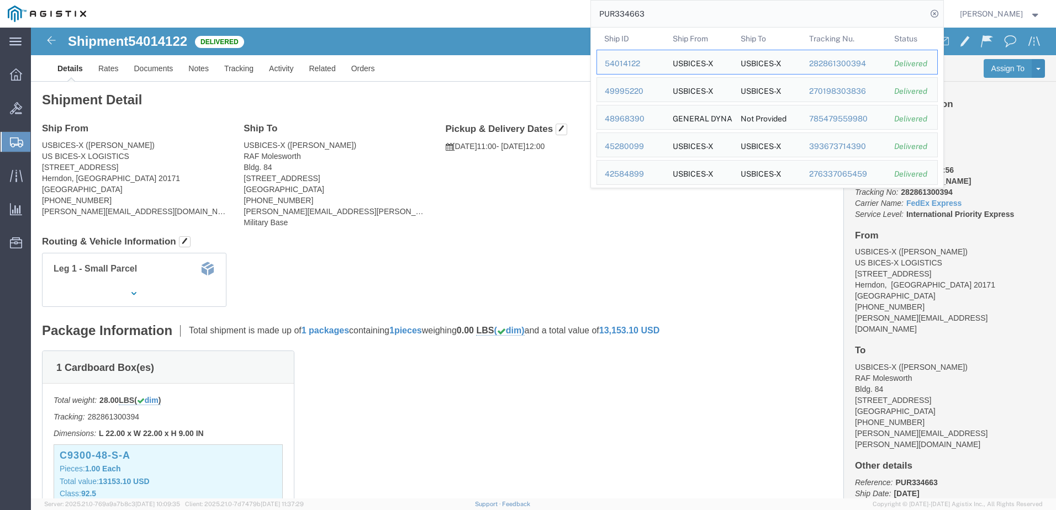
click at [696, 4] on input "PUR334663" at bounding box center [759, 14] width 336 height 27
click at [643, 87] on div "49995220" at bounding box center [631, 92] width 52 height 12
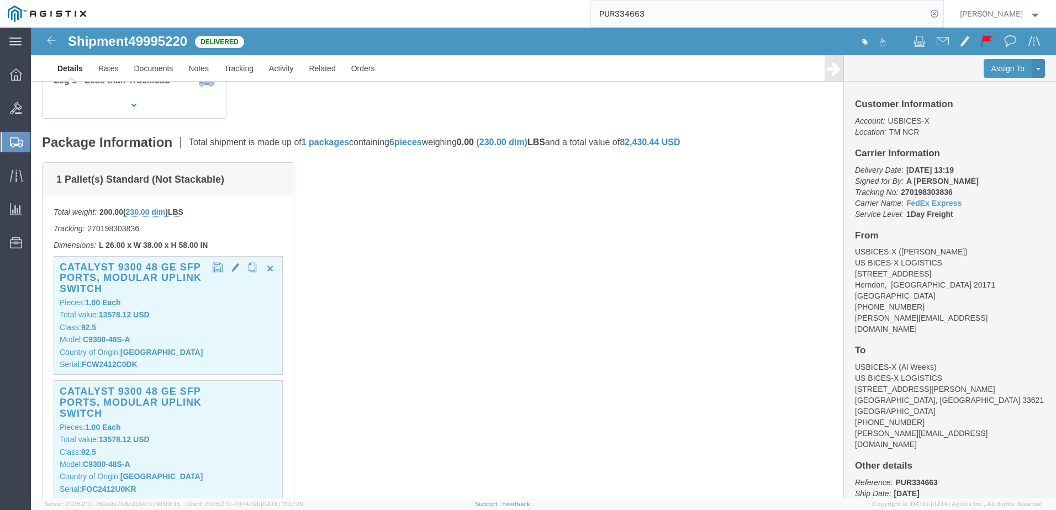
scroll to position [221, 0]
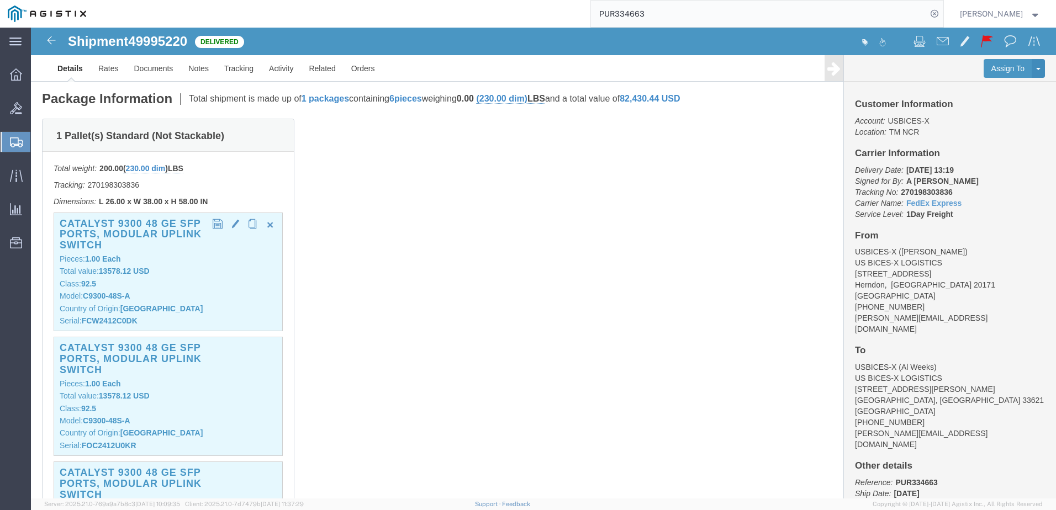
click div "Catalyst 9300 48 GE SFP Ports, modular uplink Switch Pieces: 1.00 Each Total va…"
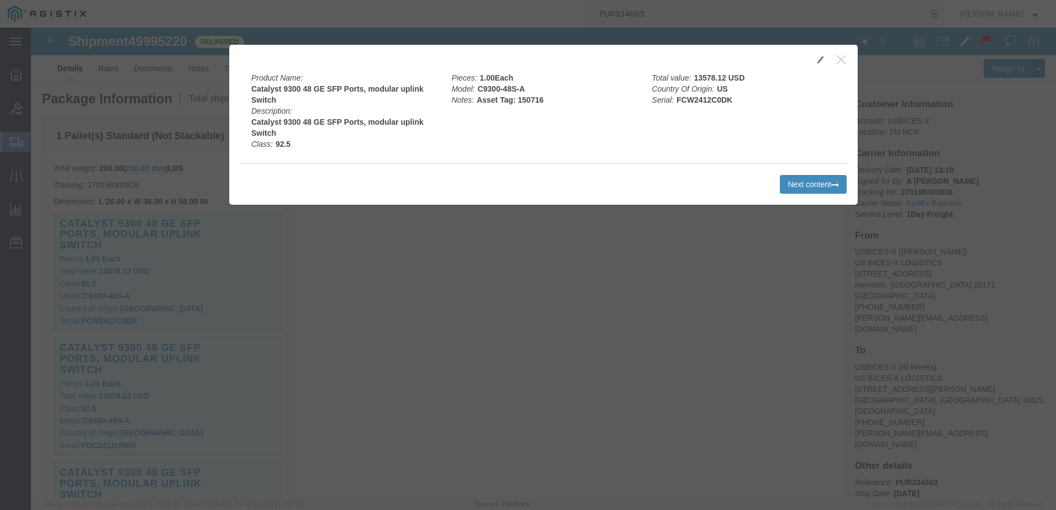
click button "Next content"
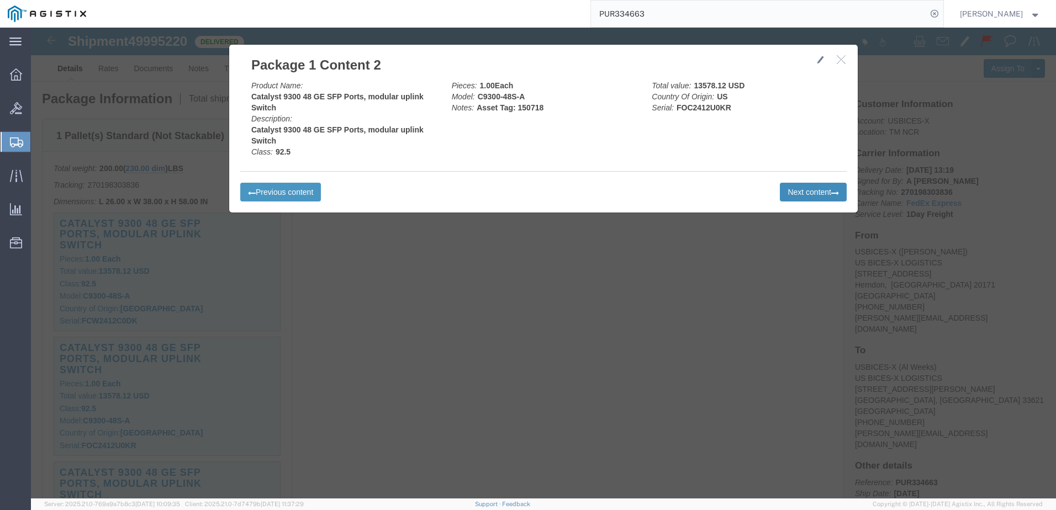
click button "Next content"
click button "button"
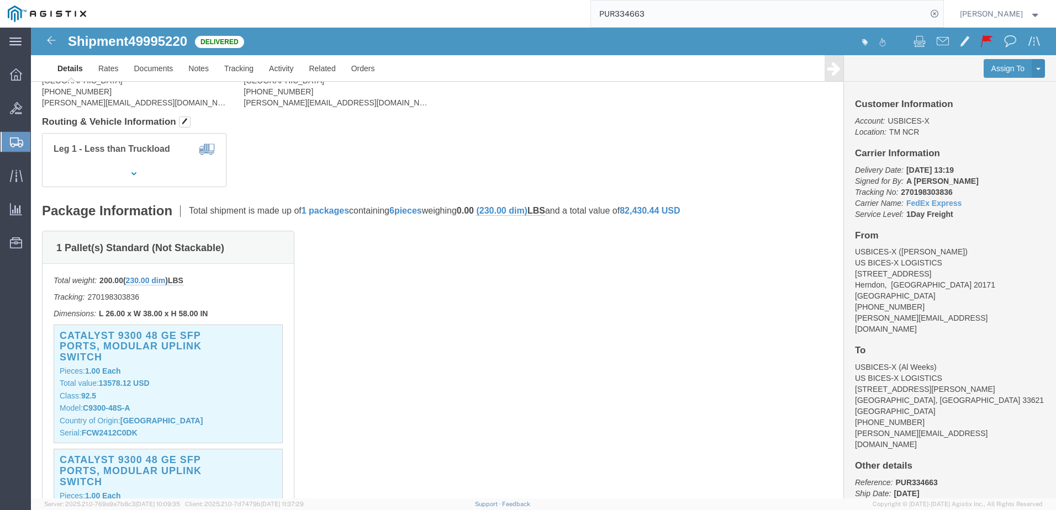
scroll to position [0, 0]
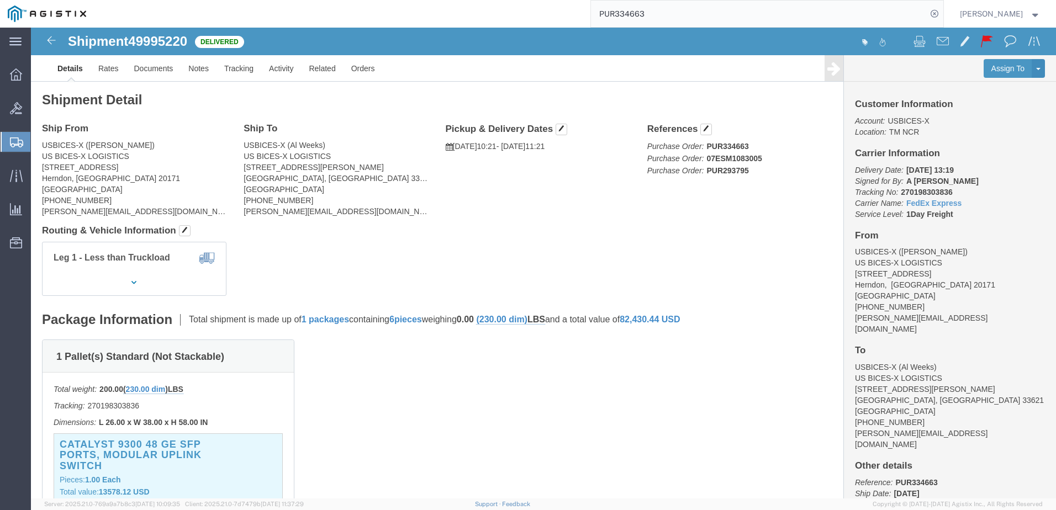
click at [697, 13] on input "PUR334663" at bounding box center [759, 14] width 336 height 27
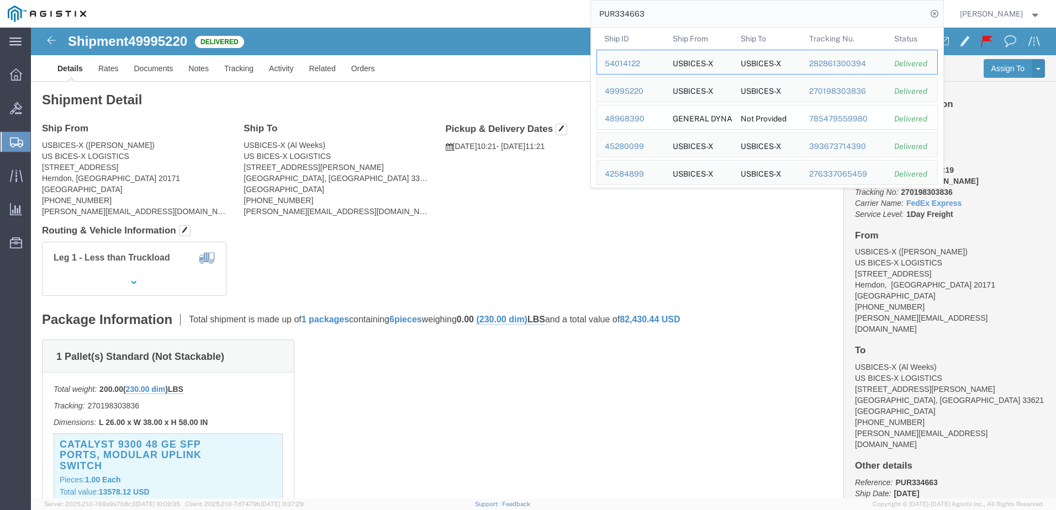
click at [638, 115] on div "48968390" at bounding box center [631, 119] width 52 height 12
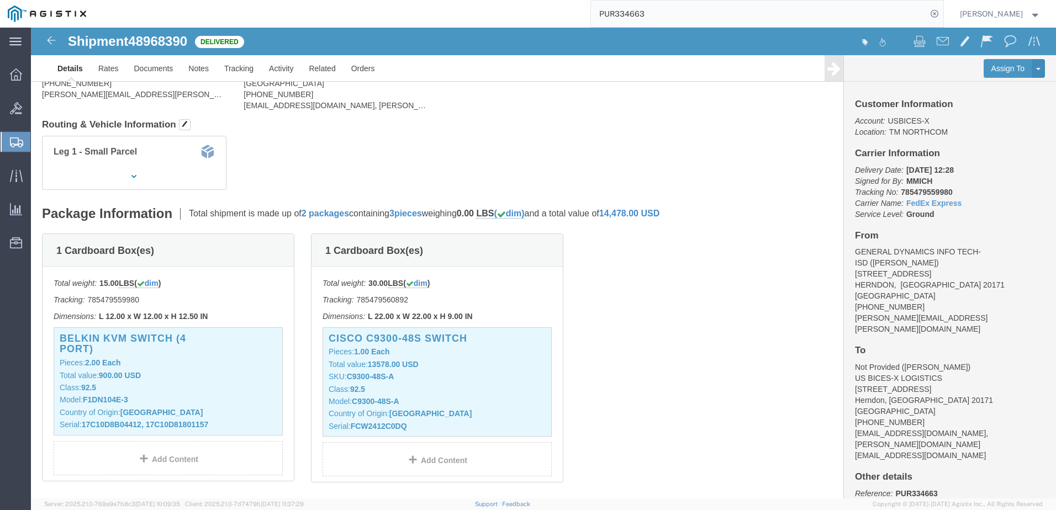
scroll to position [110, 0]
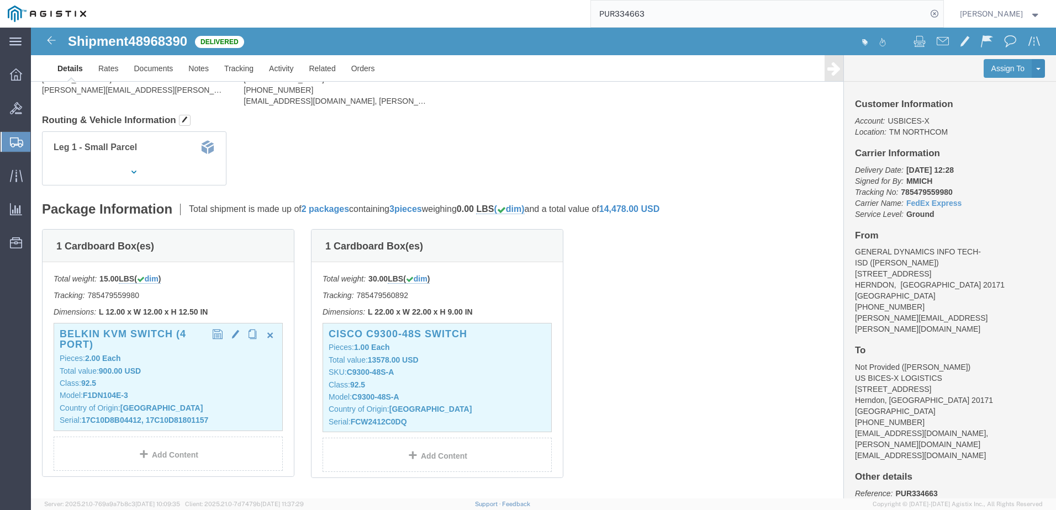
click p "Class: 92.5"
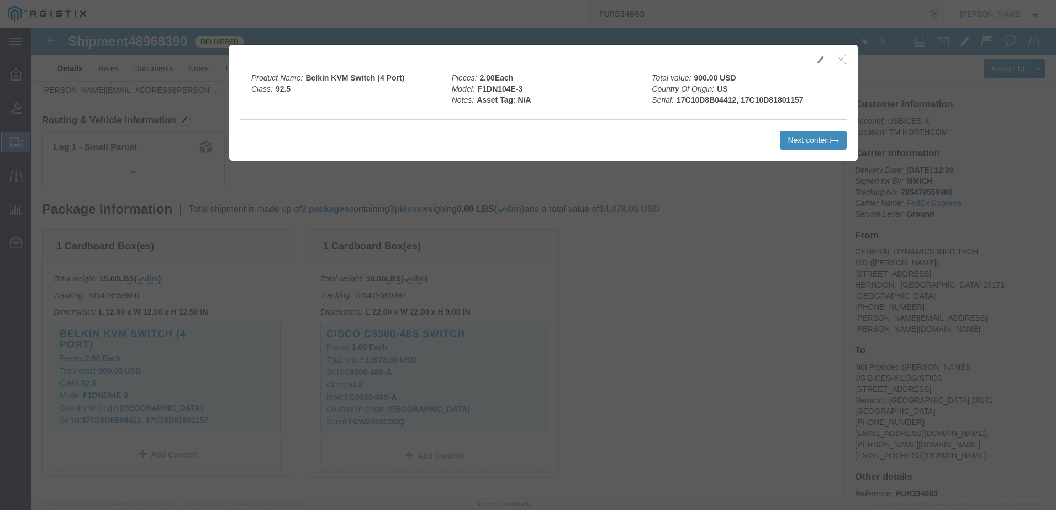
click button "Next content"
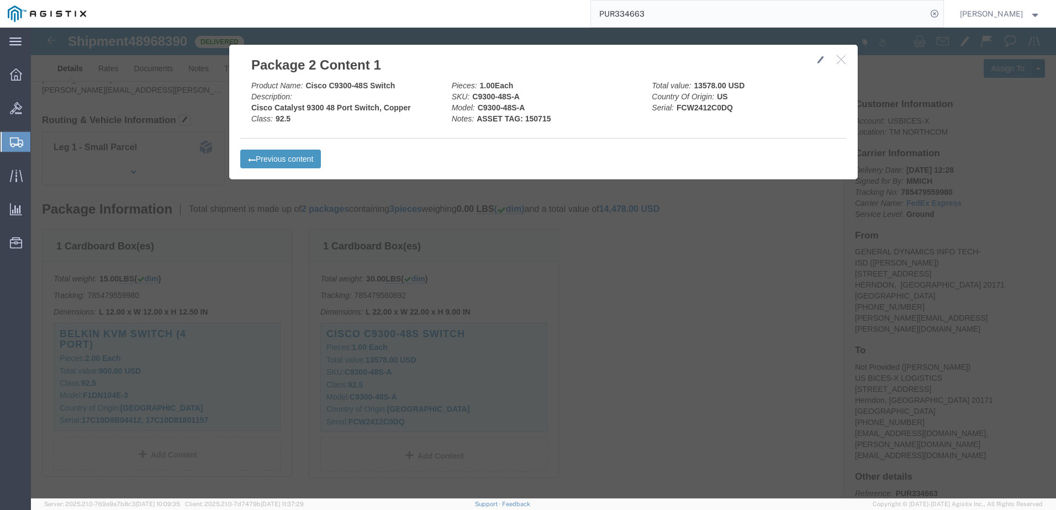
click button "button"
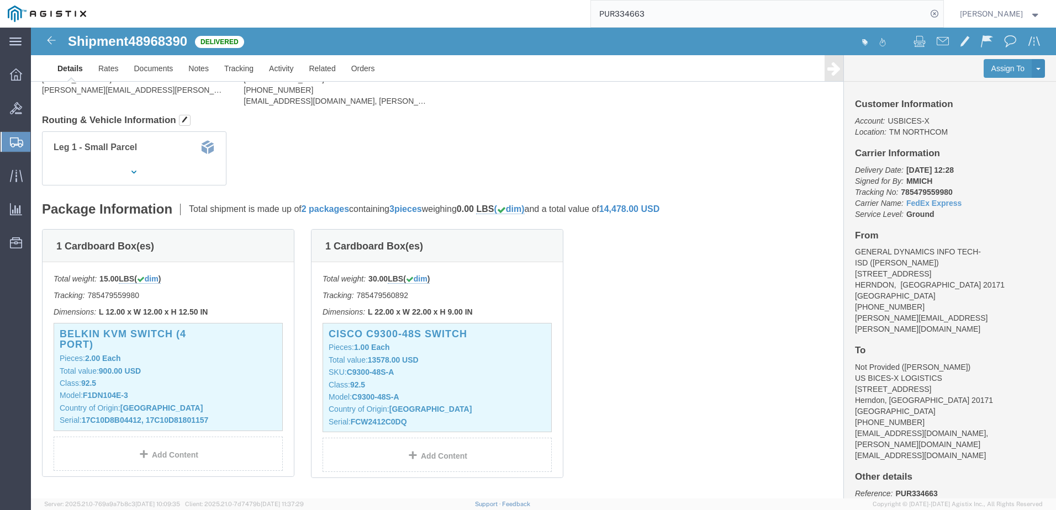
scroll to position [0, 0]
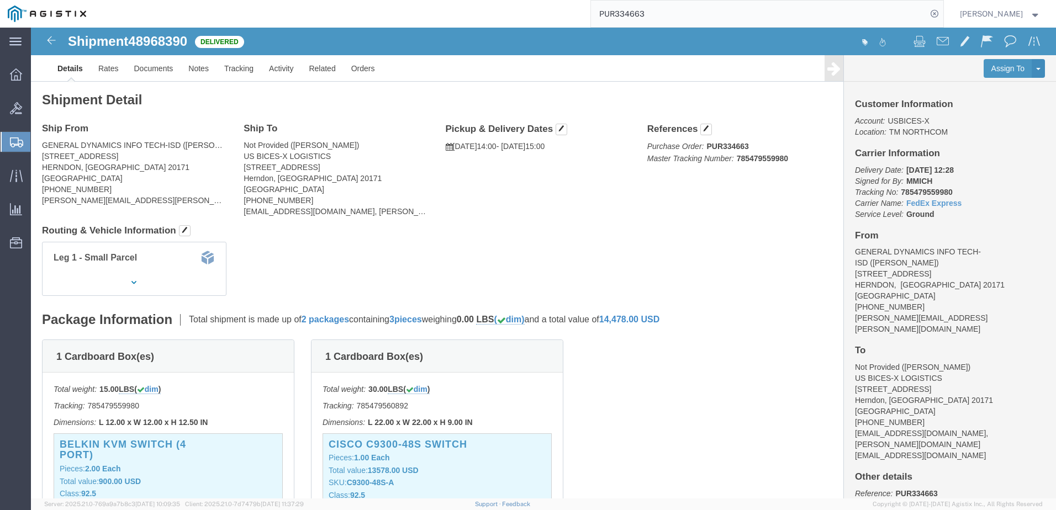
click at [699, 10] on input "PUR334663" at bounding box center [759, 14] width 336 height 27
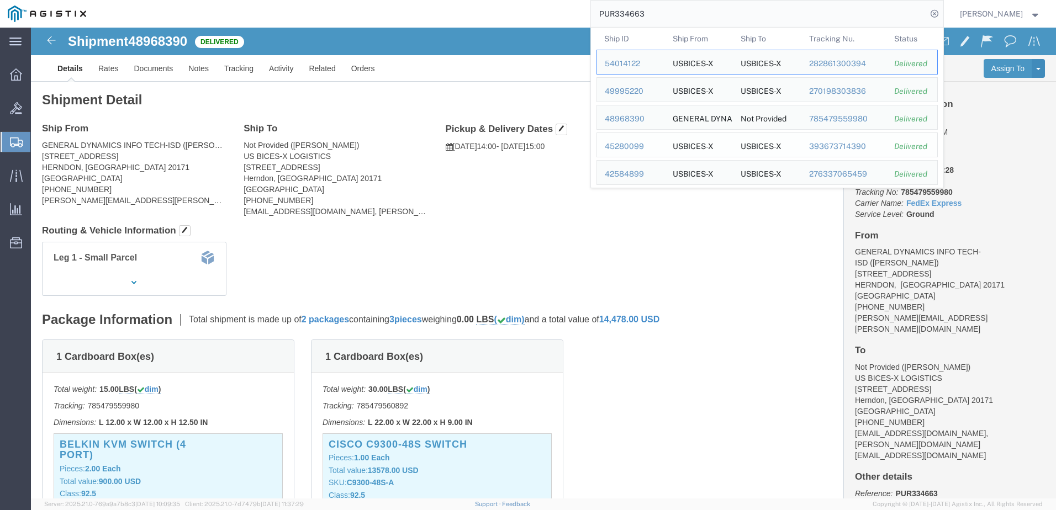
click at [646, 144] on div "45280099" at bounding box center [631, 147] width 52 height 12
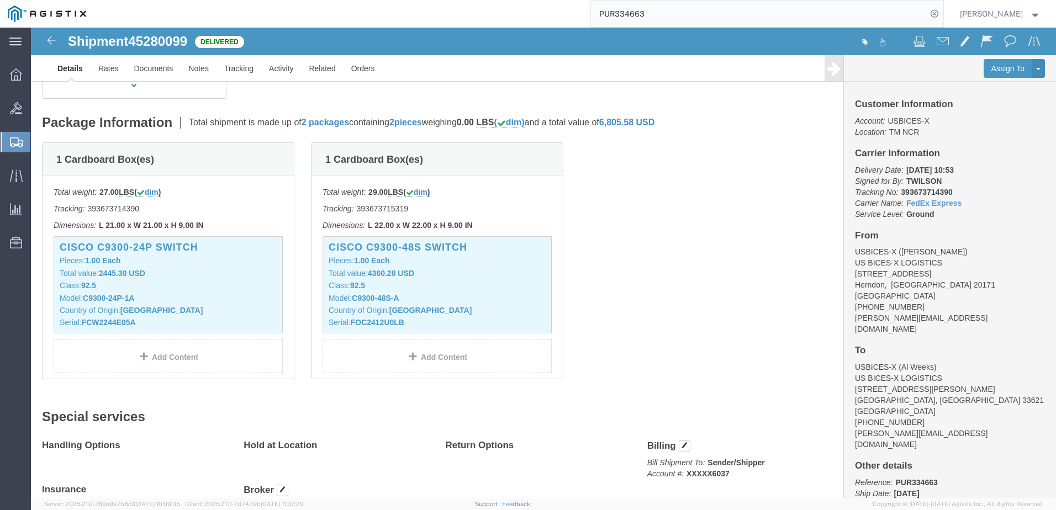
scroll to position [221, 0]
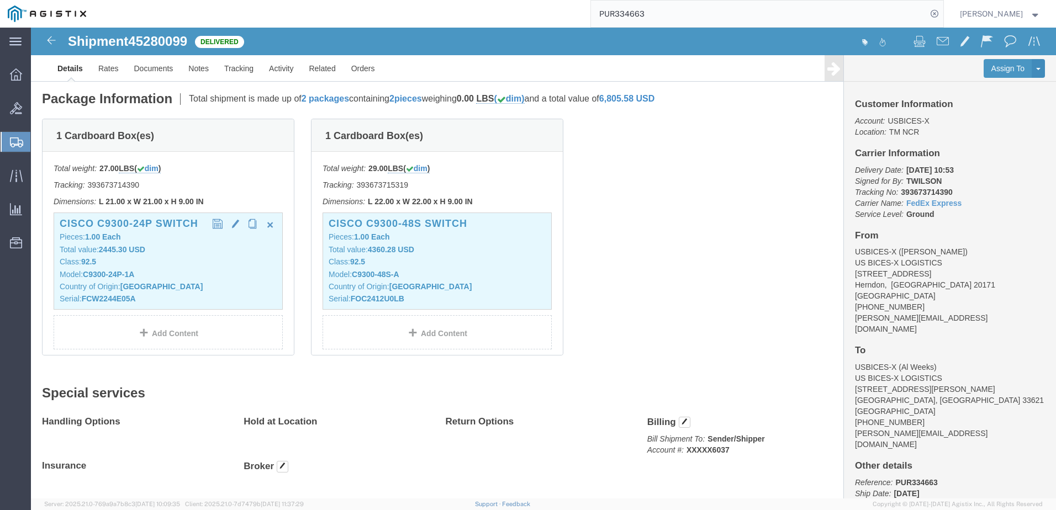
click p "Class: 92.5"
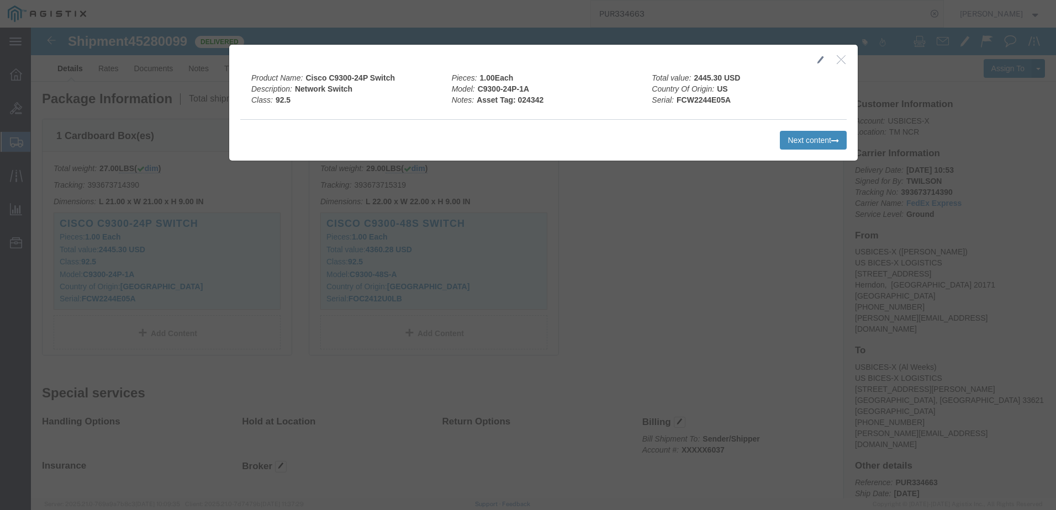
click button "Next content"
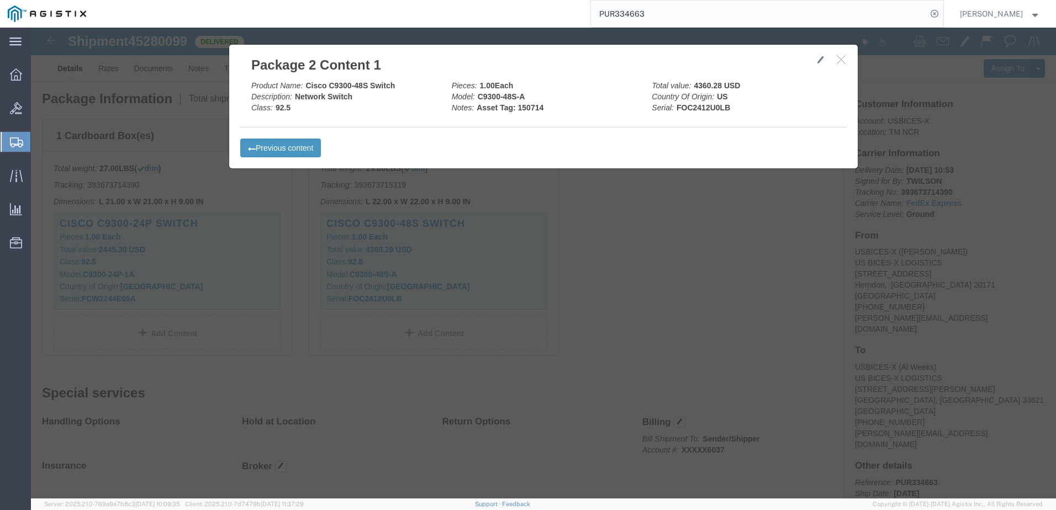
click icon "button"
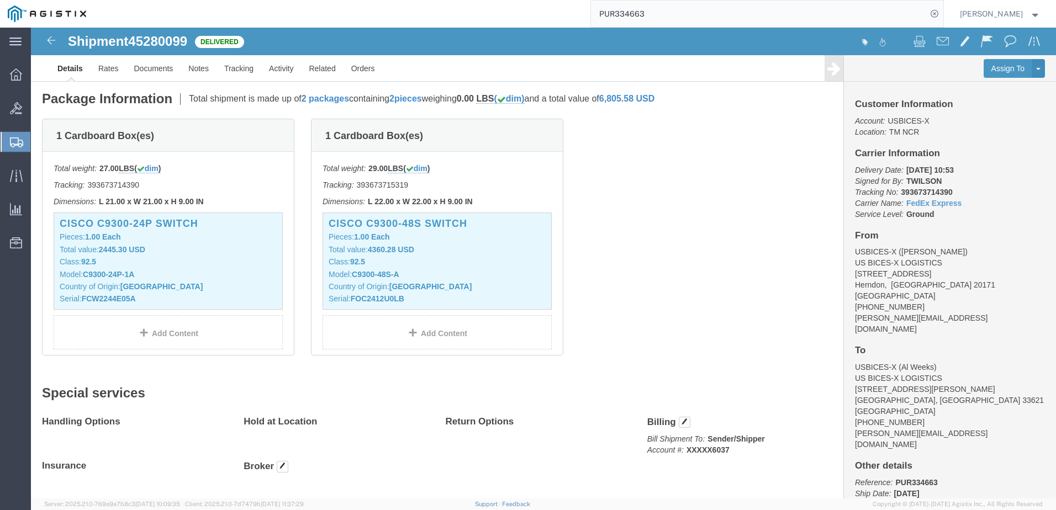
scroll to position [0, 0]
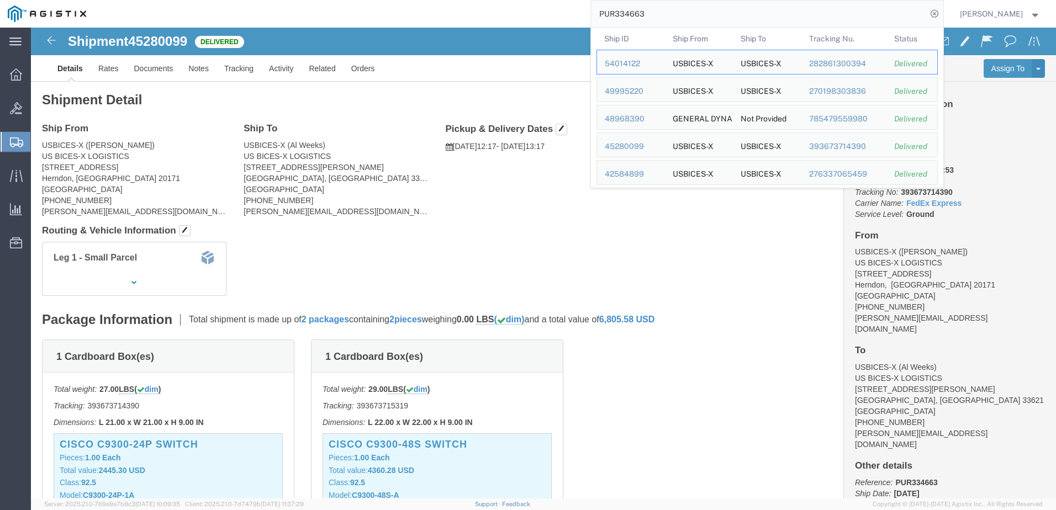
click at [716, 4] on input "PUR334663" at bounding box center [759, 14] width 336 height 27
click at [657, 174] on div "42584899" at bounding box center [631, 174] width 52 height 12
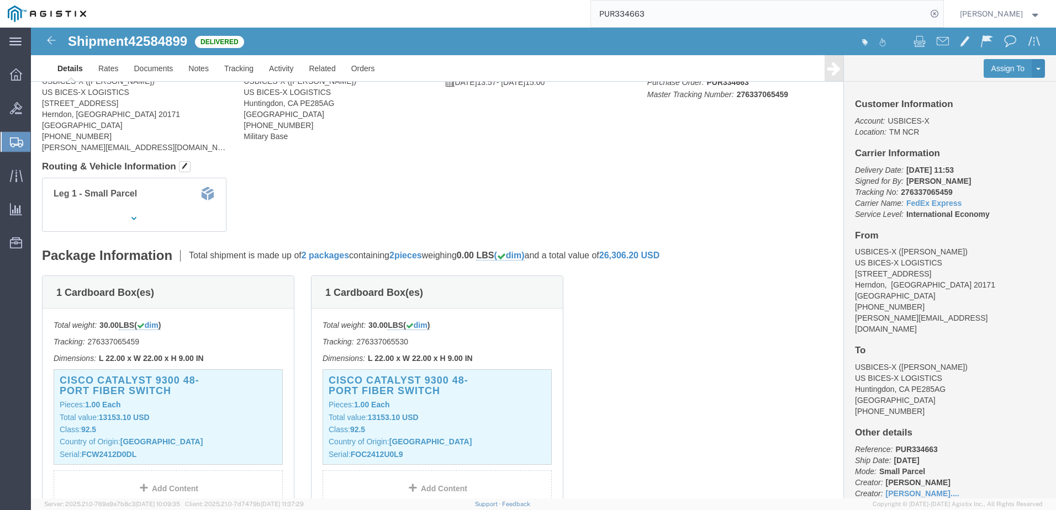
scroll to position [166, 0]
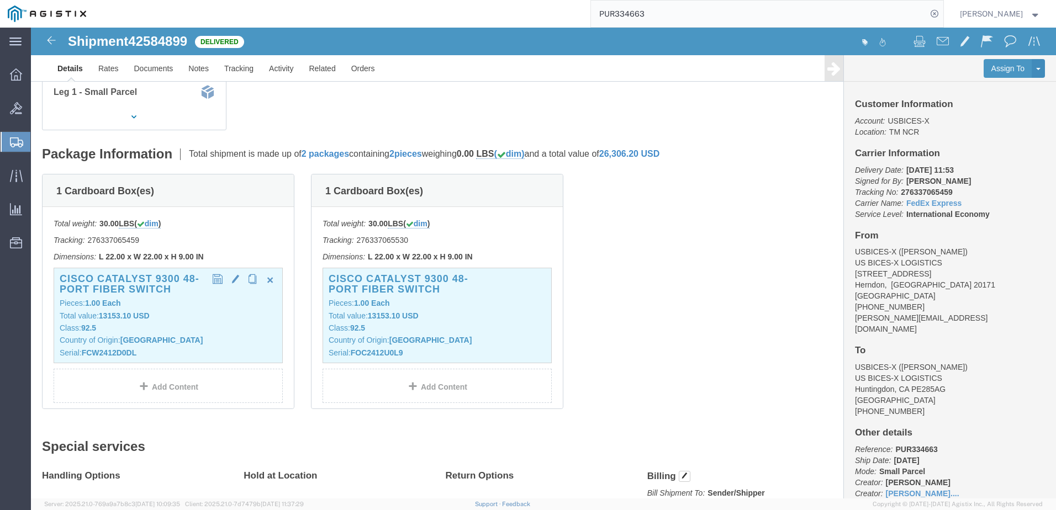
click p "Class: 92.5"
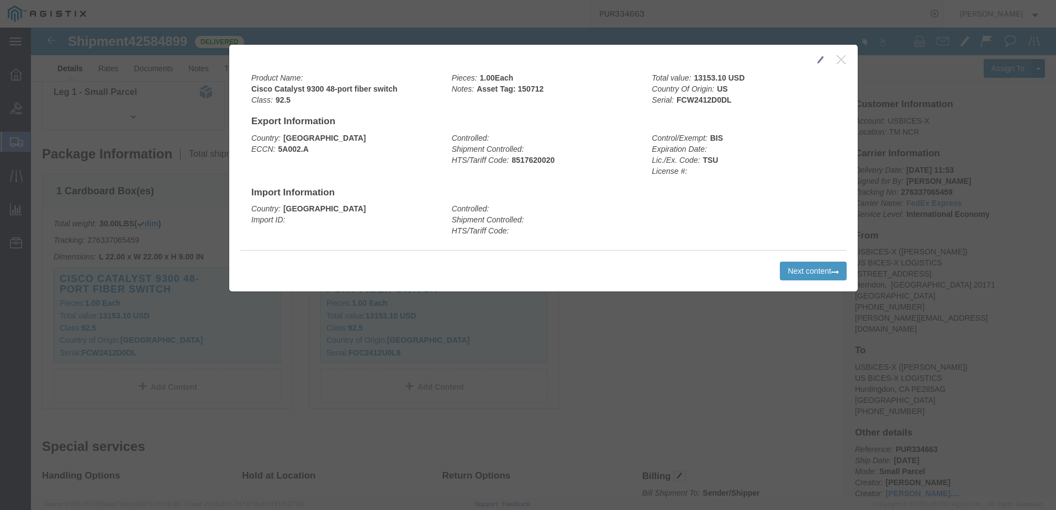
click button "button"
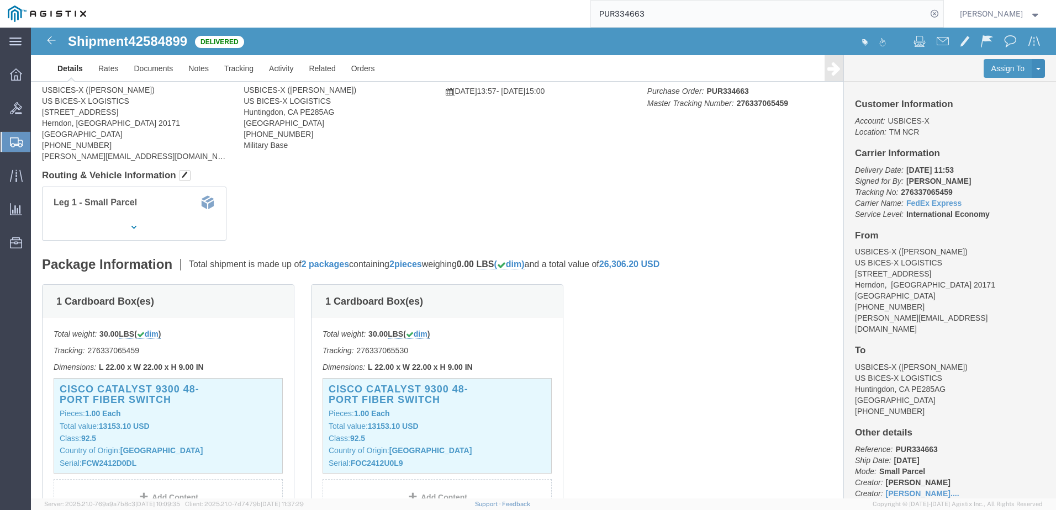
scroll to position [0, 0]
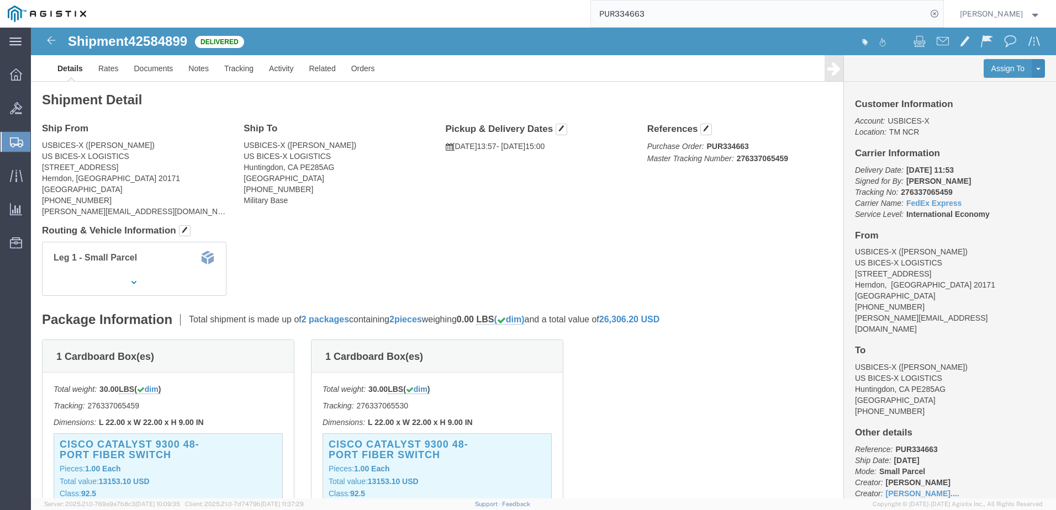
click span "42584899"
copy span "42584899"
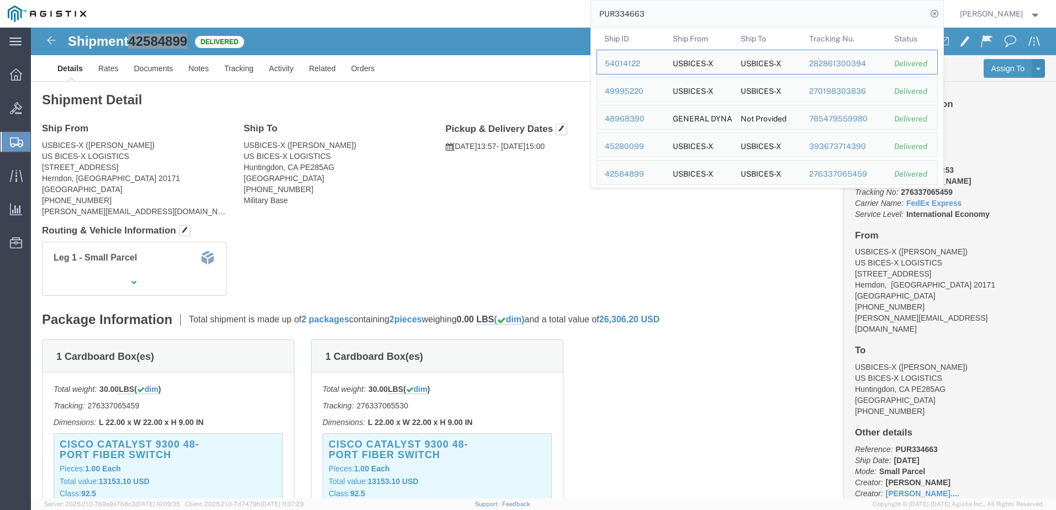
click at [647, 15] on input "PUR334663" at bounding box center [759, 14] width 336 height 27
click at [703, 18] on input "PUR334663" at bounding box center [759, 14] width 336 height 27
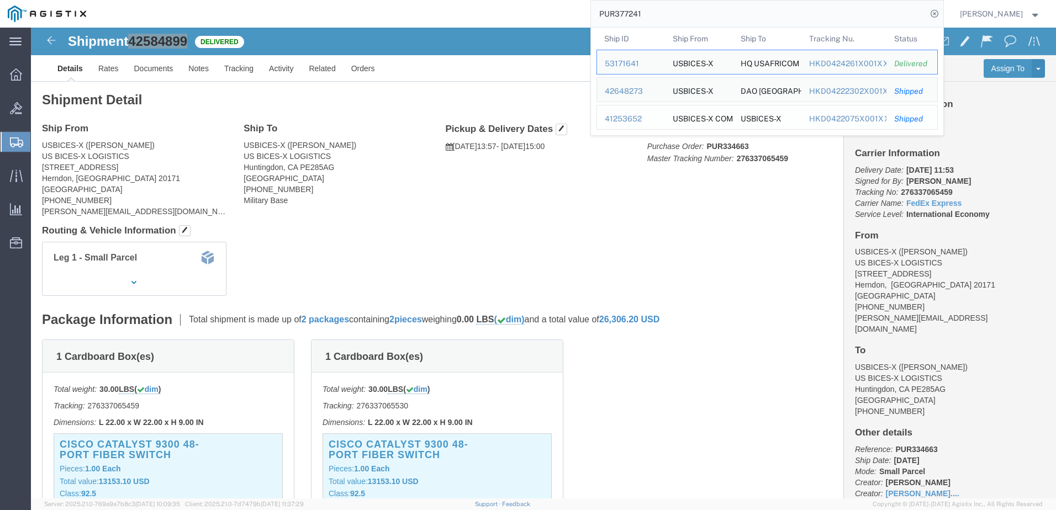
click at [645, 124] on div "41253652" at bounding box center [631, 119] width 52 height 12
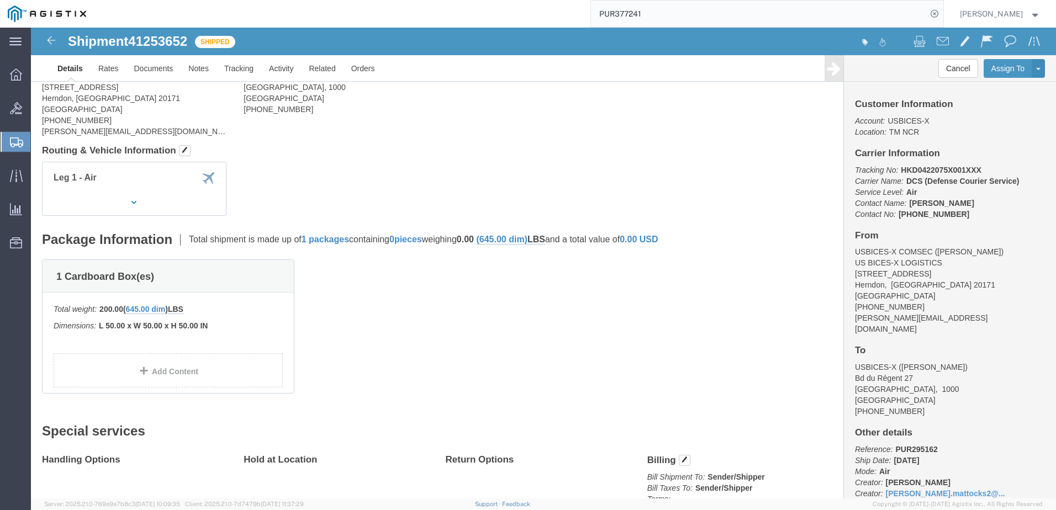
scroll to position [110, 0]
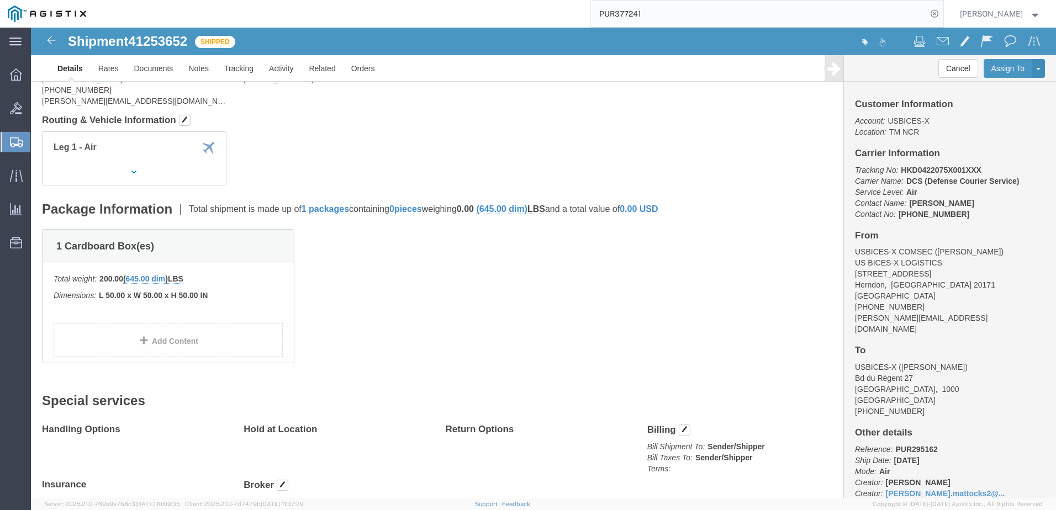
click div
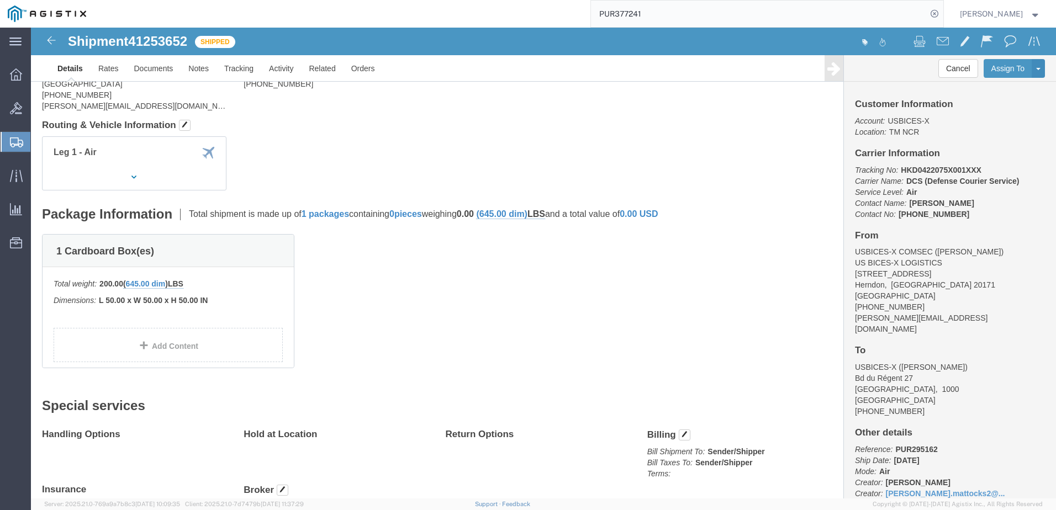
scroll to position [0, 0]
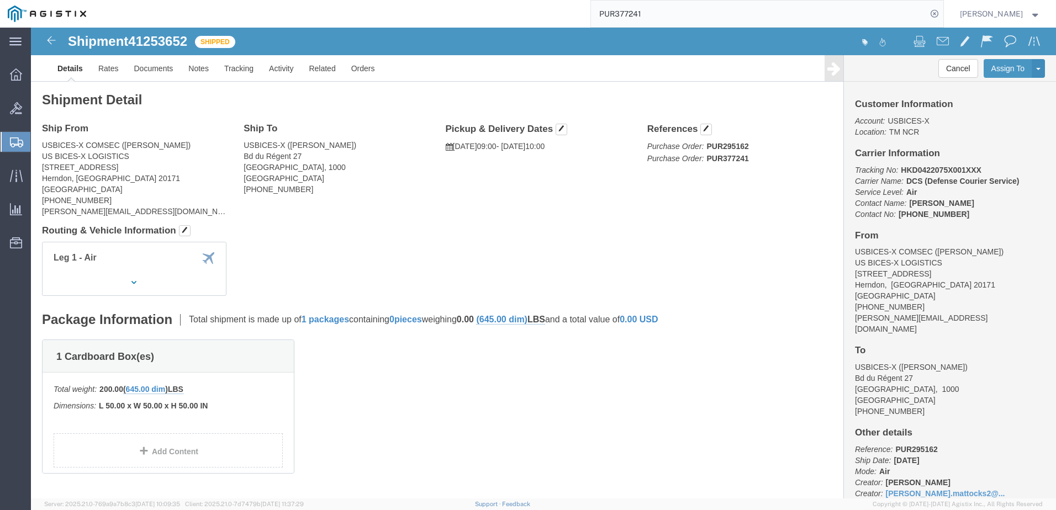
click at [710, 24] on input "PUR377241" at bounding box center [759, 14] width 336 height 27
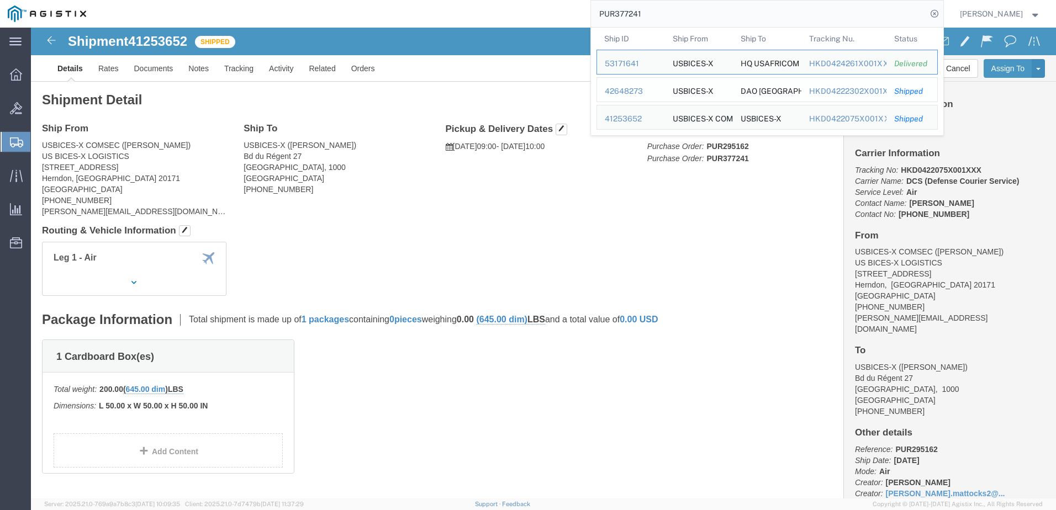
click at [640, 93] on div "42648273" at bounding box center [631, 92] width 52 height 12
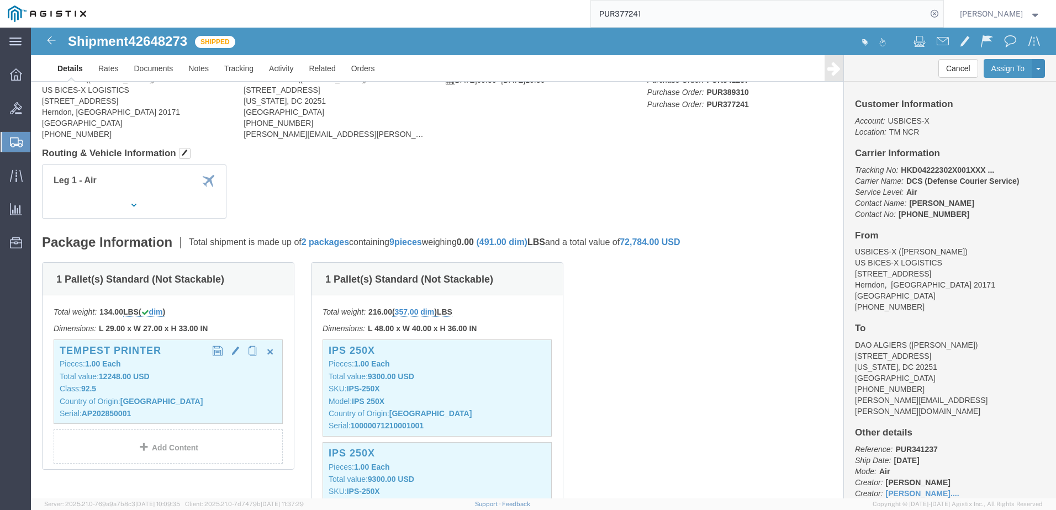
scroll to position [110, 0]
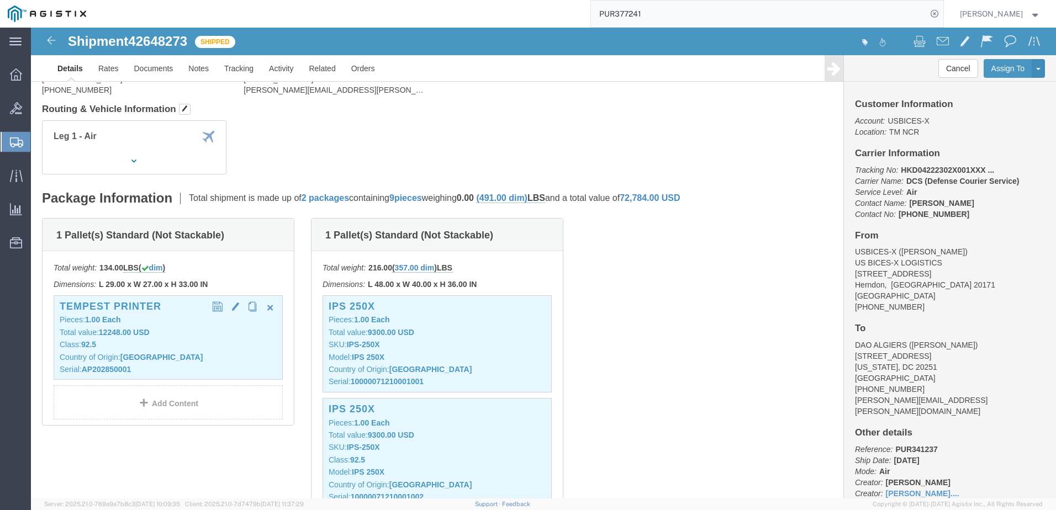
click div "Tempest Printer Pieces: 1.00 Each Total value: 12248.00 USD Class: 92.5 Country…"
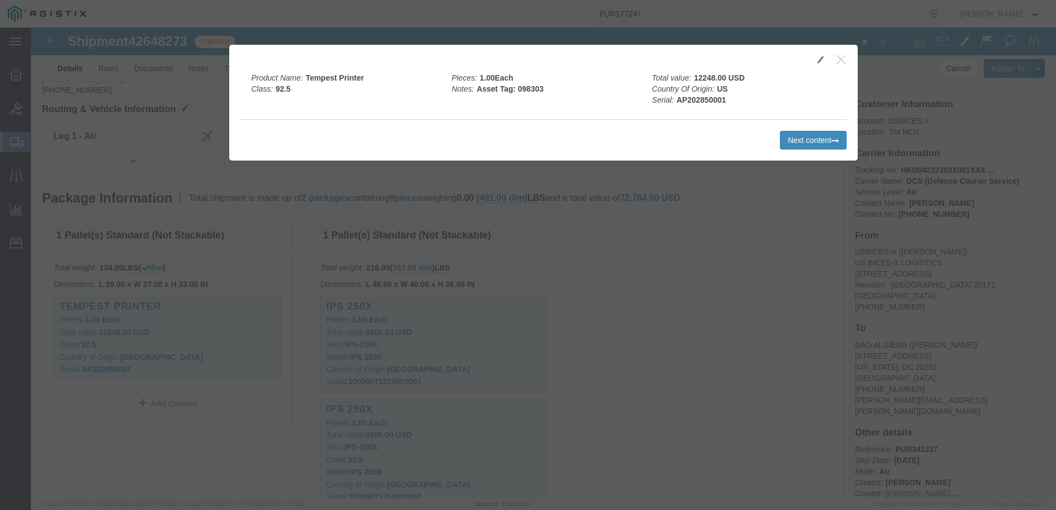
click button "Next content"
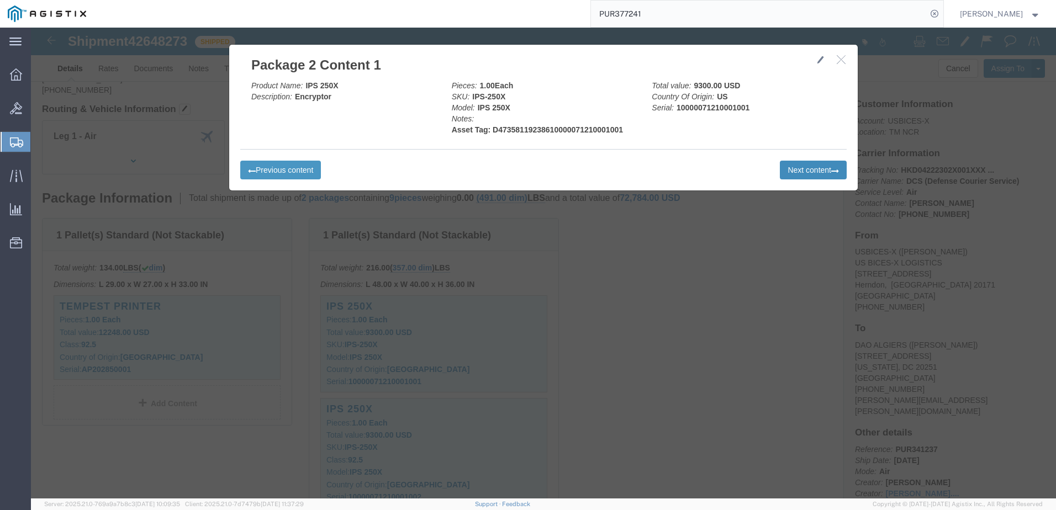
click button "Next content"
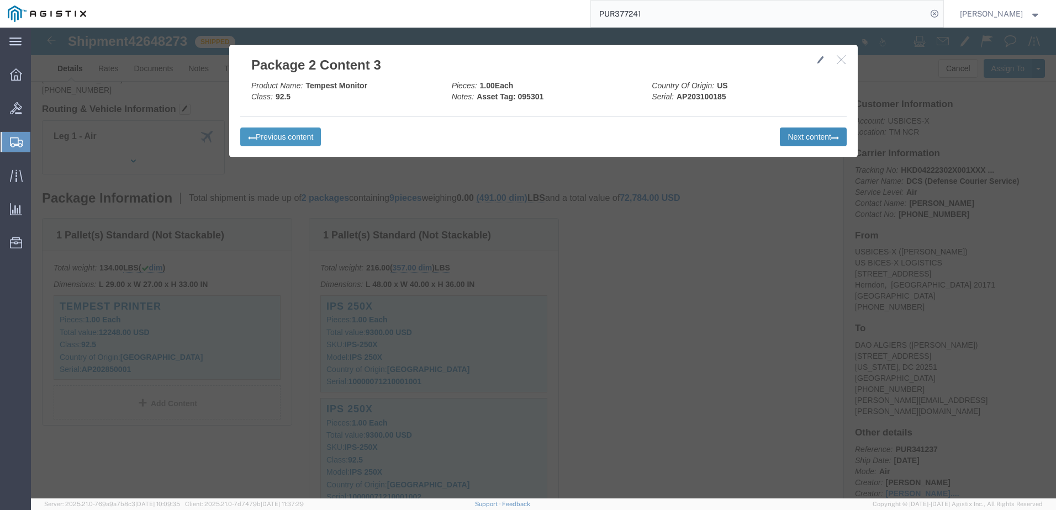
click button "Next content"
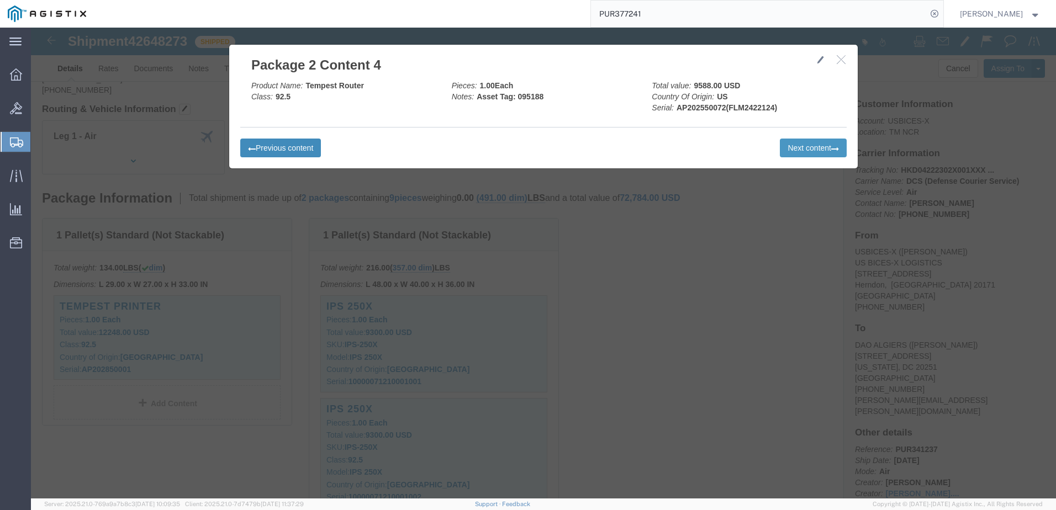
click button "Previous content"
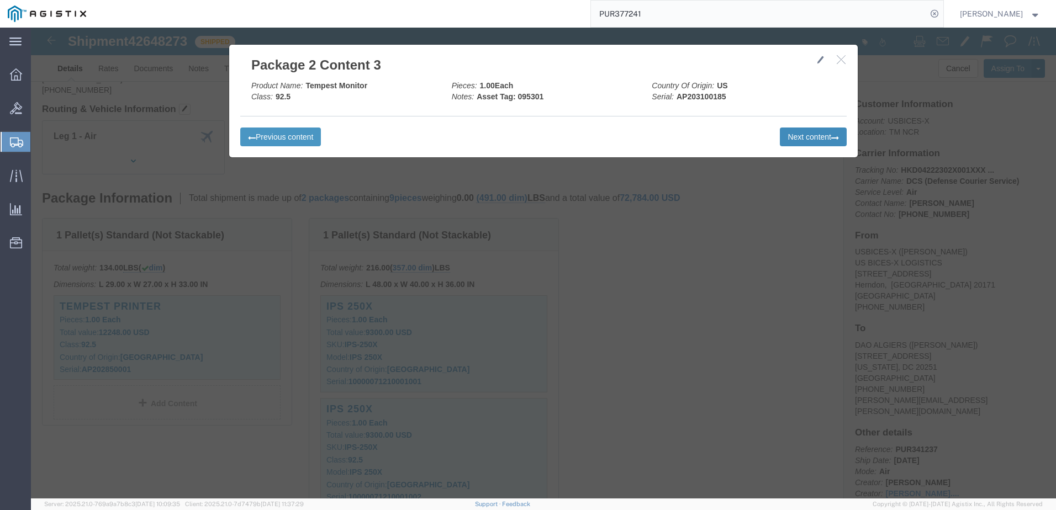
click button "Next content"
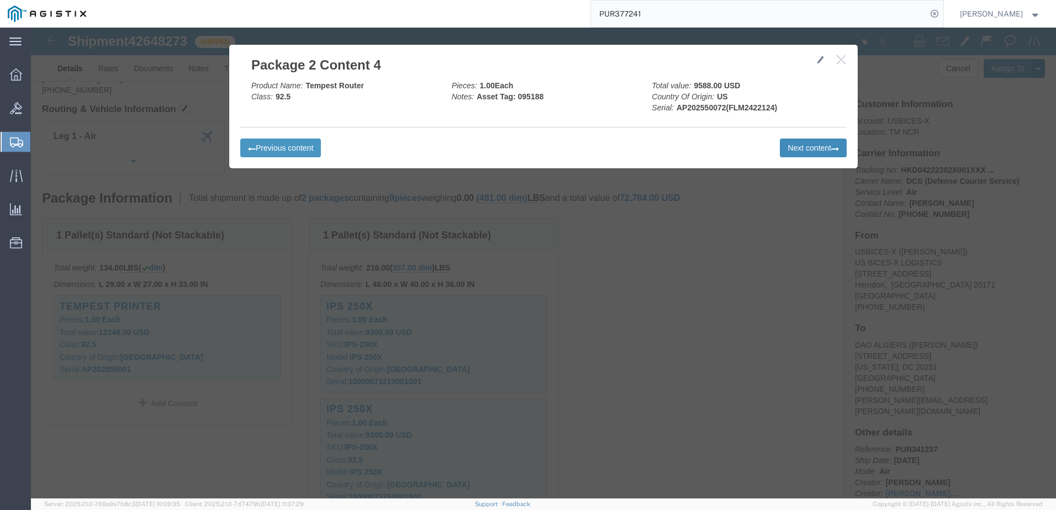
click button "Next content"
click h2 "Package 2 Content 8"
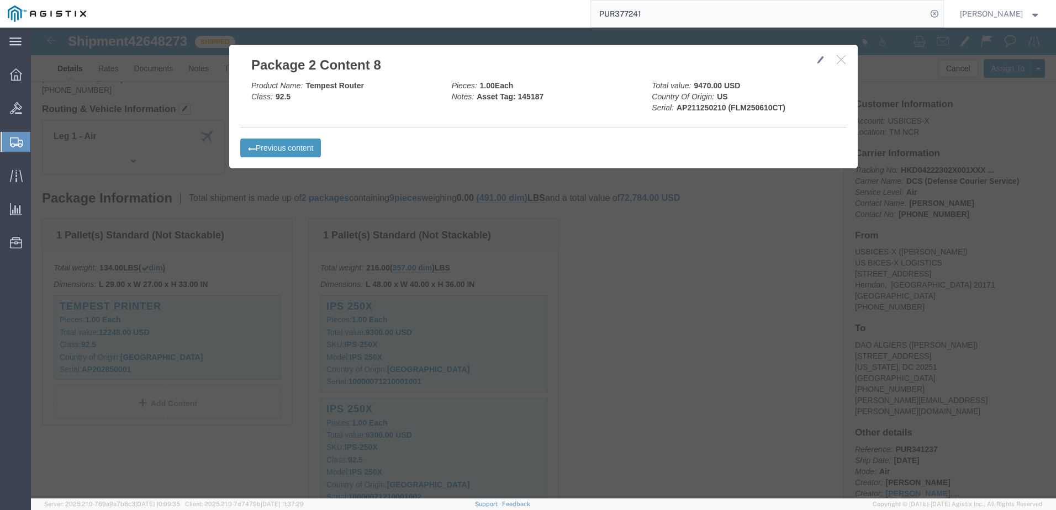
click icon "button"
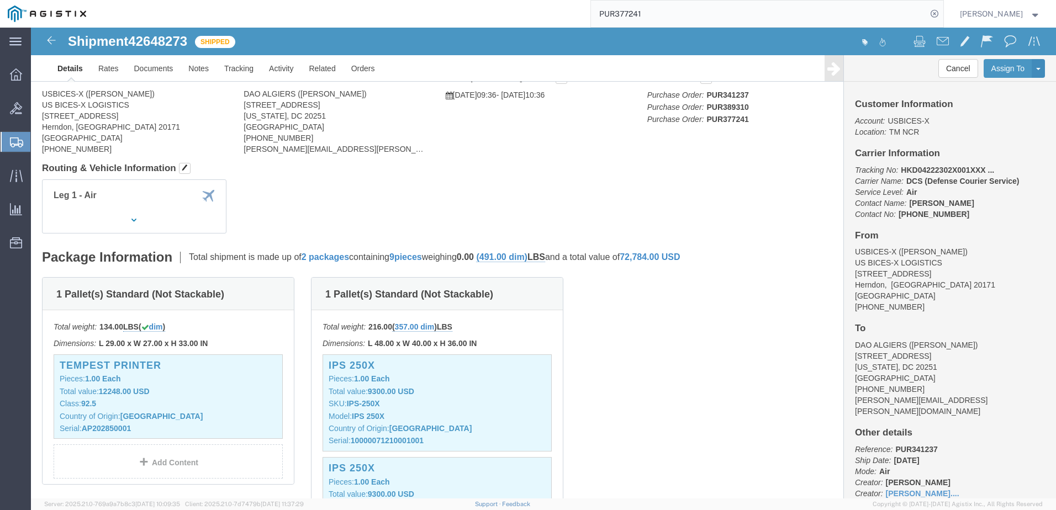
scroll to position [0, 0]
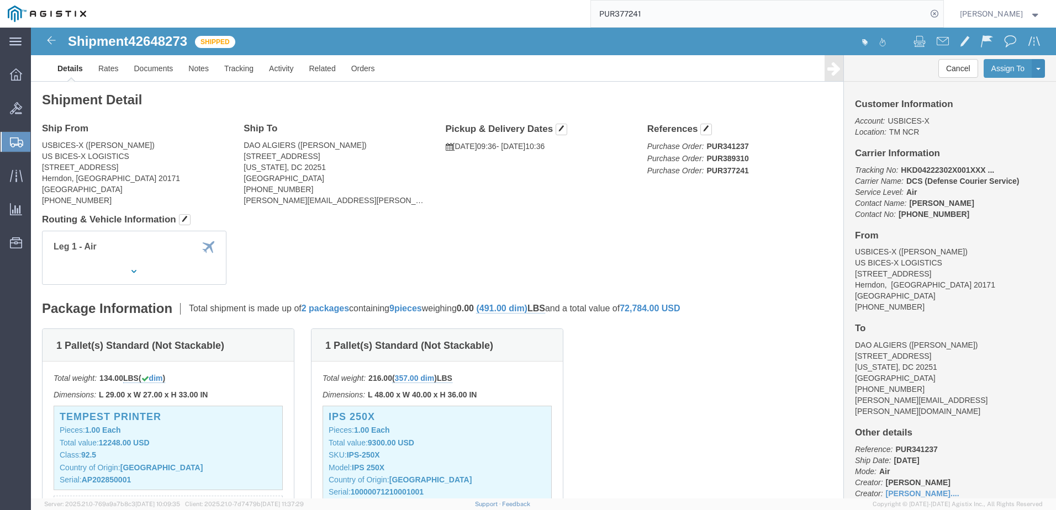
click at [695, 12] on input "PUR377241" at bounding box center [759, 14] width 336 height 27
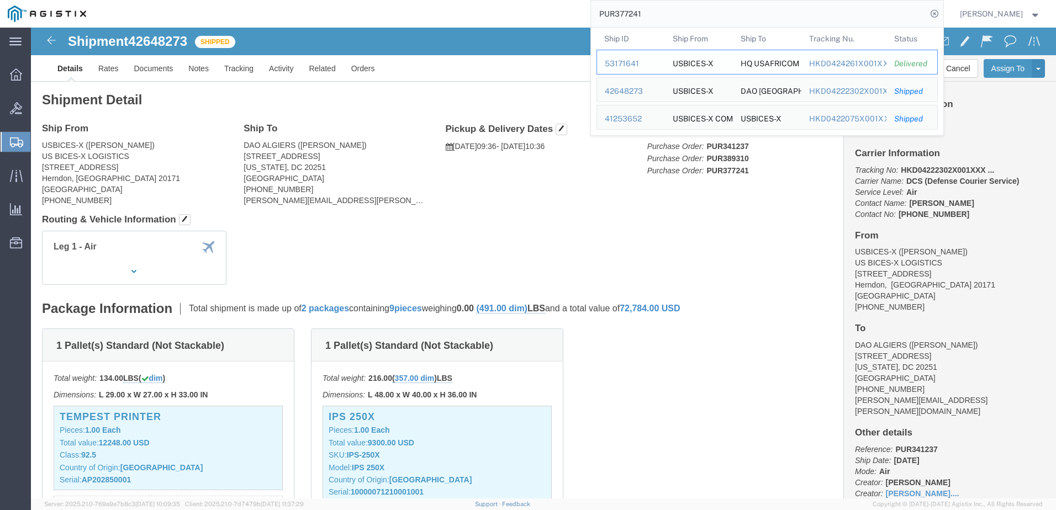
click at [650, 64] on div "53171641" at bounding box center [631, 64] width 52 height 12
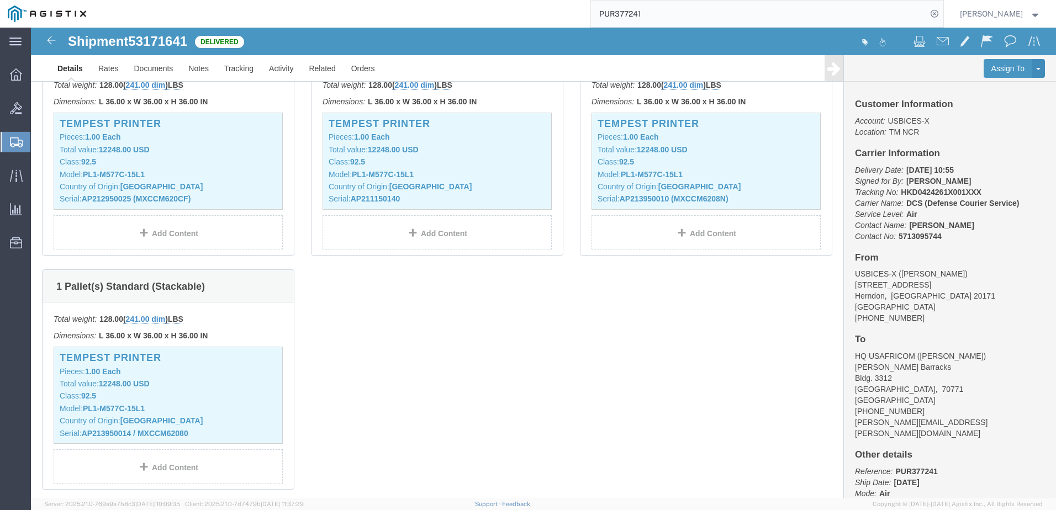
scroll to position [331, 0]
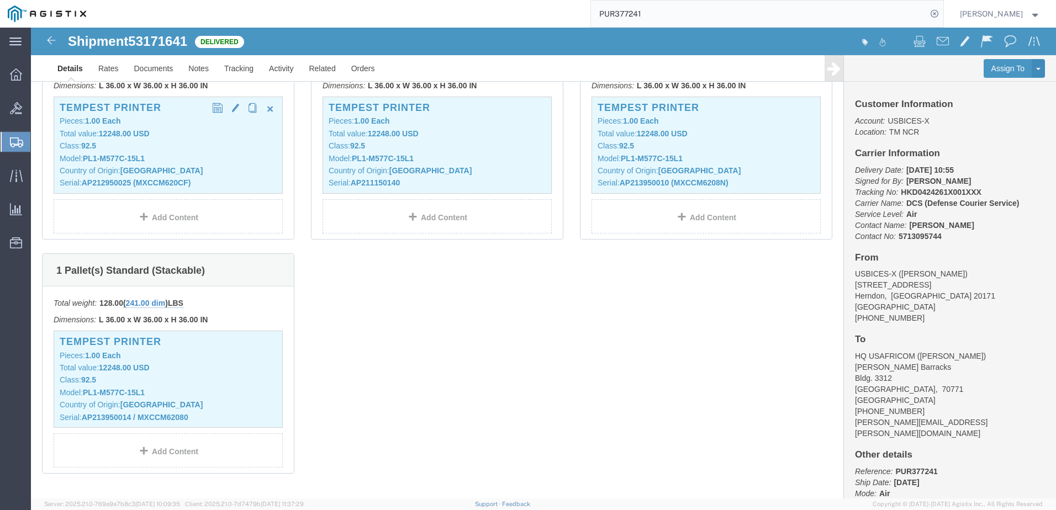
click p "Country of Origin: [GEOGRAPHIC_DATA]"
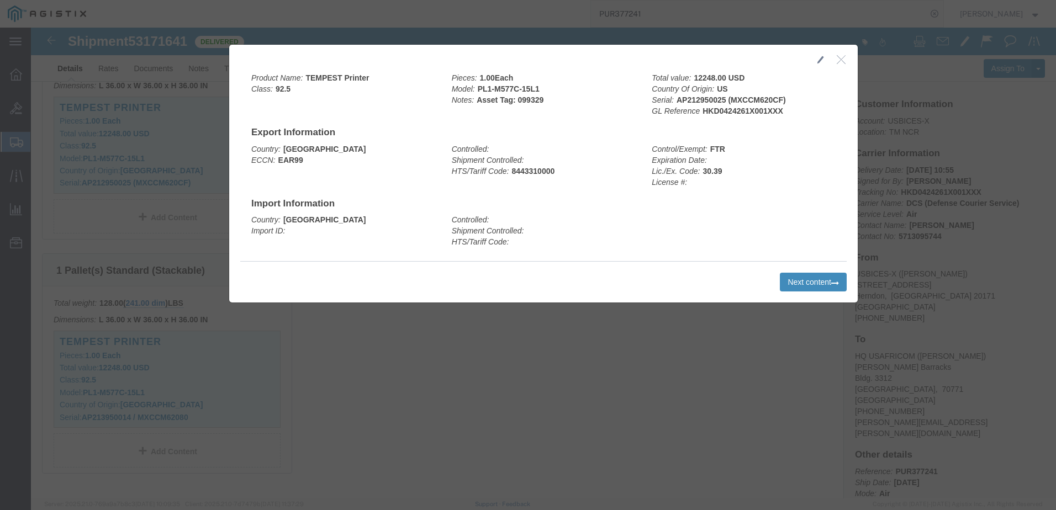
click button "Next content"
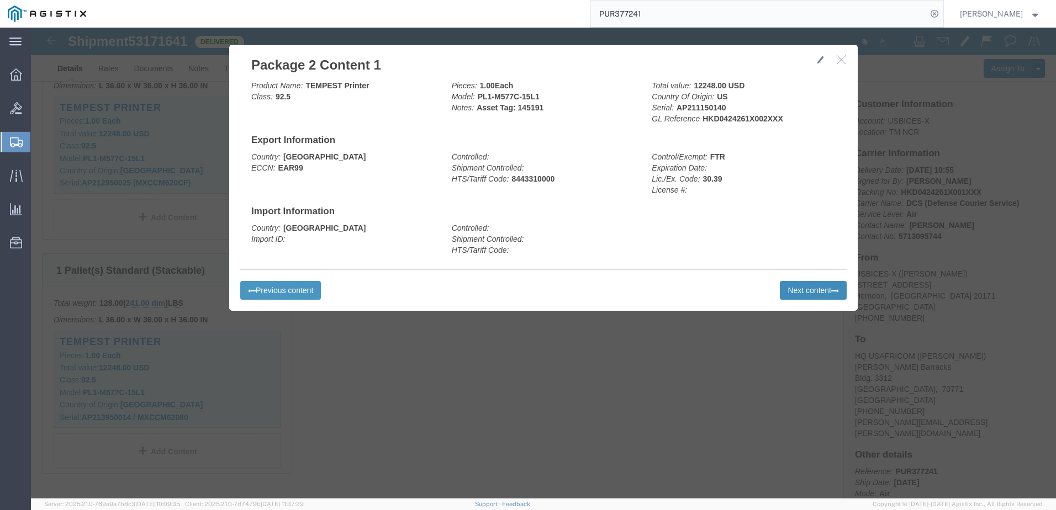
click button "Next content"
click div "Previous content Next content"
click button "button"
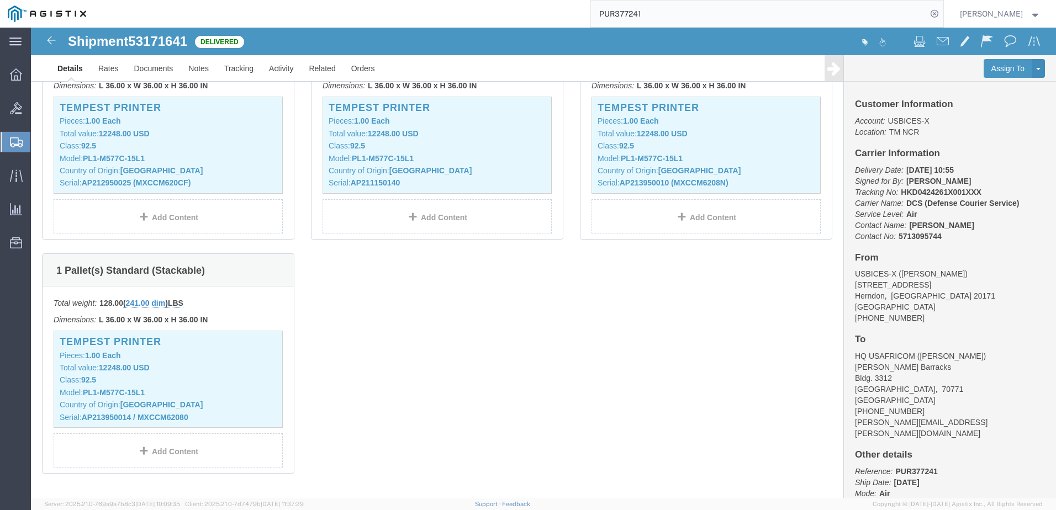
scroll to position [0, 0]
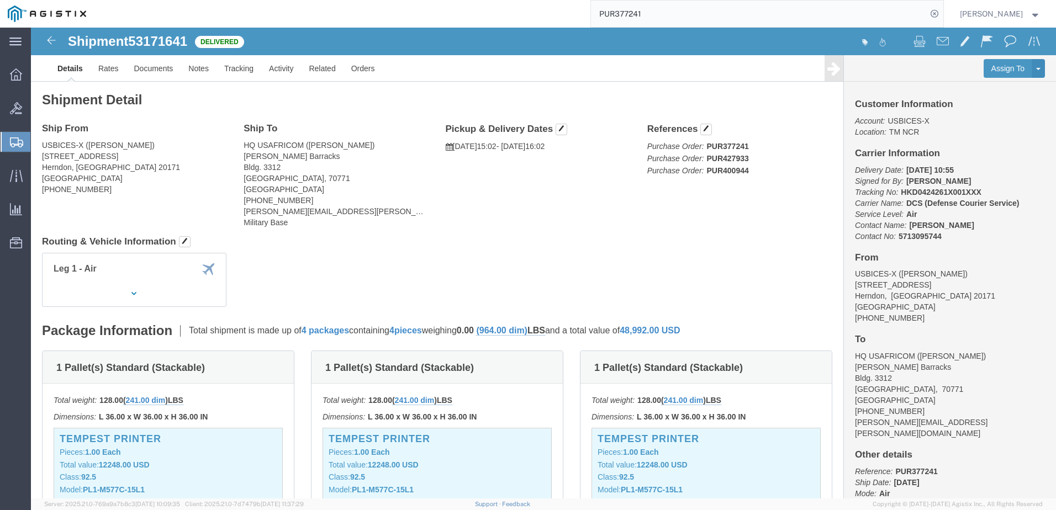
click at [690, 14] on input "PUR377241" at bounding box center [759, 14] width 336 height 27
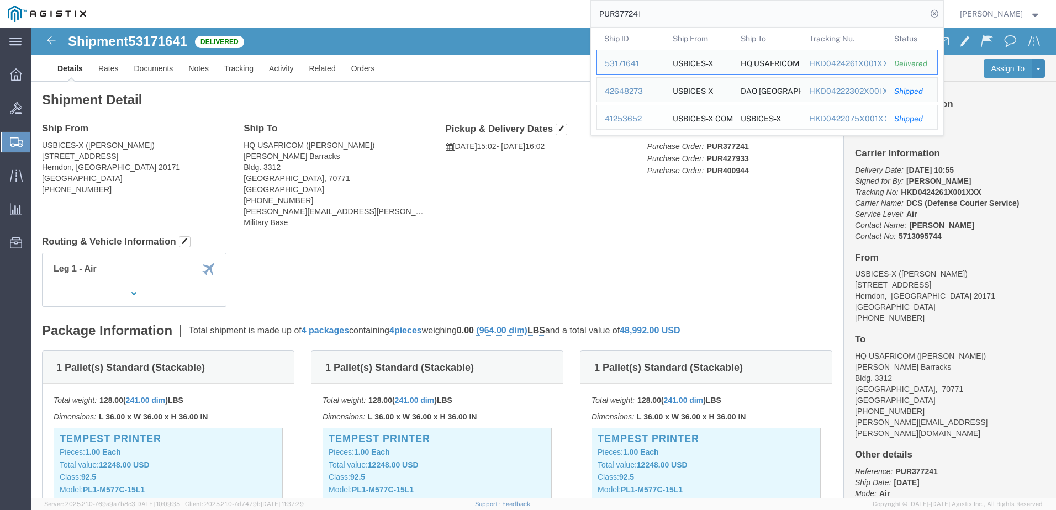
click at [649, 116] on div "41253652" at bounding box center [631, 119] width 52 height 12
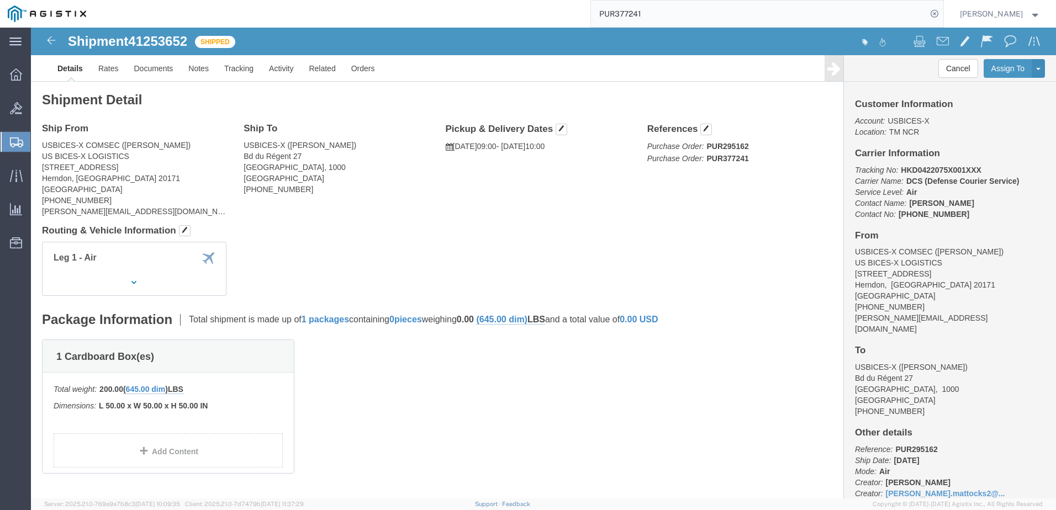
scroll to position [29, 0]
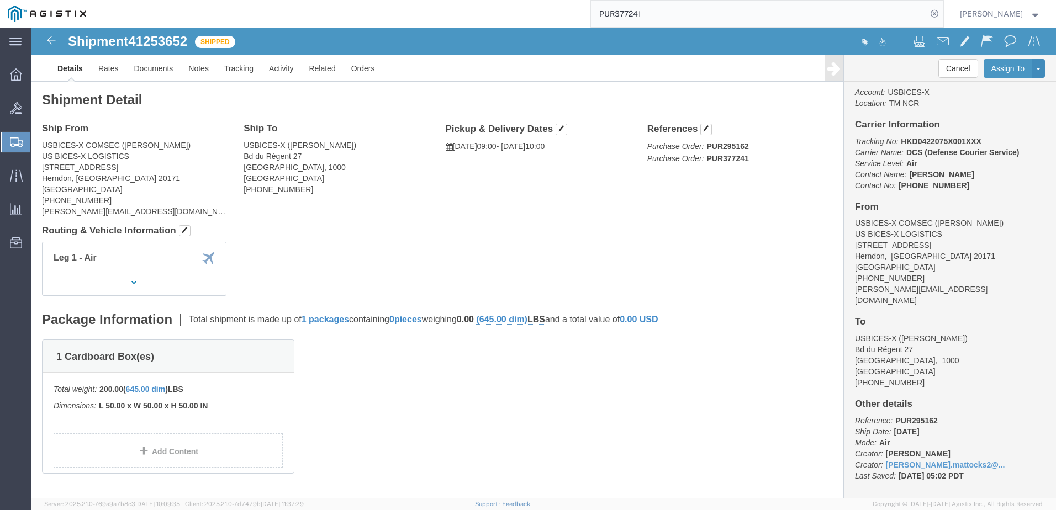
click b "L 50.00 x W 50.00 x H 50.00 IN"
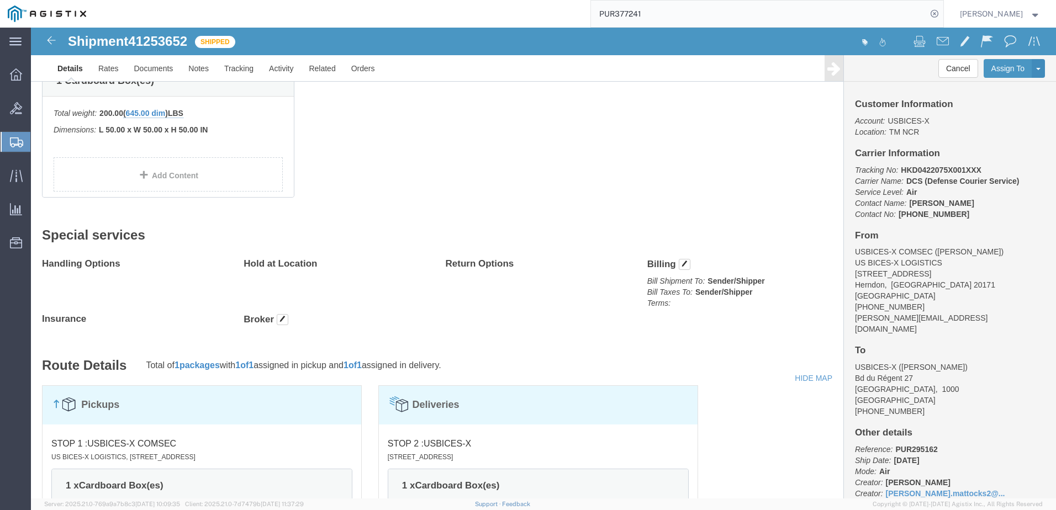
scroll to position [0, 0]
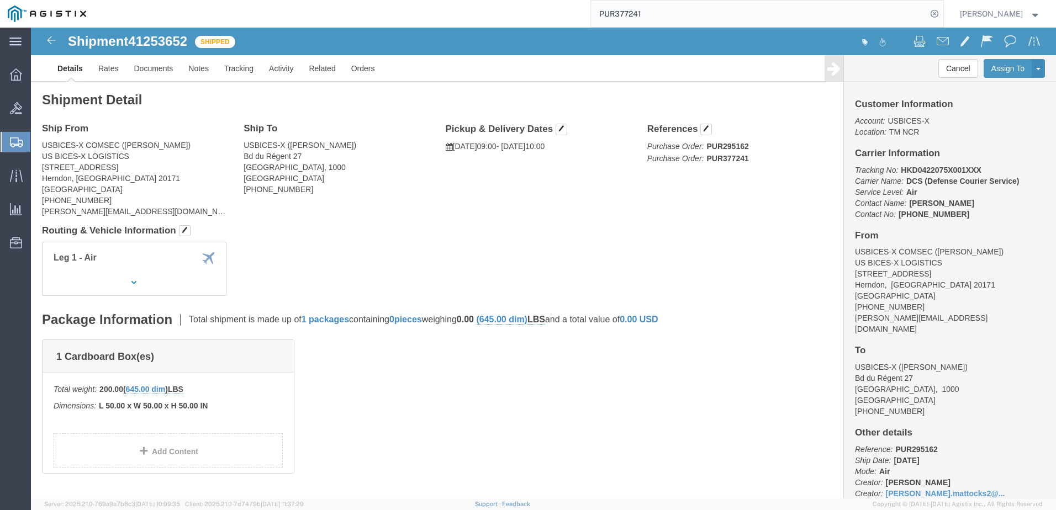
click at [754, 10] on input "PUR377241" at bounding box center [759, 14] width 336 height 27
type input "PUR396629"
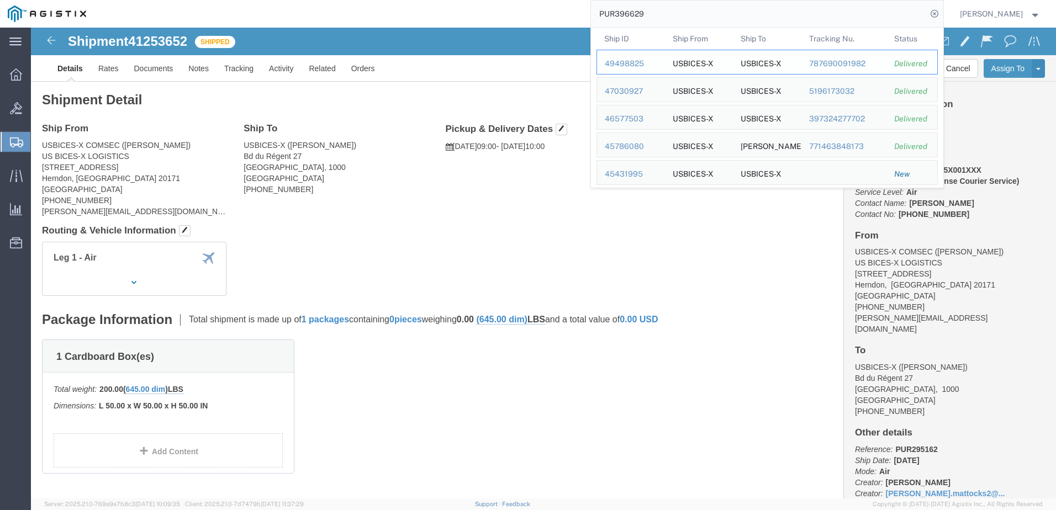
click at [643, 68] on div "49498825" at bounding box center [631, 64] width 52 height 12
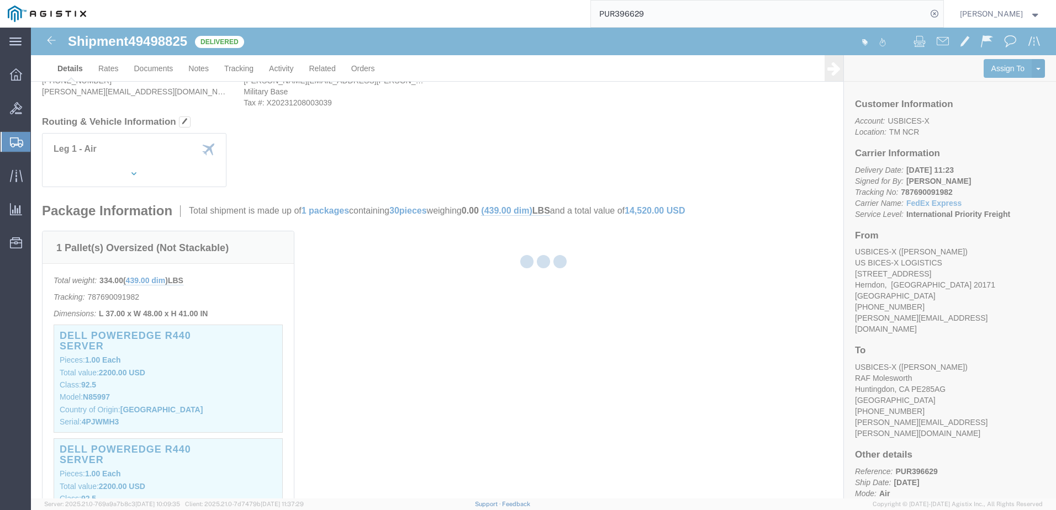
scroll to position [166, 0]
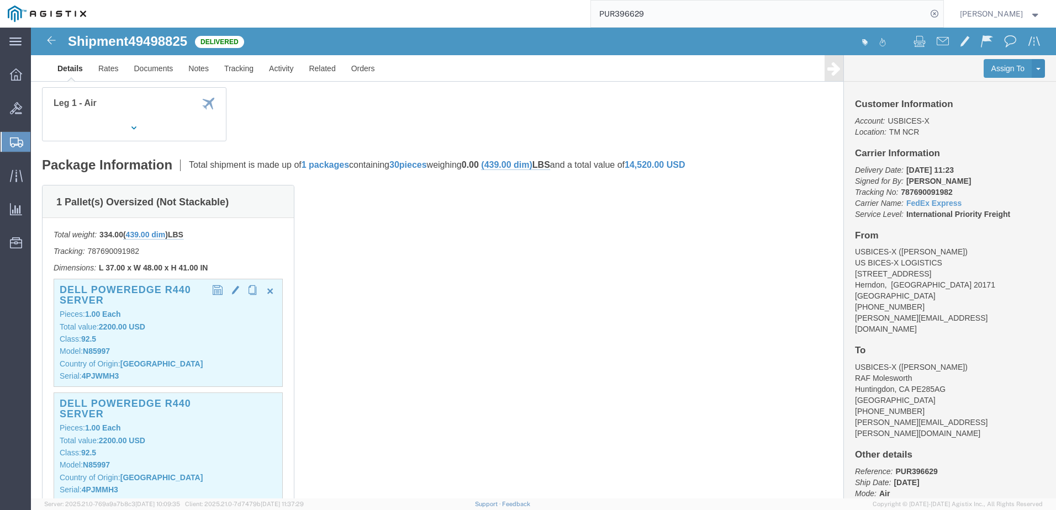
click p "Model: N85997"
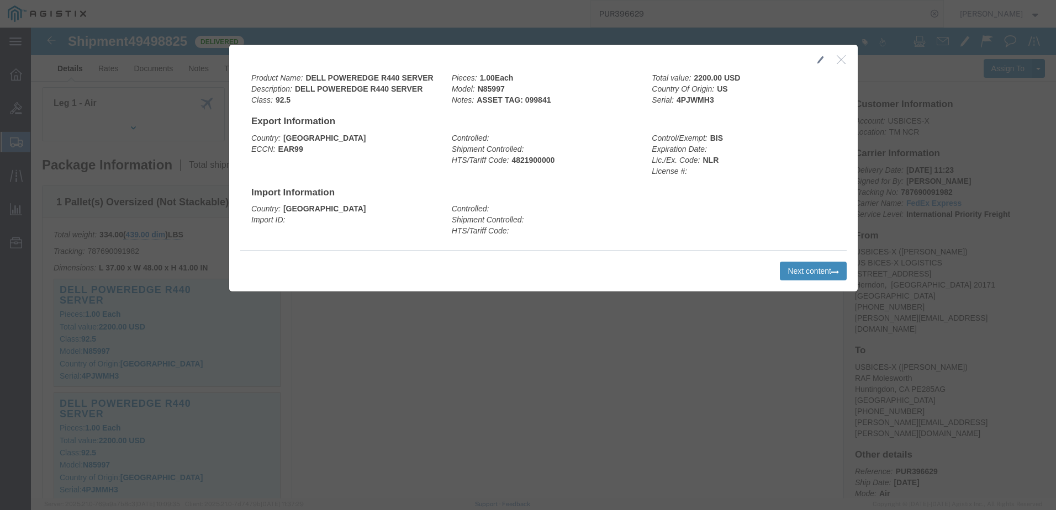
click button "Next content"
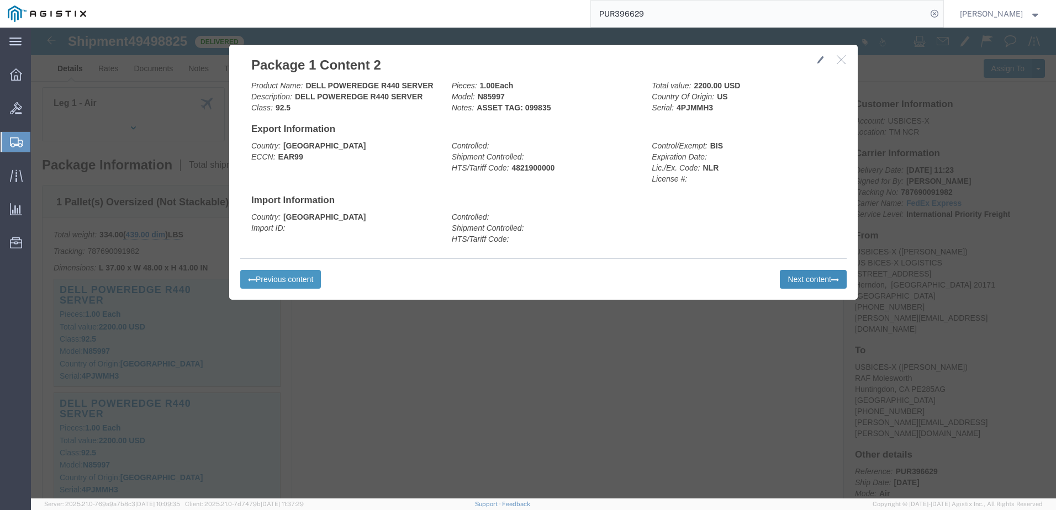
click button "Next content"
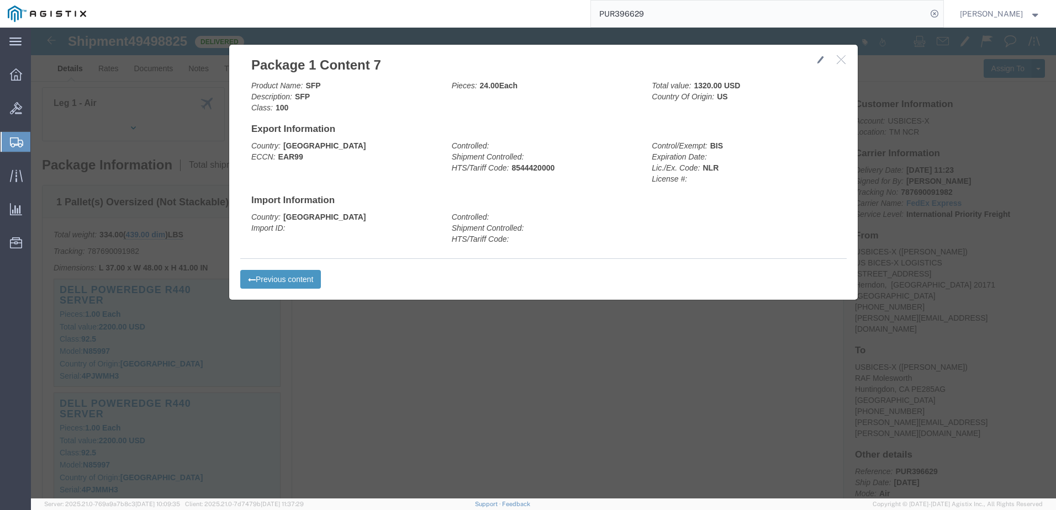
click div "Previous content Next content"
click button "button"
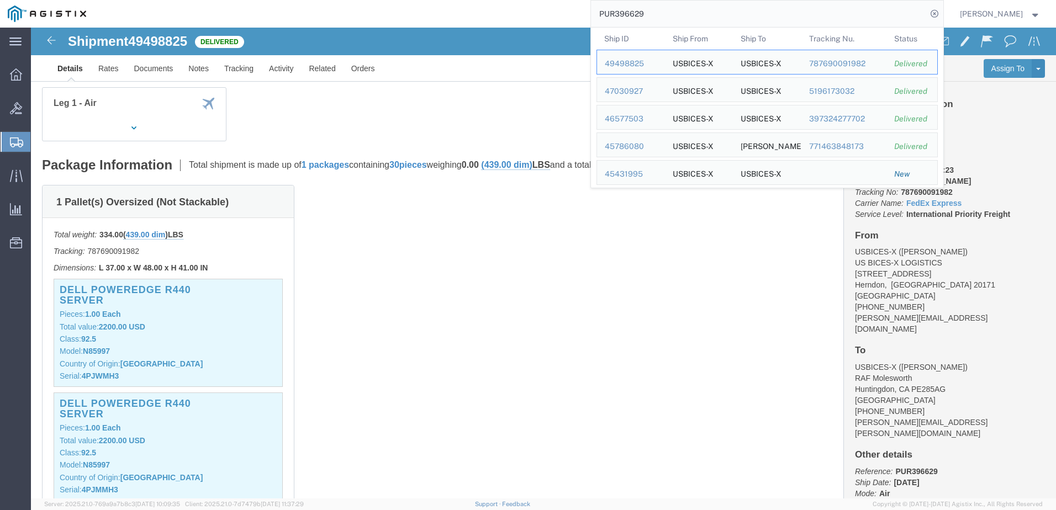
click at [782, 23] on input "PUR396629" at bounding box center [759, 14] width 336 height 27
click at [657, 93] on div "47030927" at bounding box center [631, 92] width 52 height 12
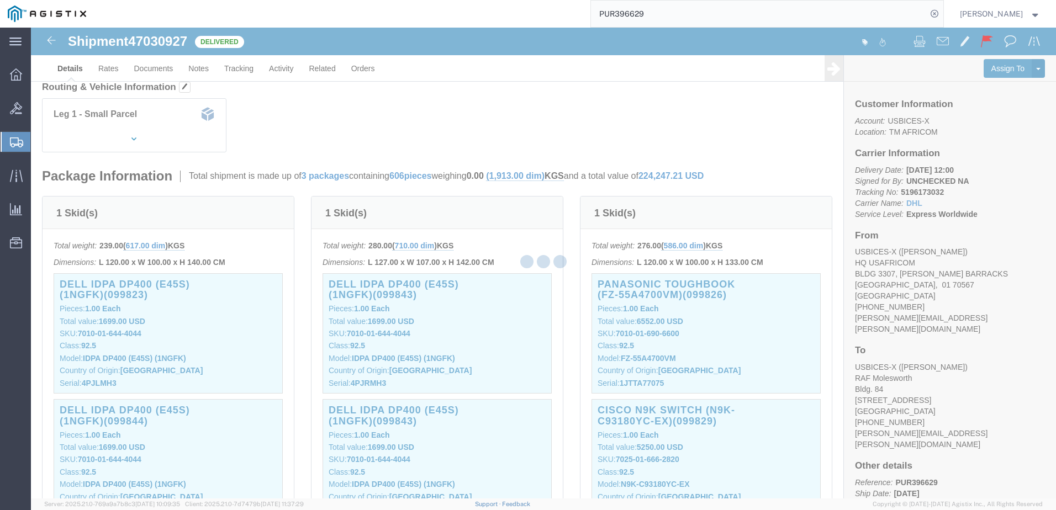
drag, startPoint x: 409, startPoint y: 110, endPoint x: 378, endPoint y: 87, distance: 38.6
click div "Leg 1 - Small Parcel"
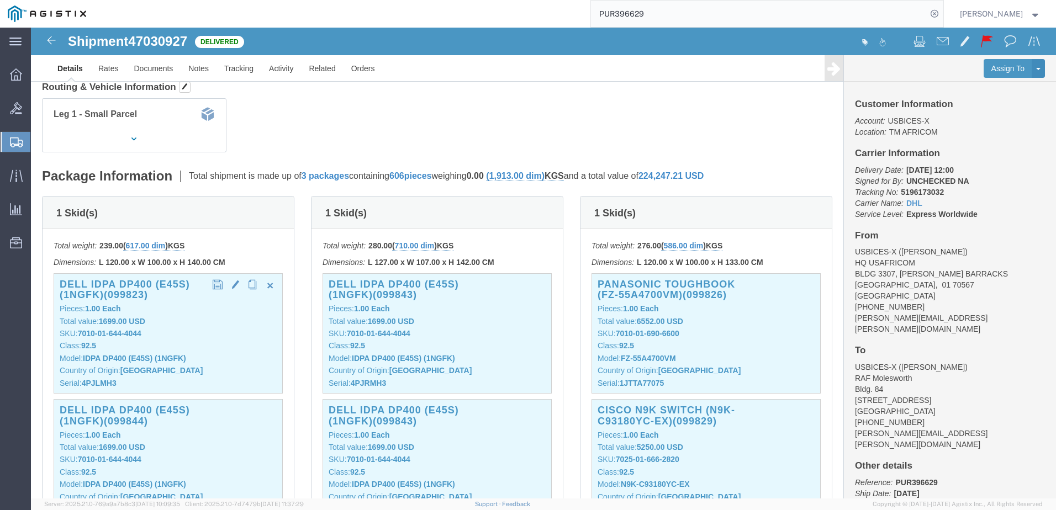
click p "Class: 92.5"
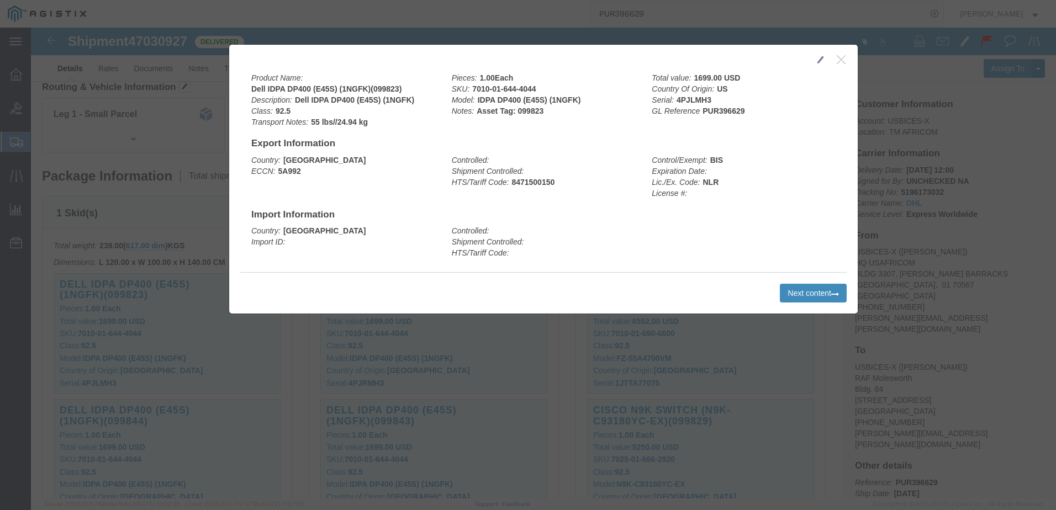
click button "Next content"
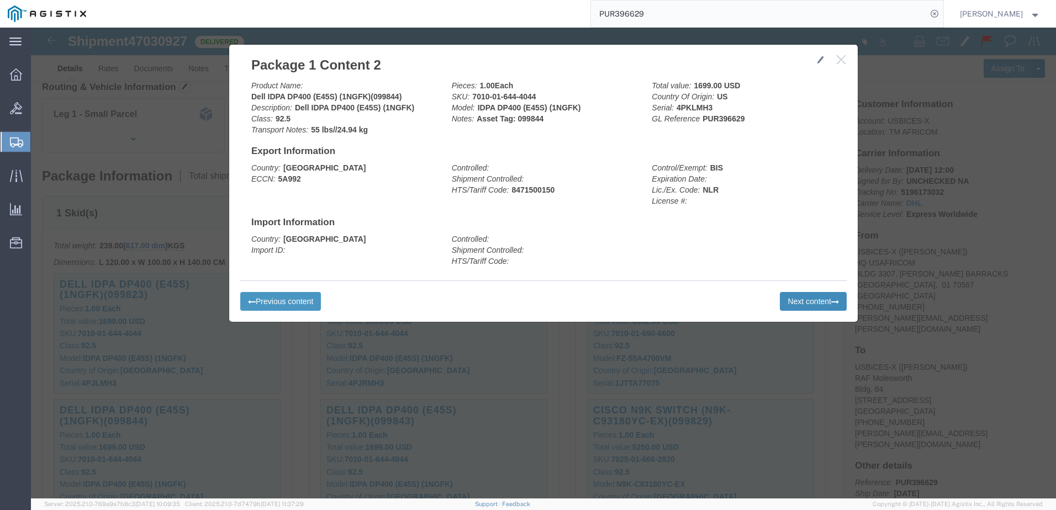
click button "Next content"
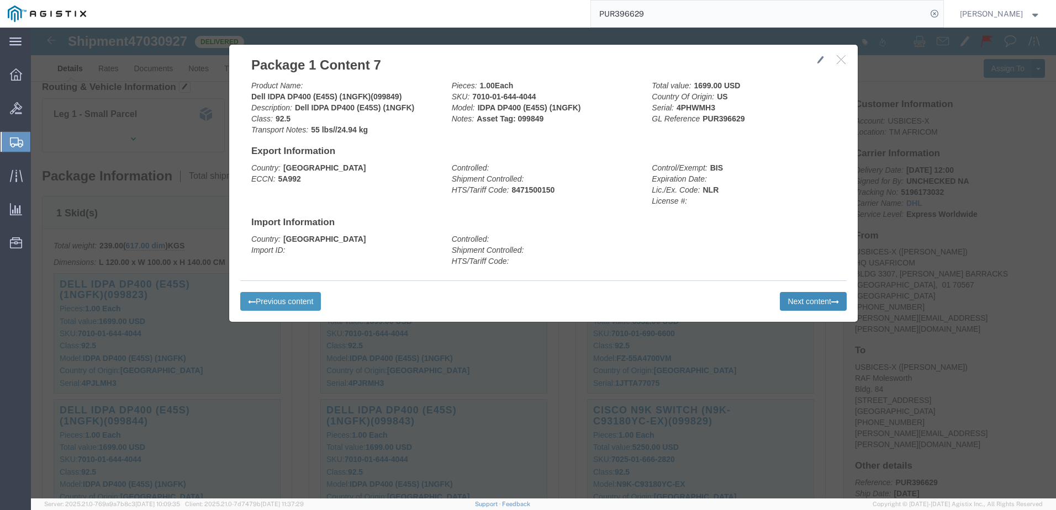
click button "Next content"
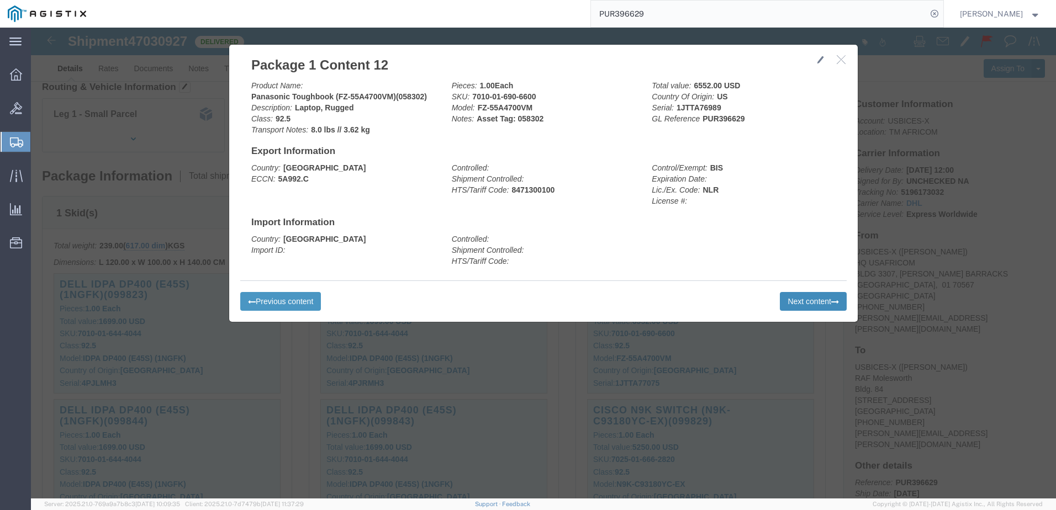
click button "Next content"
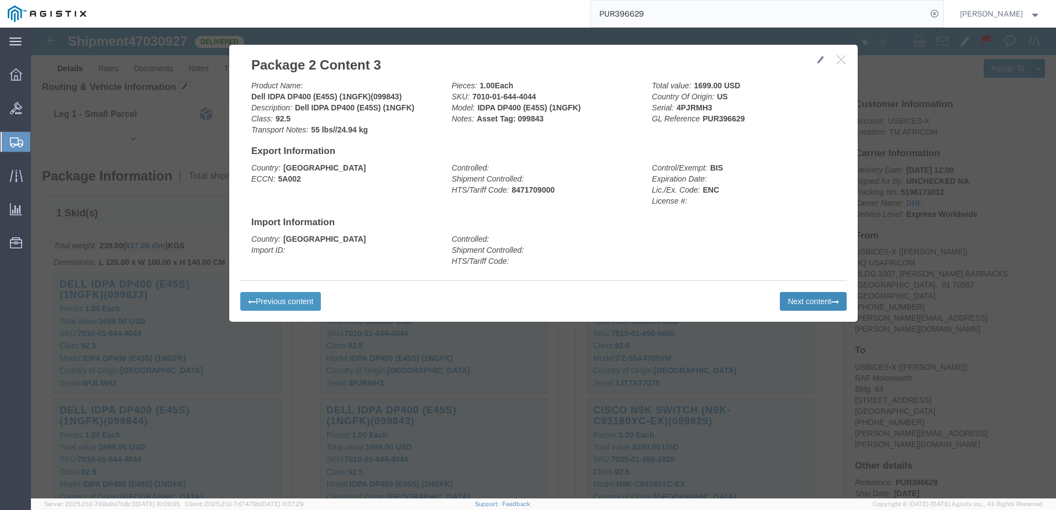
click button "Next content"
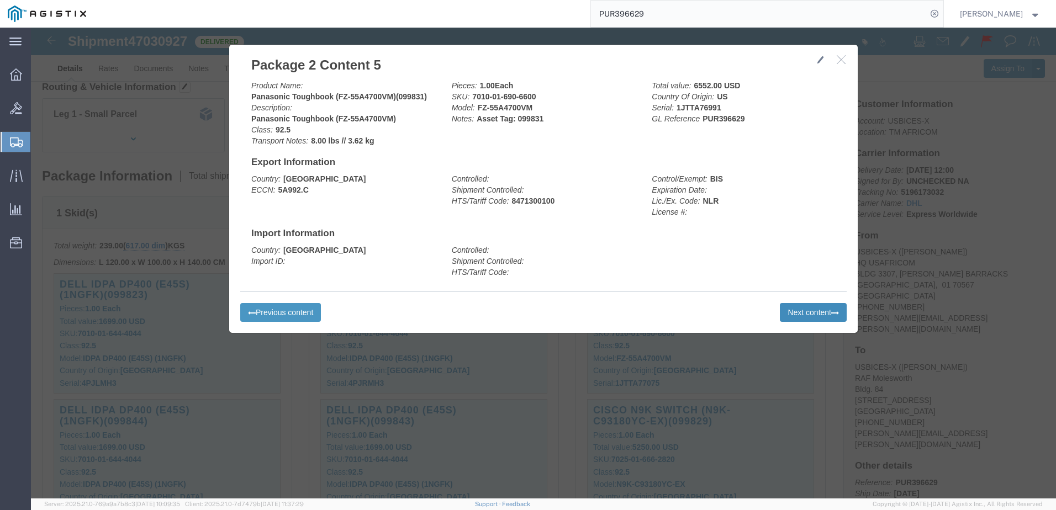
click button "Next content"
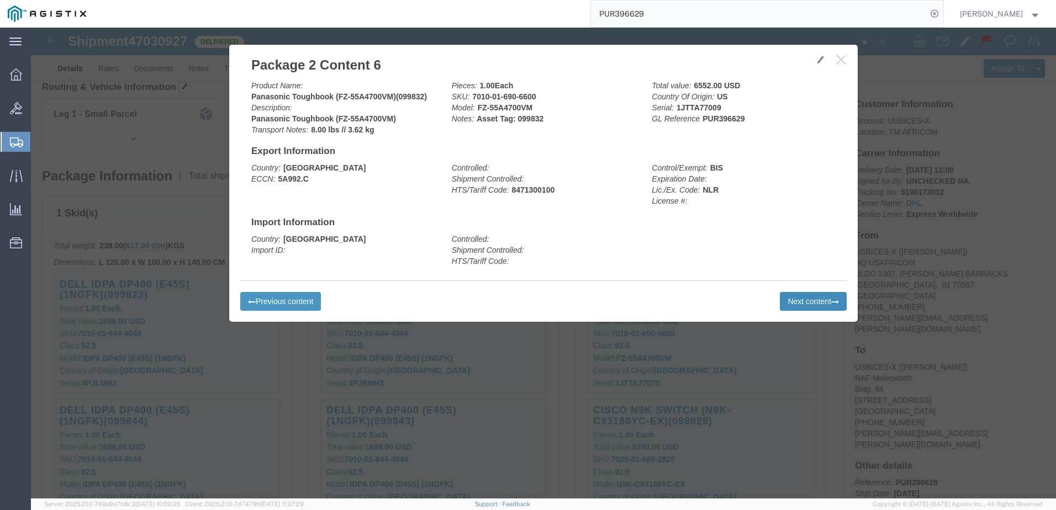
click button "Next content"
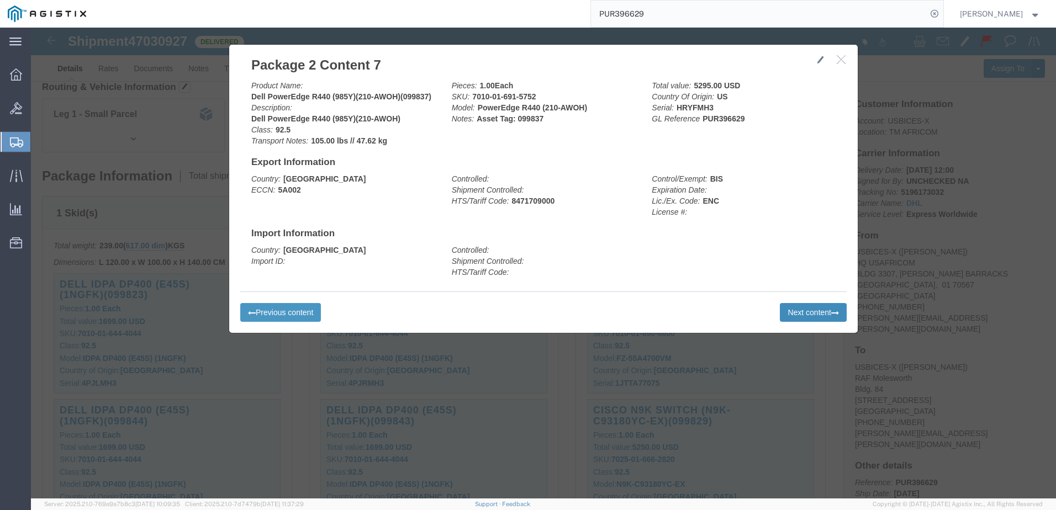
click button "Next content"
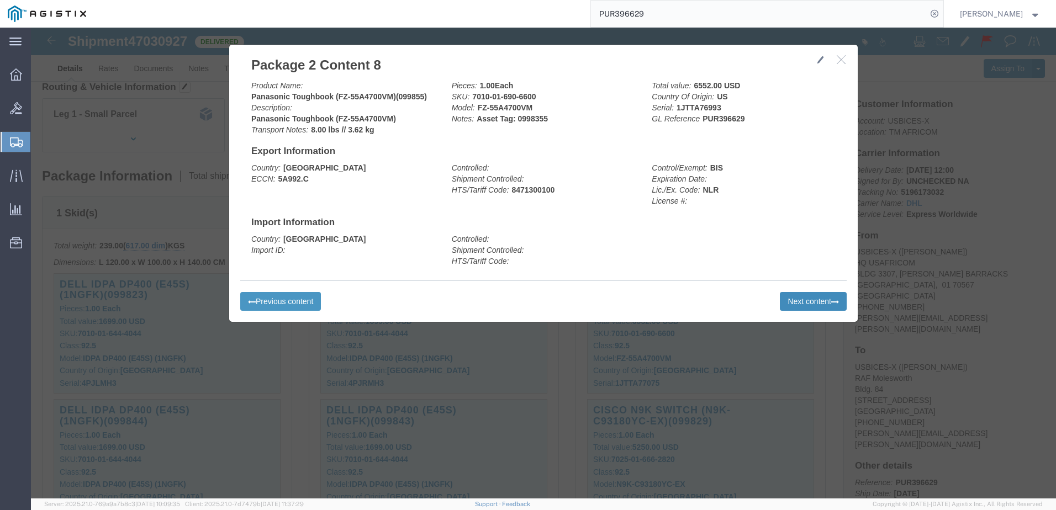
click button "Next content"
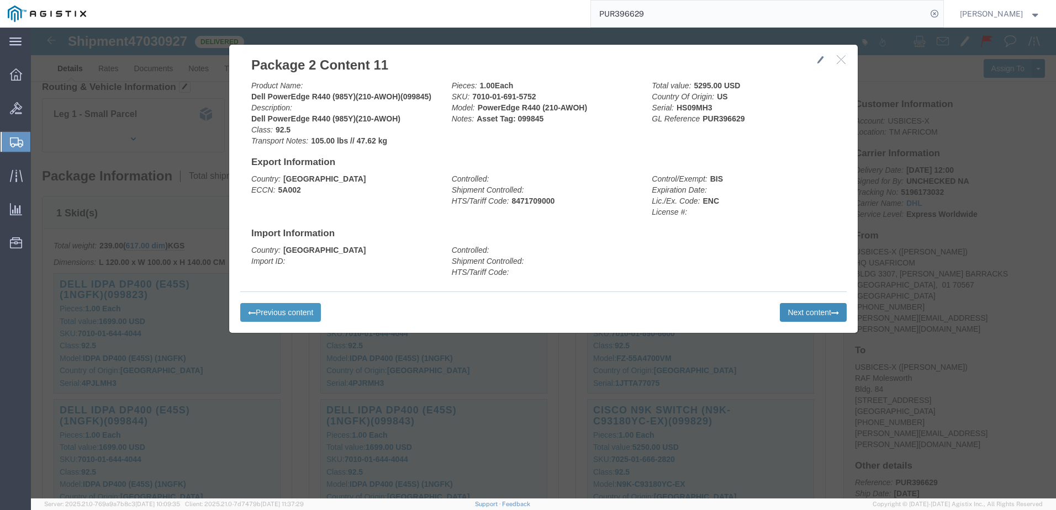
click button "Next content"
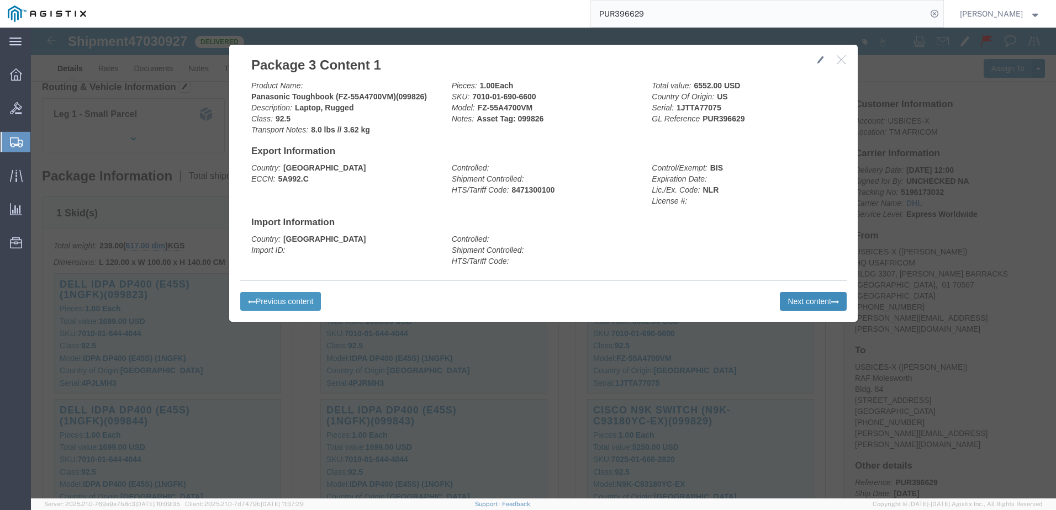
click button "Next content"
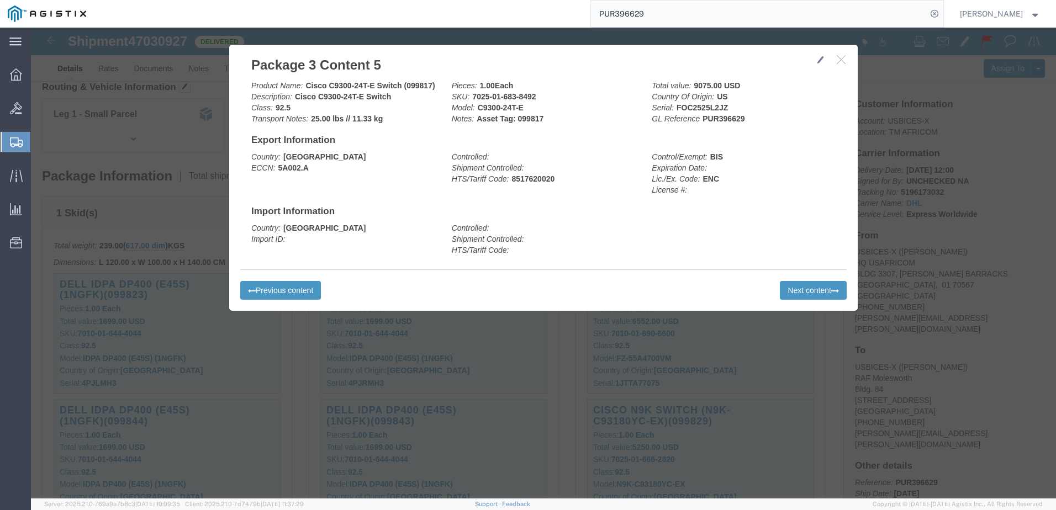
click div "Previous content Next content"
click button "Next content"
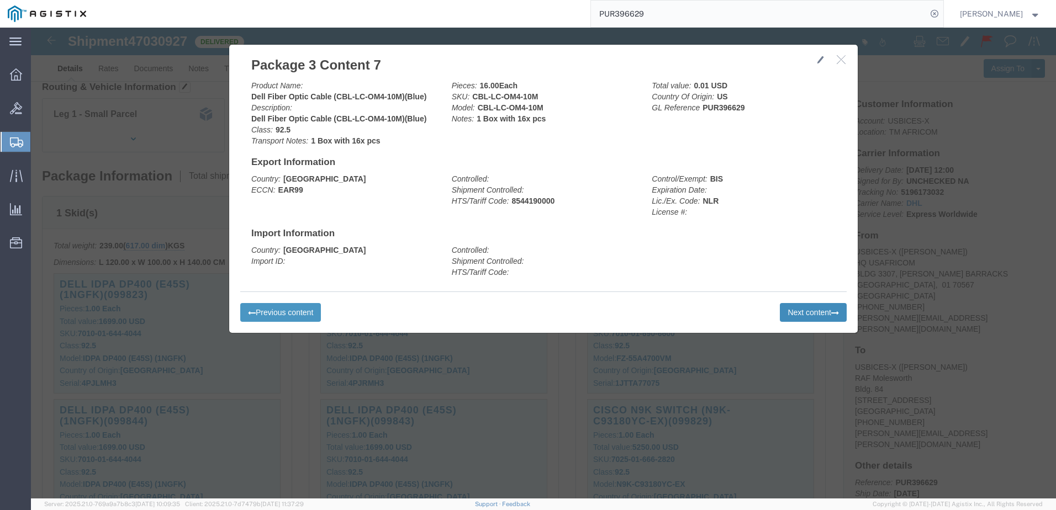
click button "Next content"
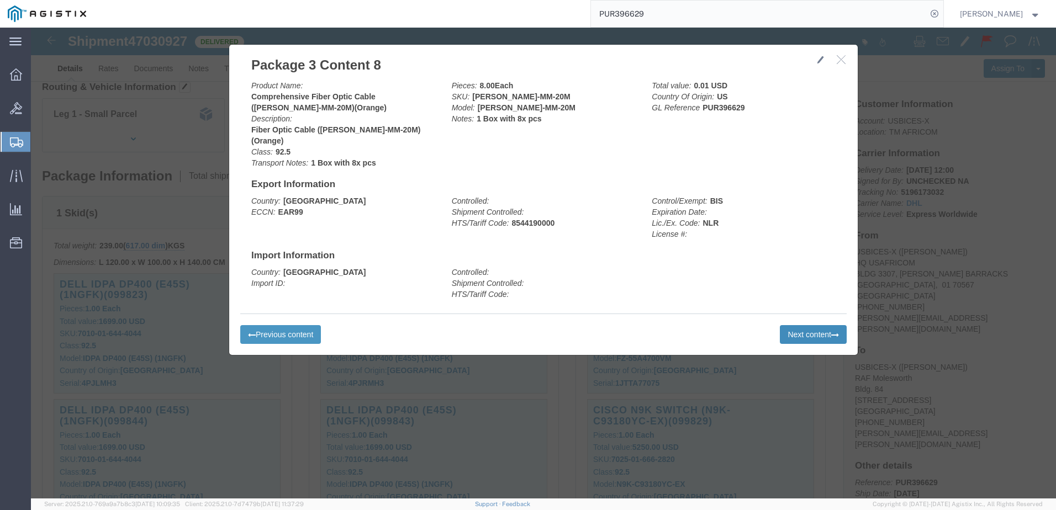
click button "Next content"
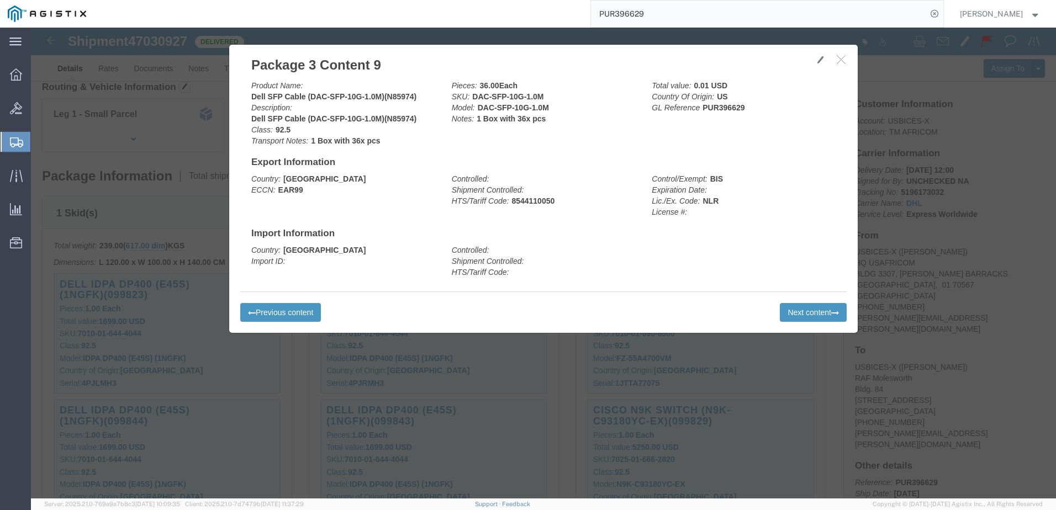
click div "Previous content Next content"
click button "Next content"
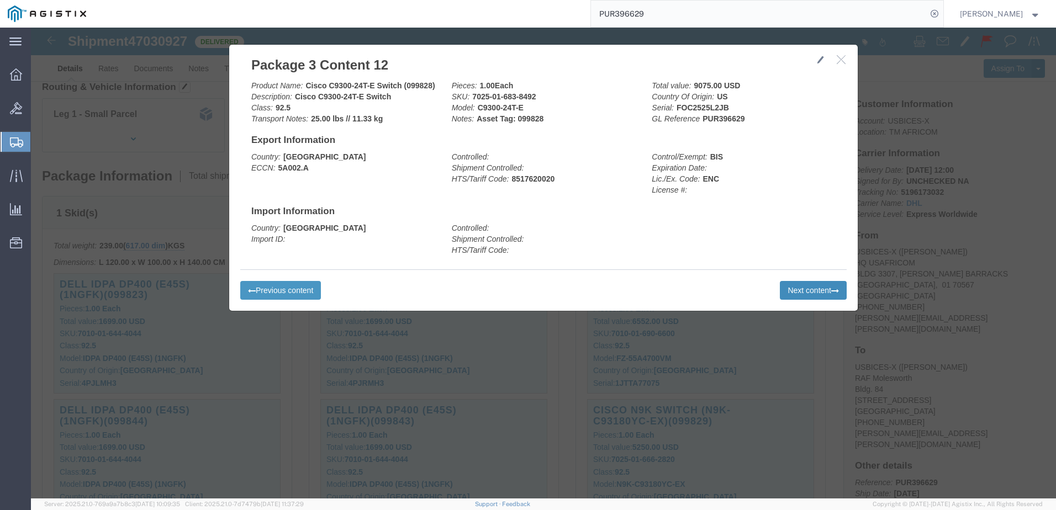
click button "Next content"
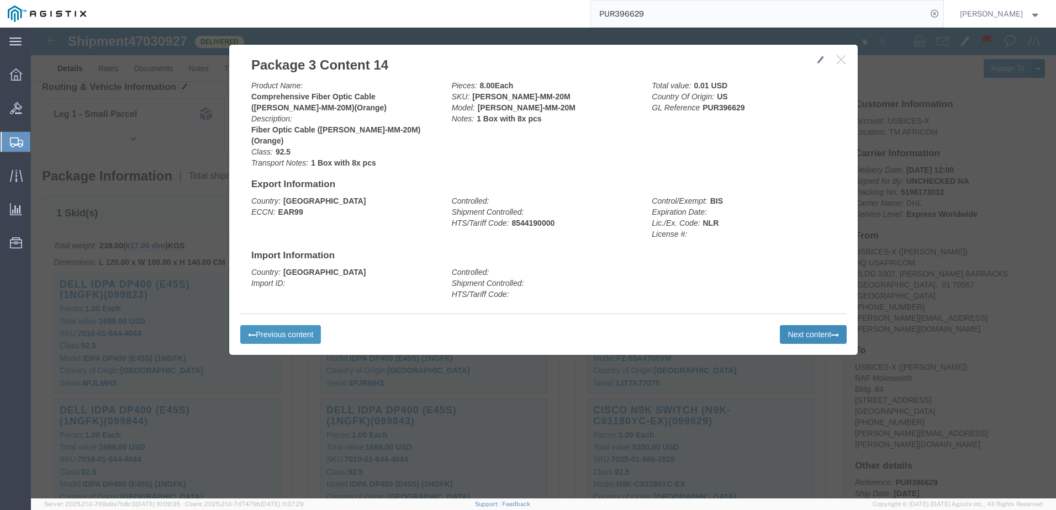
click button "Next content"
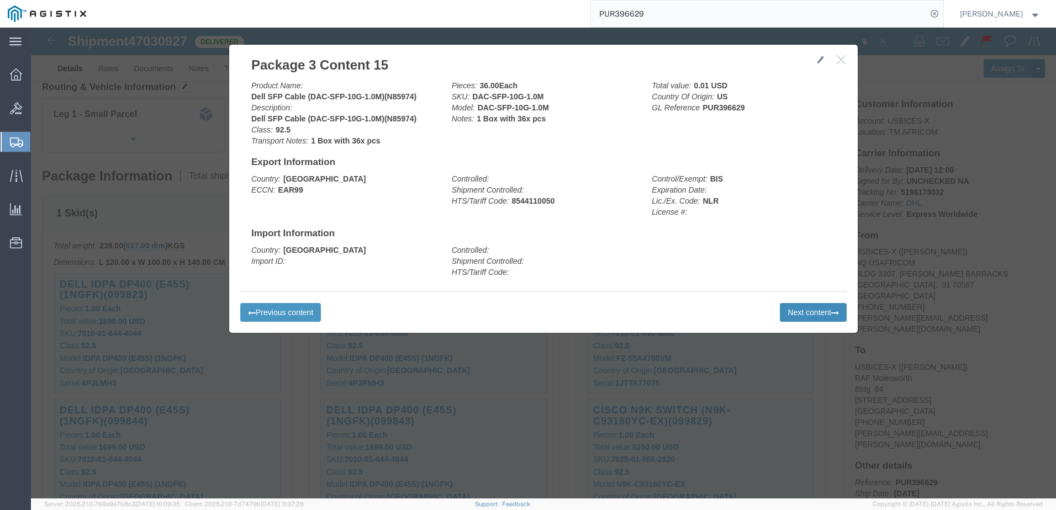
click button "Next content"
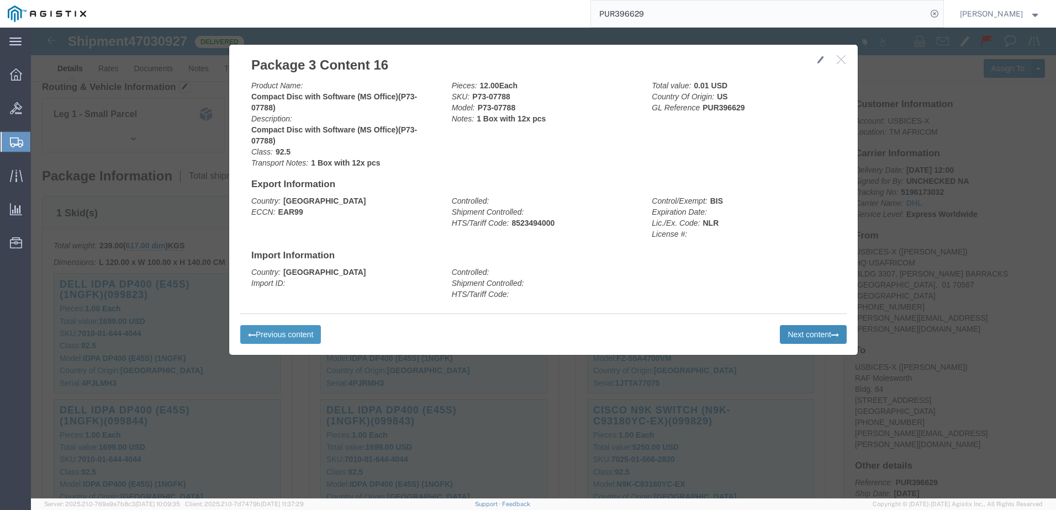
click button "Next content"
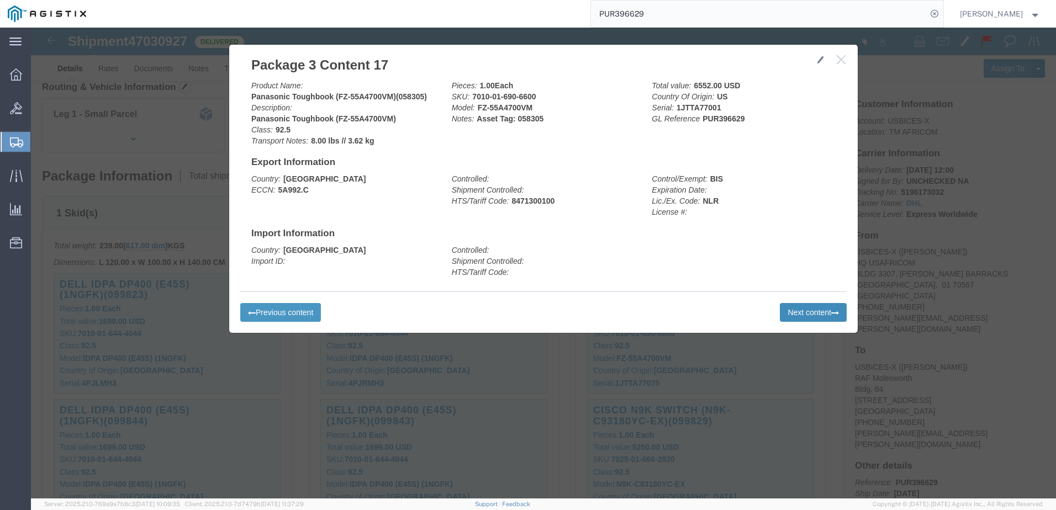
click button "Next content"
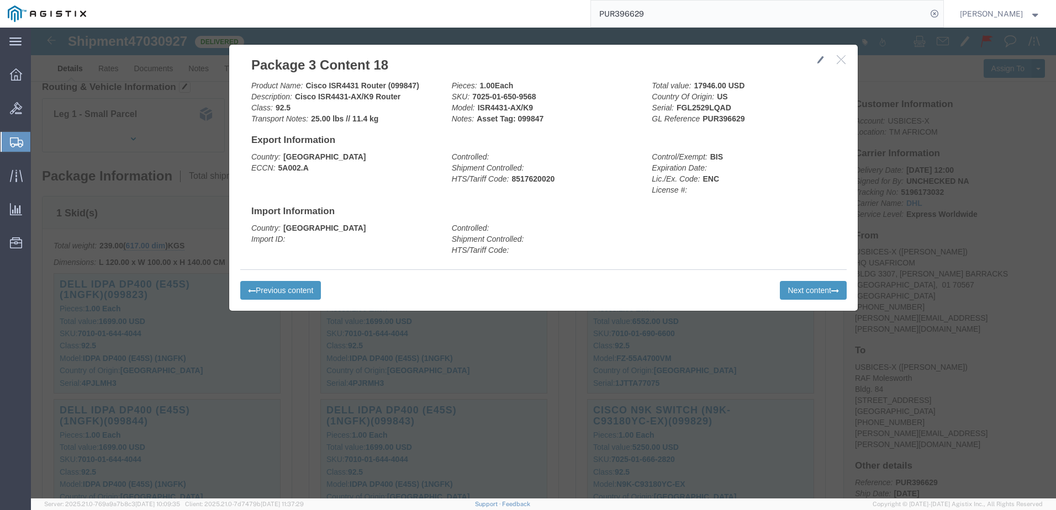
drag, startPoint x: 742, startPoint y: 181, endPoint x: 748, endPoint y: 184, distance: 6.4
click h4 "Import Information"
click button "Next content"
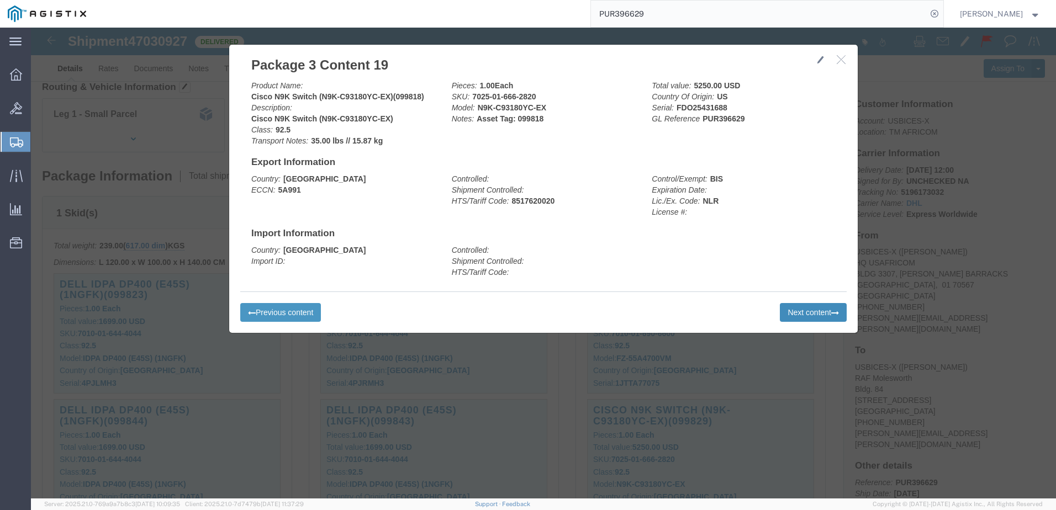
click button "Next content"
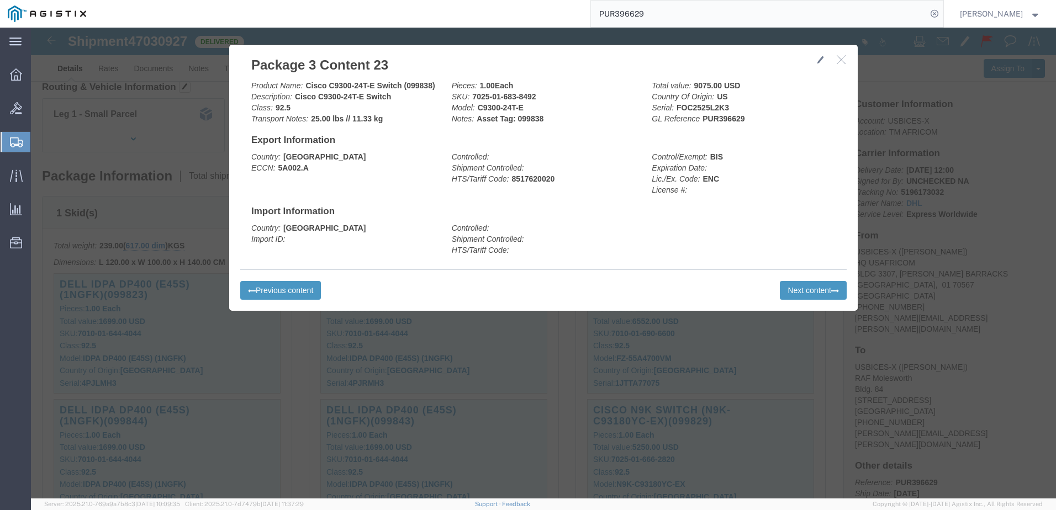
click div "Previous content Next content"
click button "Next content"
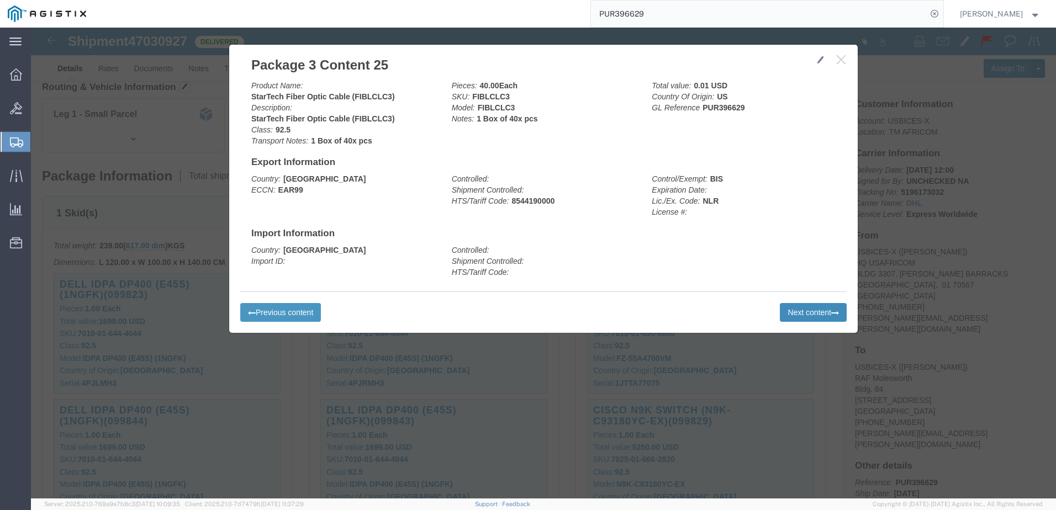
click button "Next content"
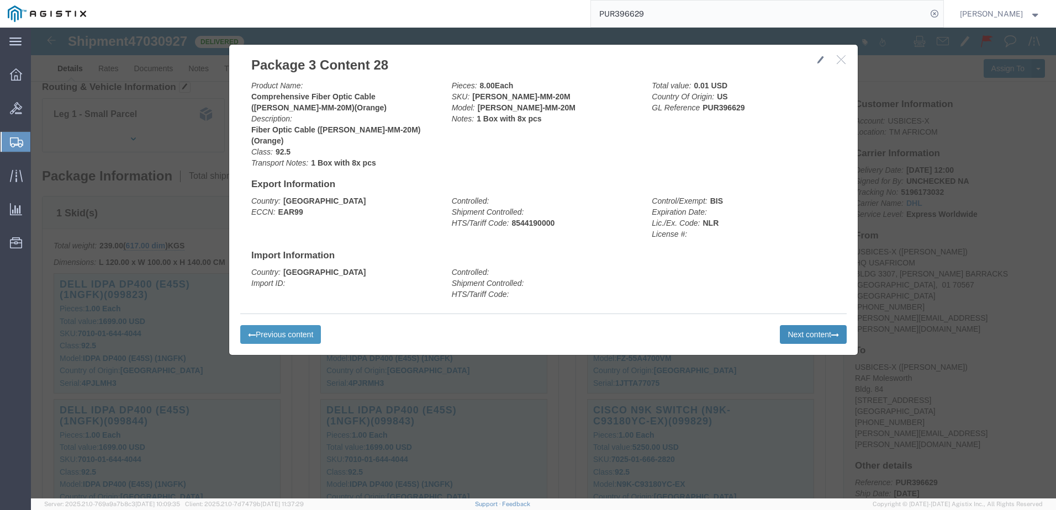
click button "Next content"
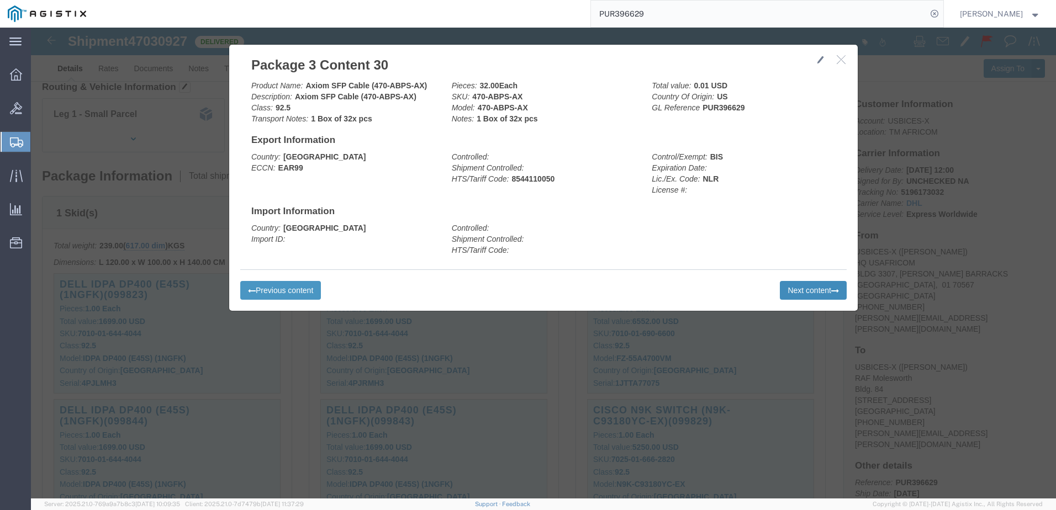
click button "Next content"
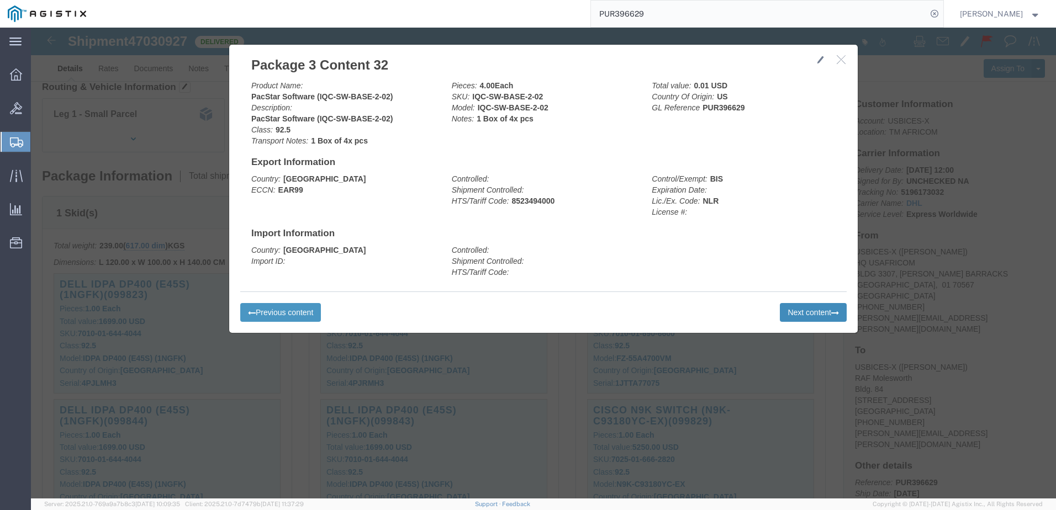
click button "Next content"
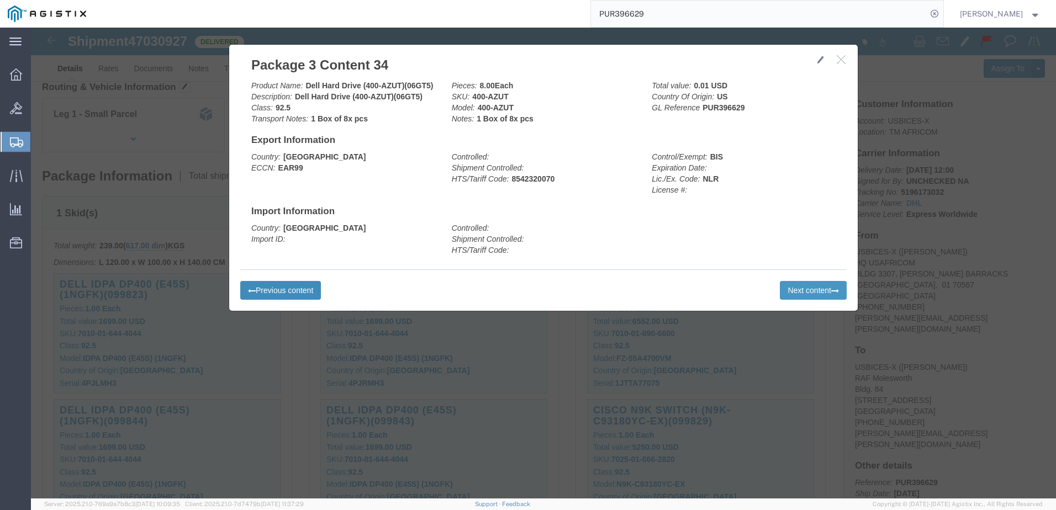
click button "Previous content"
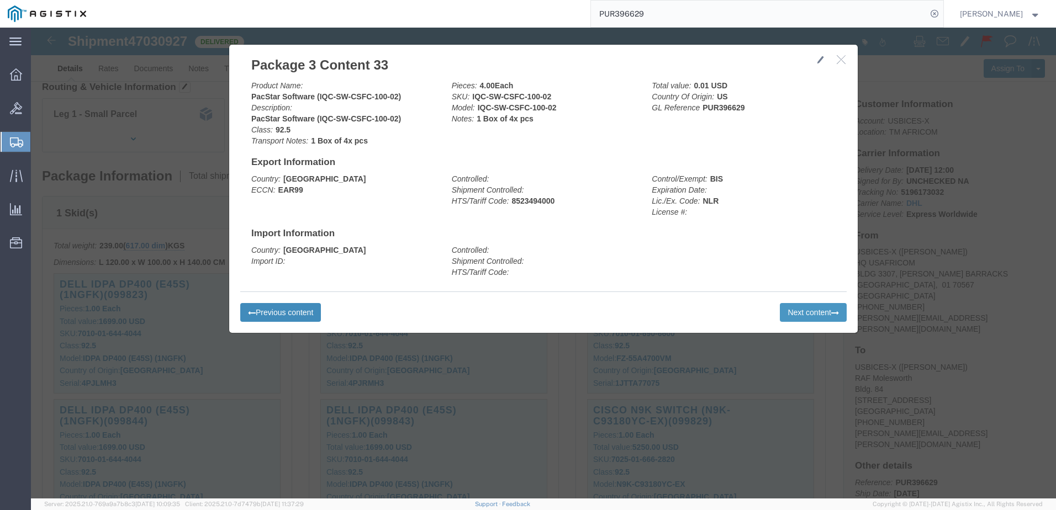
click button "Previous content"
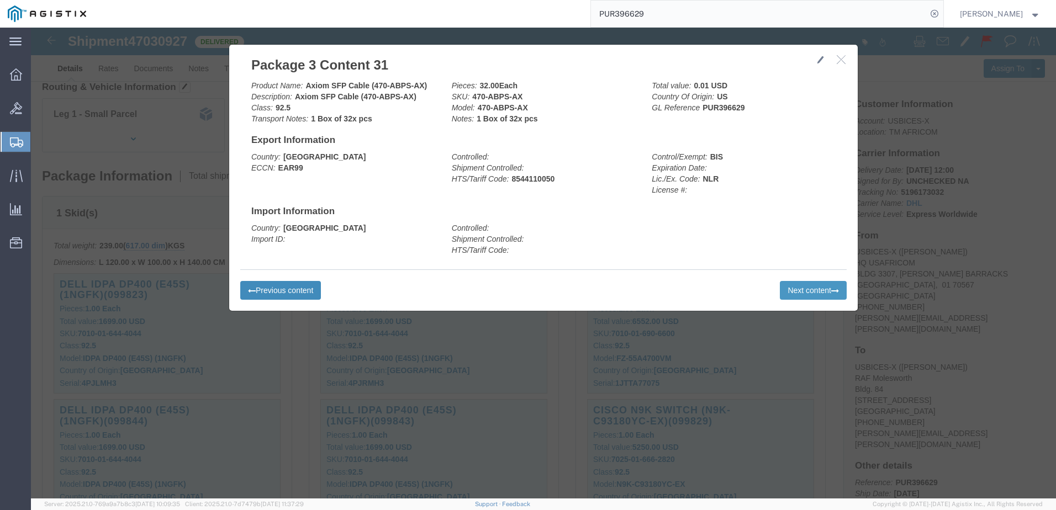
click button "Previous content"
click button "Next content"
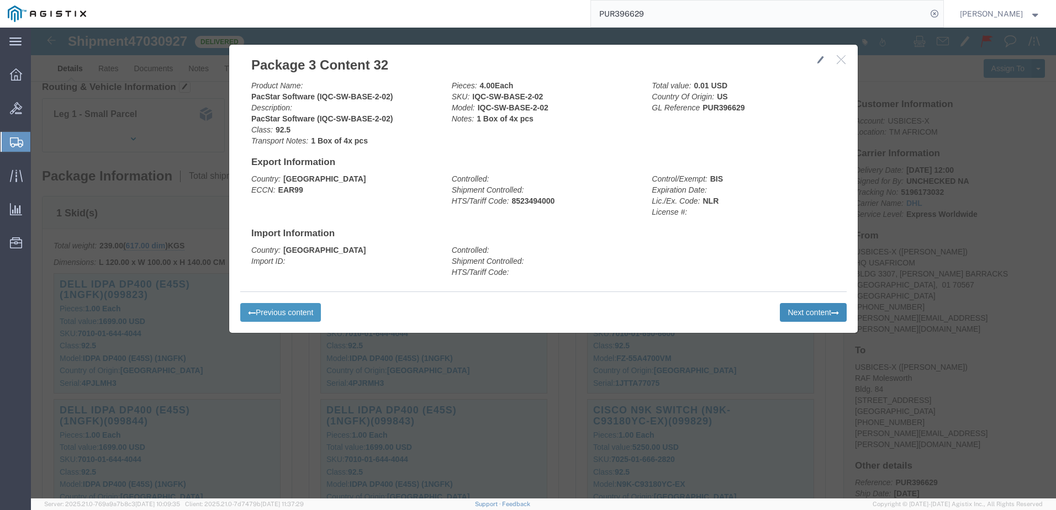
click button "Next content"
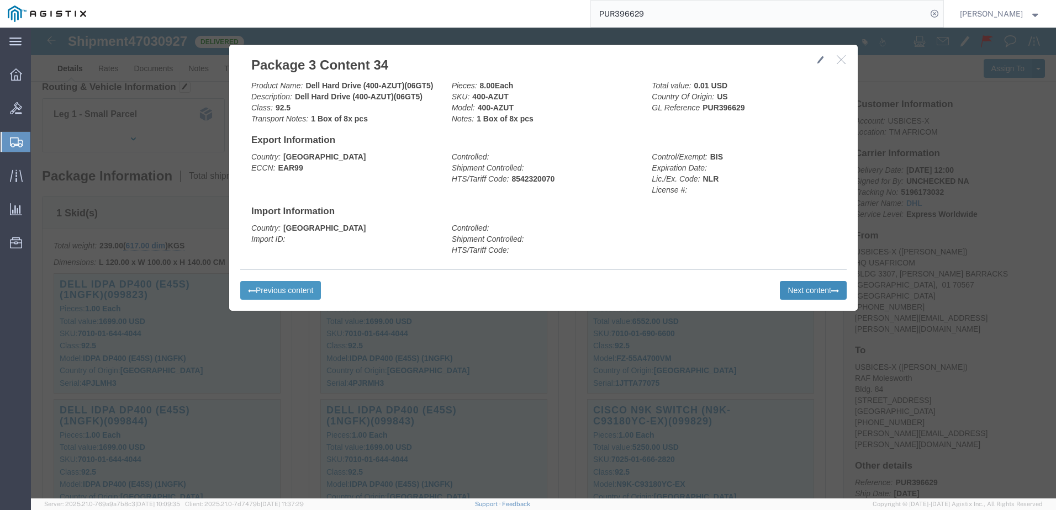
click button "Next content"
click div "Previous content Next content"
click icon "button"
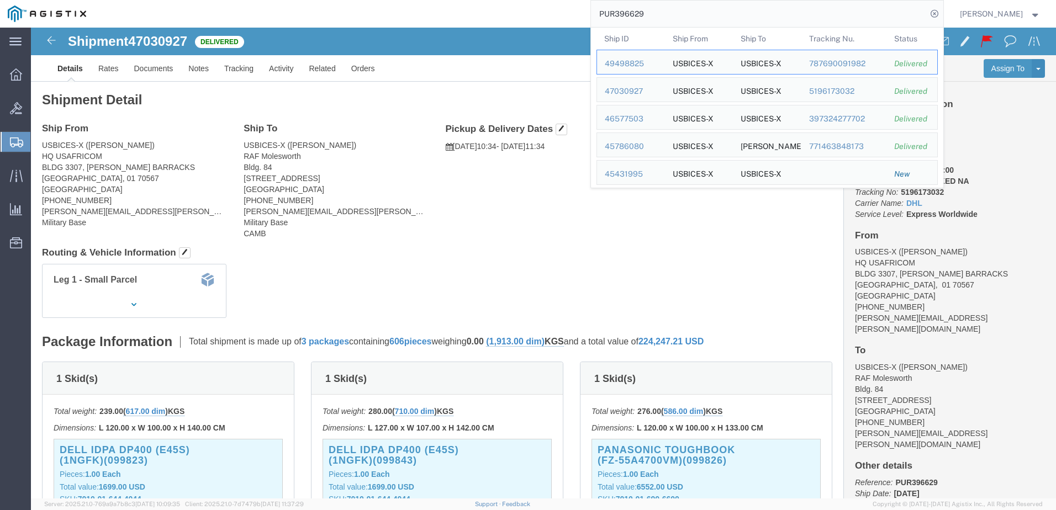
click at [687, 22] on input "PUR396629" at bounding box center [759, 14] width 336 height 27
click at [639, 123] on div "46577503" at bounding box center [631, 119] width 52 height 12
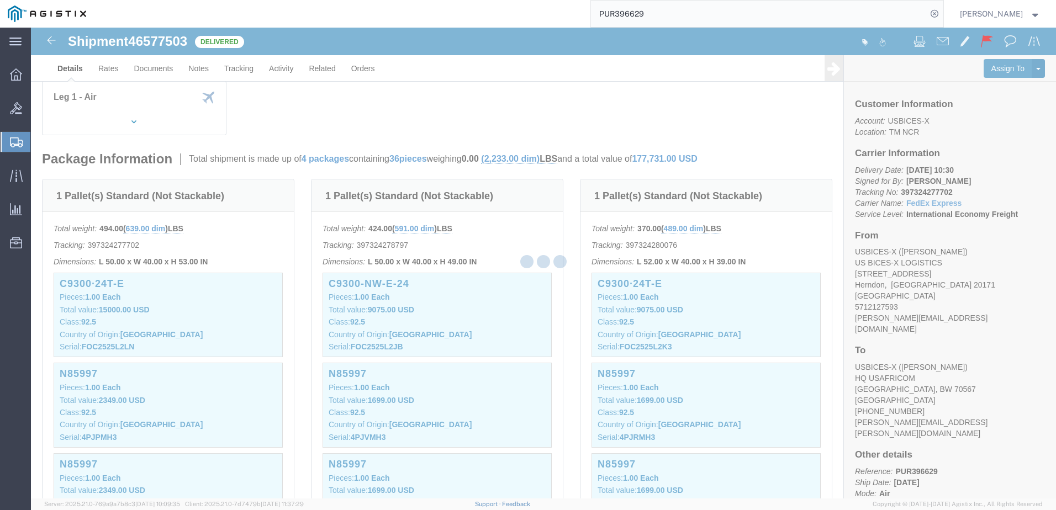
scroll to position [275, 0]
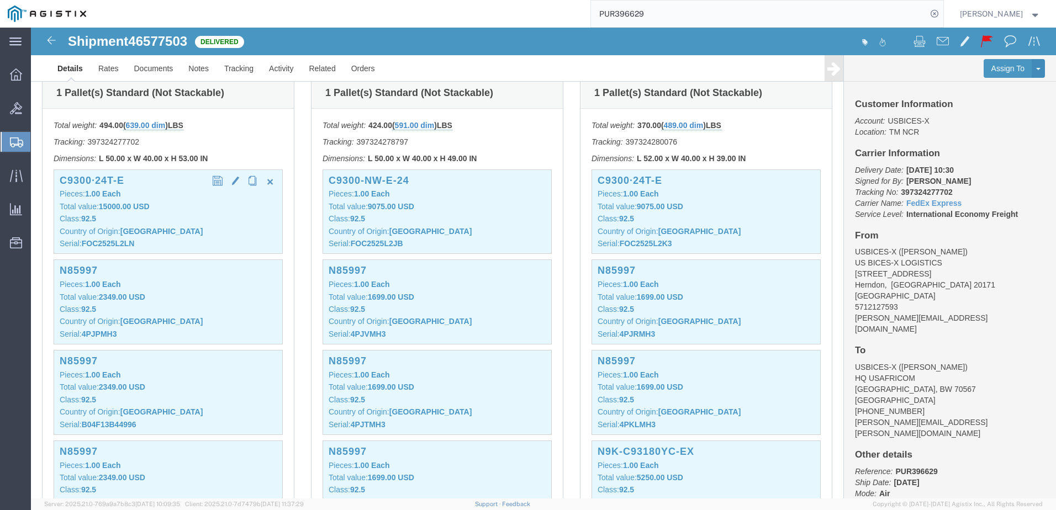
click div "C9300·24T-E Pieces: 1.00 Each Total value: 15000.00 USD Class: 92.5 Country of …"
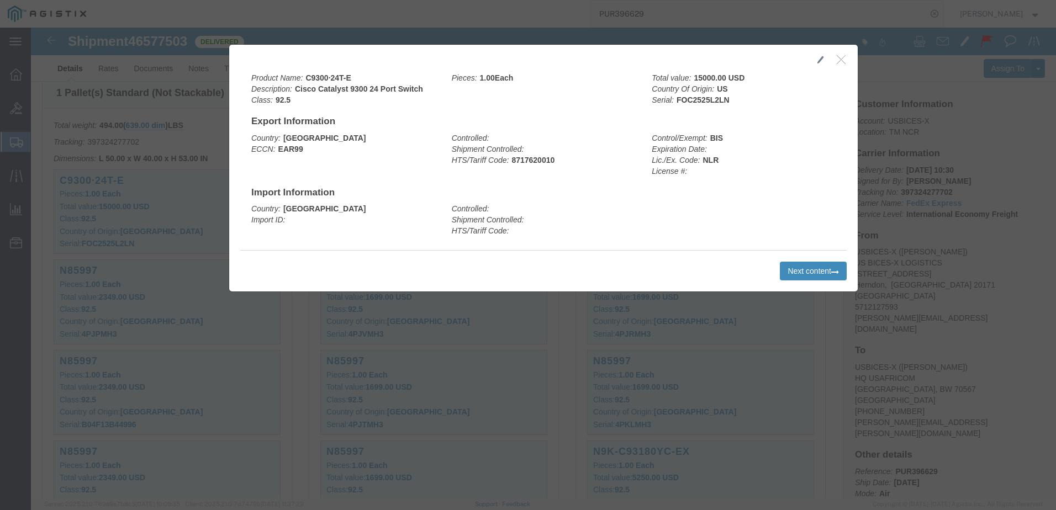
click button "Next content"
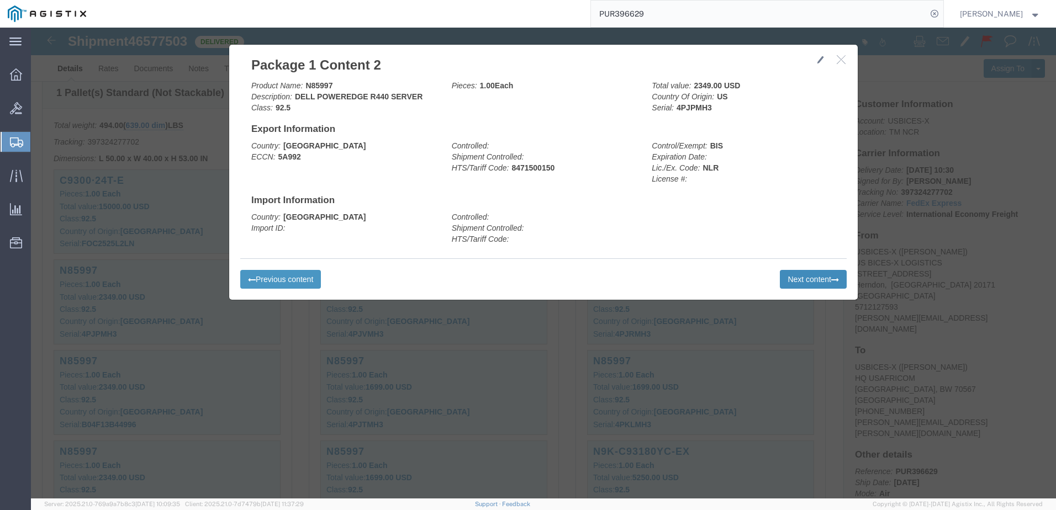
click button "Next content"
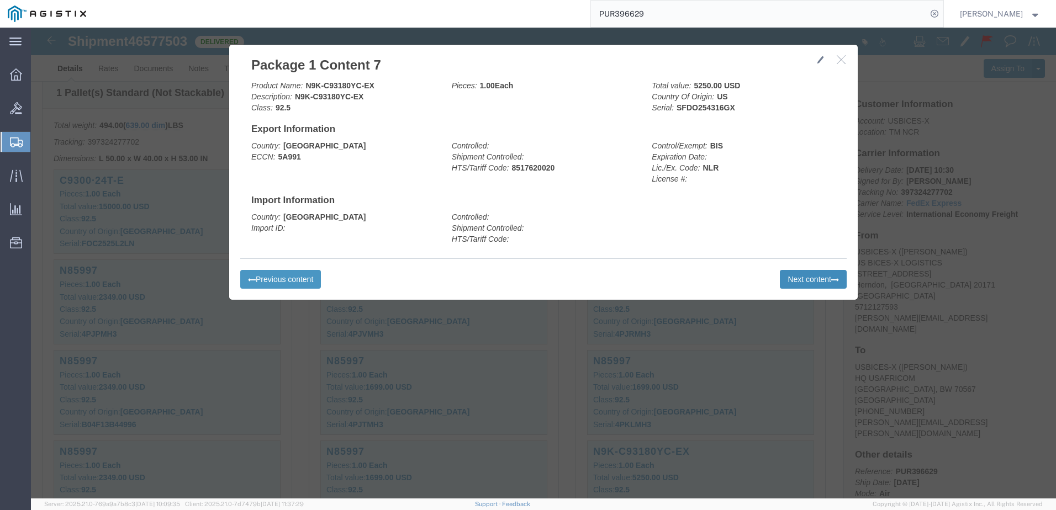
click button "Next content"
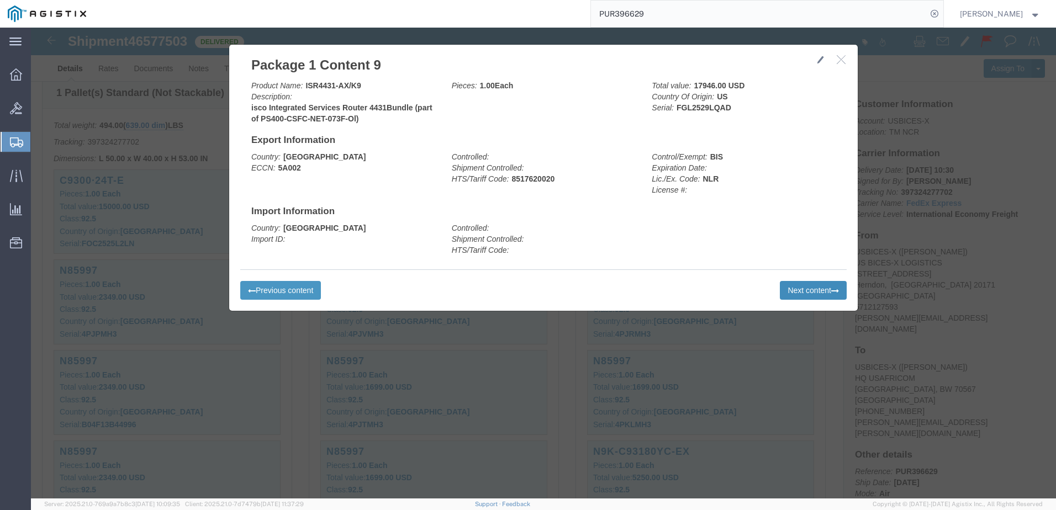
click button "Next content"
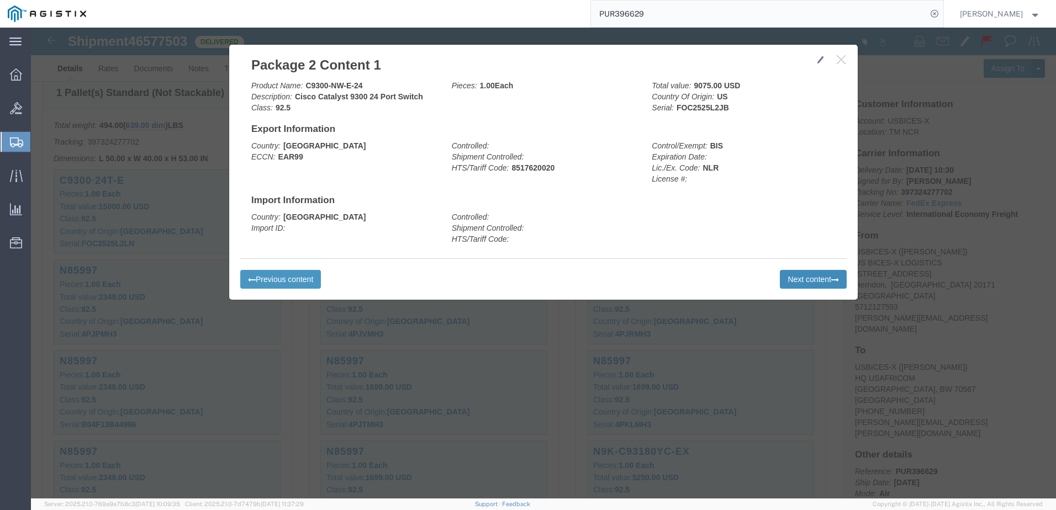
click button "Next content"
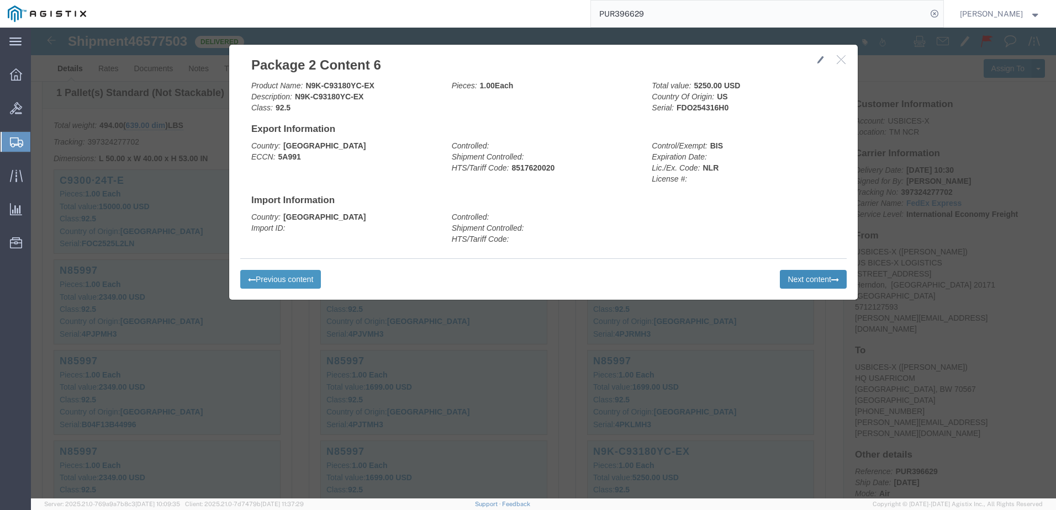
click button "Next content"
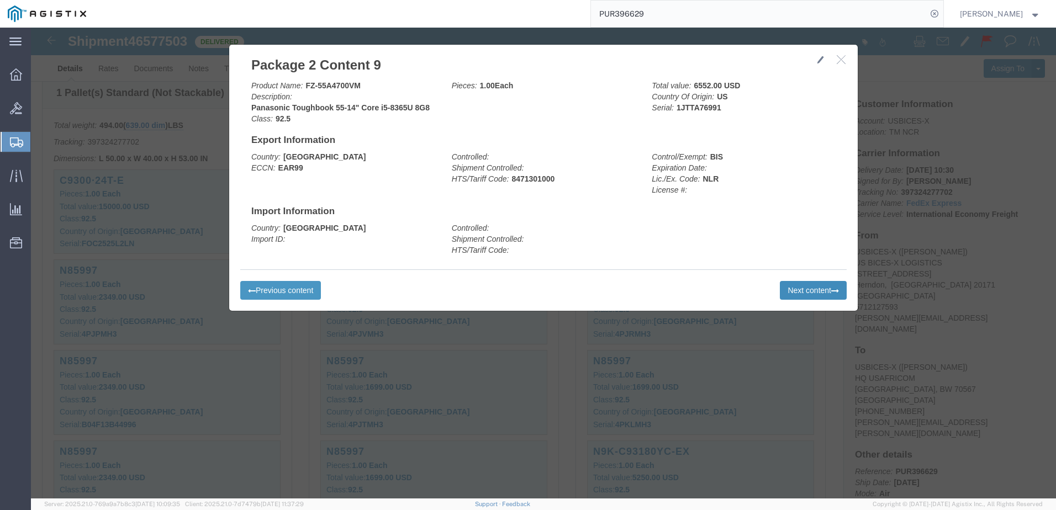
click button "Next content"
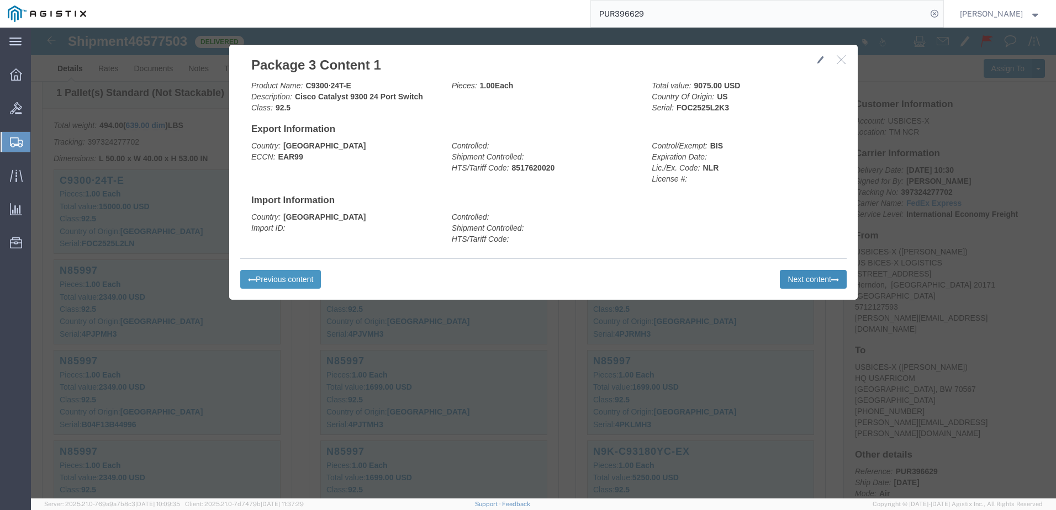
click button "Next content"
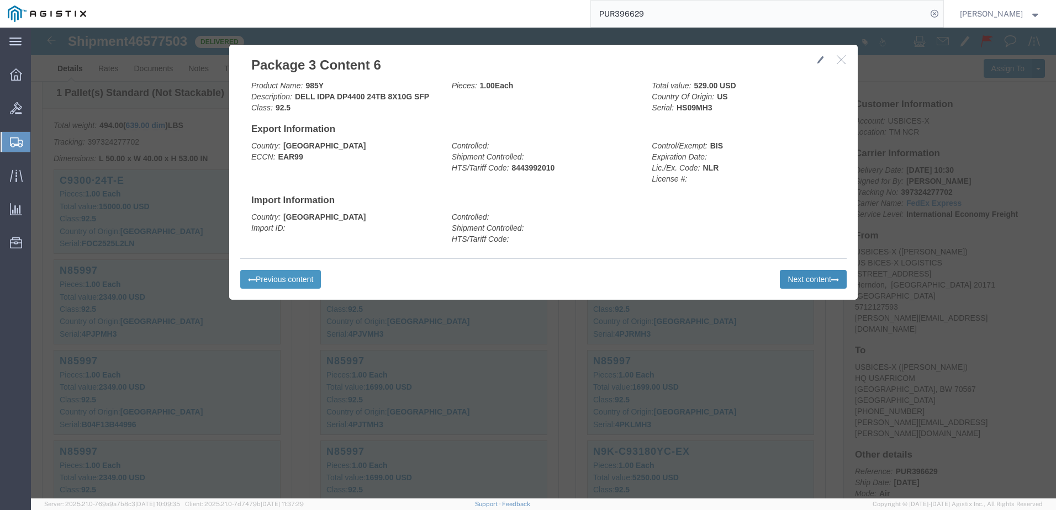
click button "Next content"
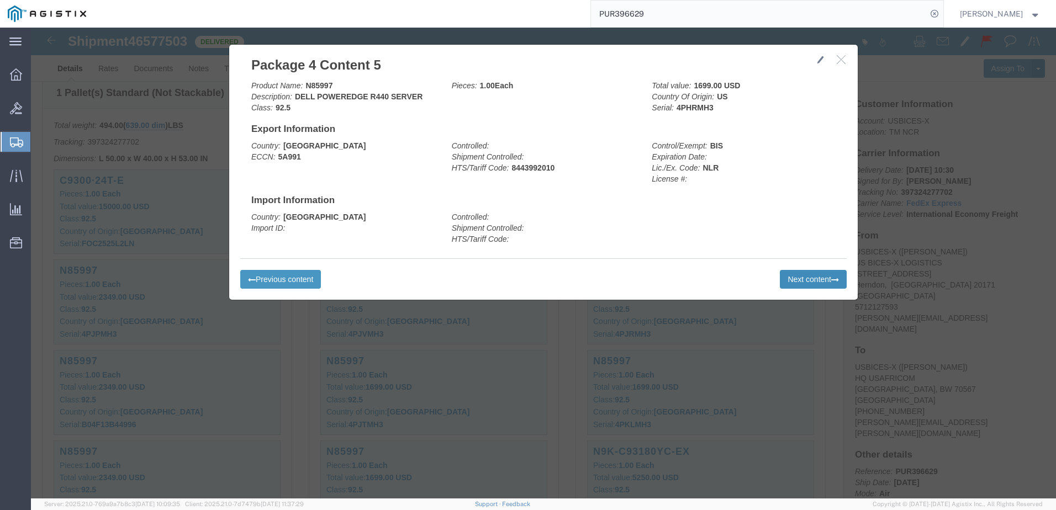
click button "Next content"
click div "Previous content Next content"
click button "Previous content"
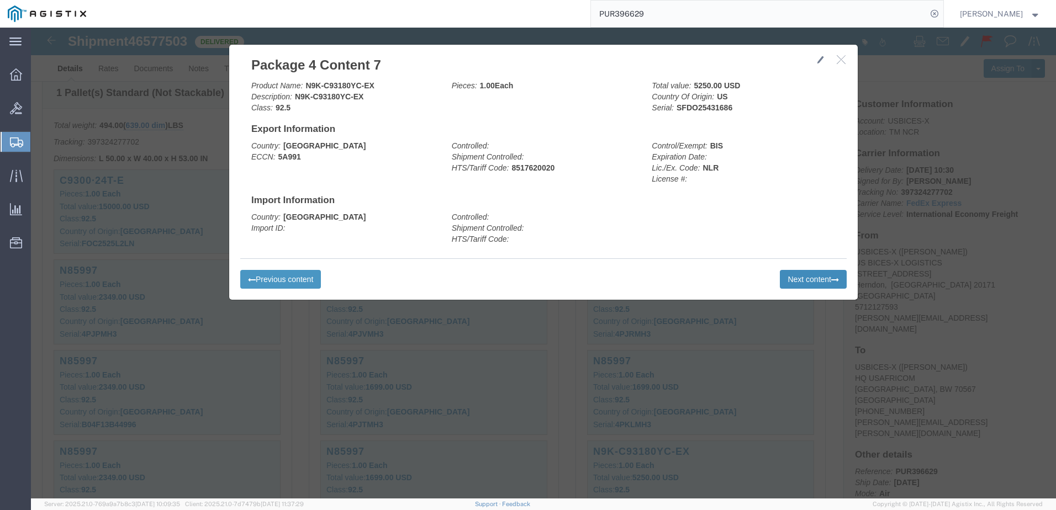
click button "Next content"
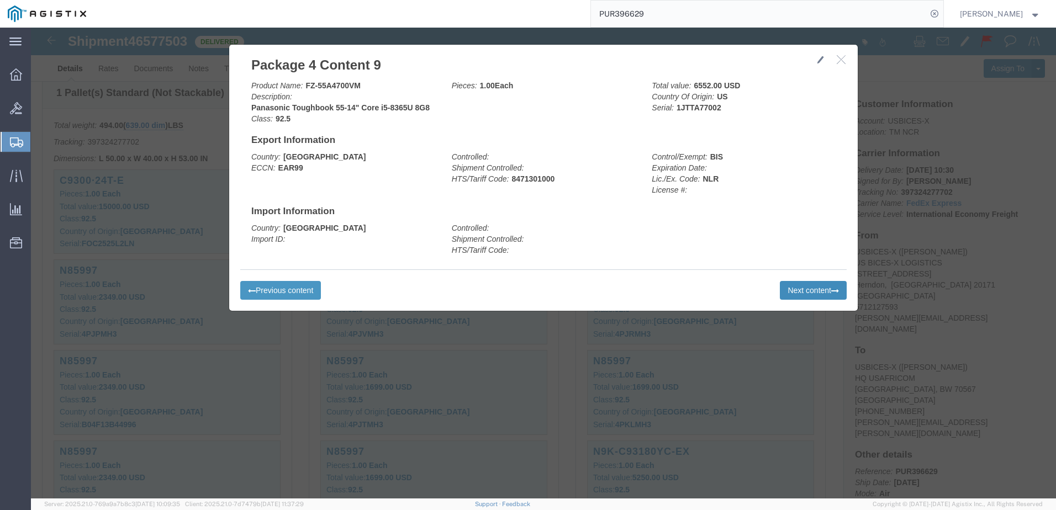
click button "Next content"
click div "Previous content Next content"
click h2 "Package 4 Content 11"
click icon "button"
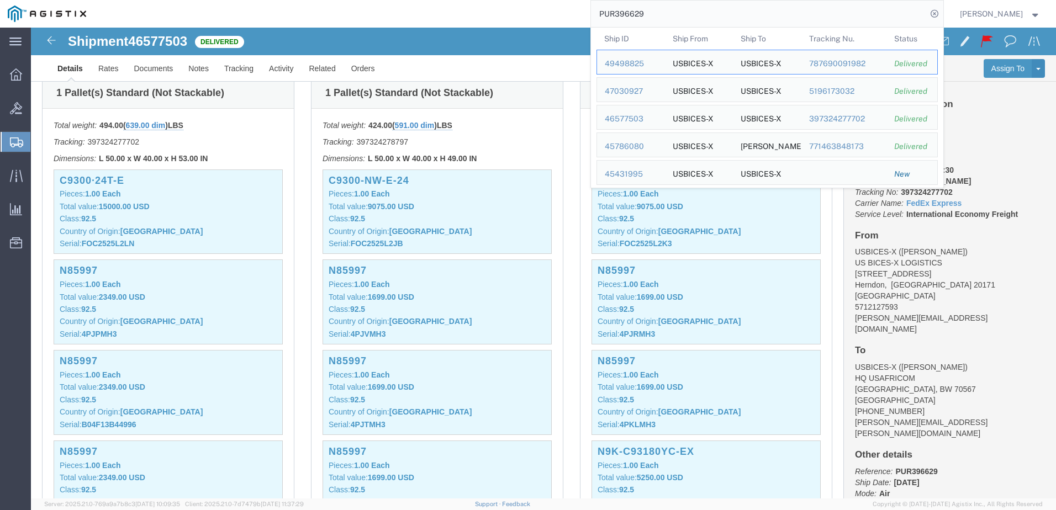
click at [751, 19] on input "PUR396629" at bounding box center [759, 14] width 336 height 27
click at [655, 141] on div "45786080" at bounding box center [631, 147] width 52 height 12
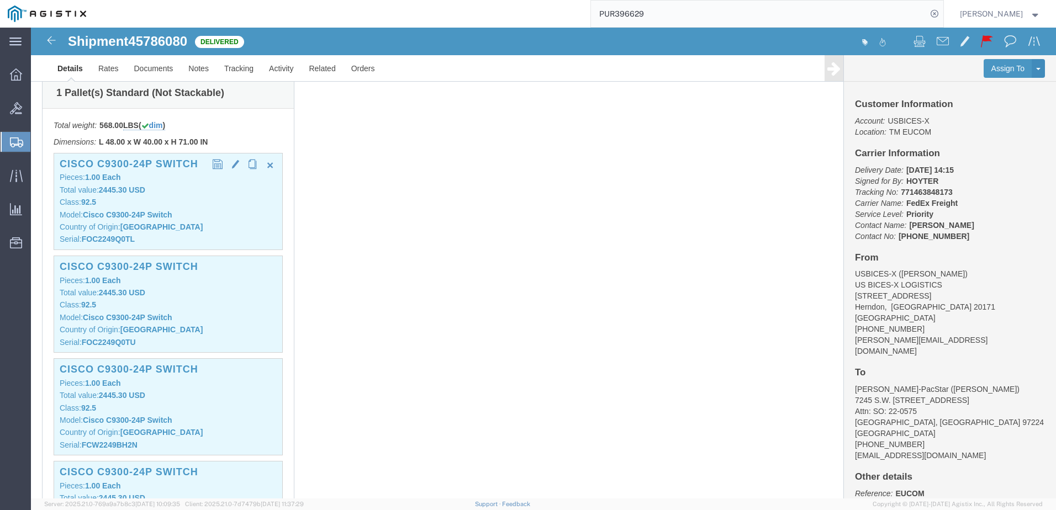
click p "Class: 92.5"
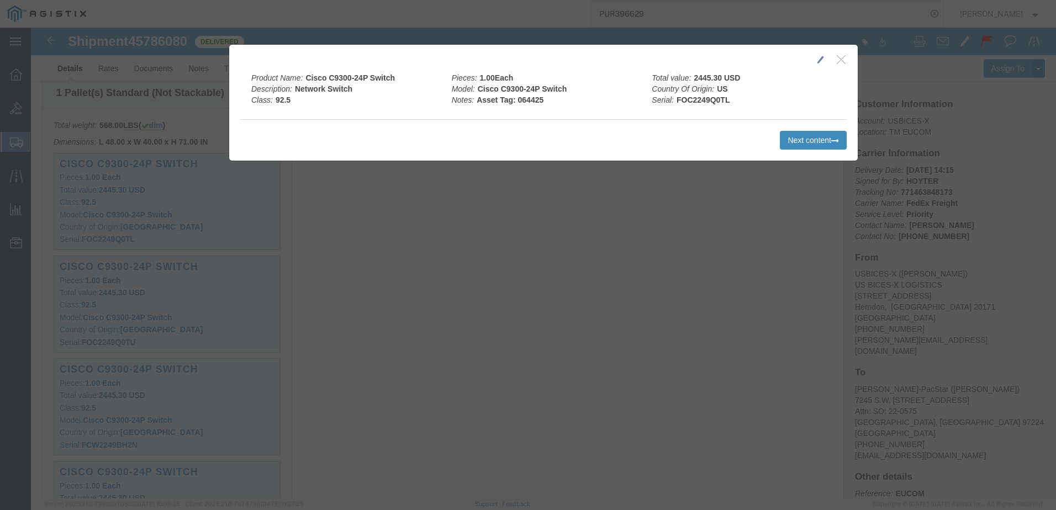
click button "Next content"
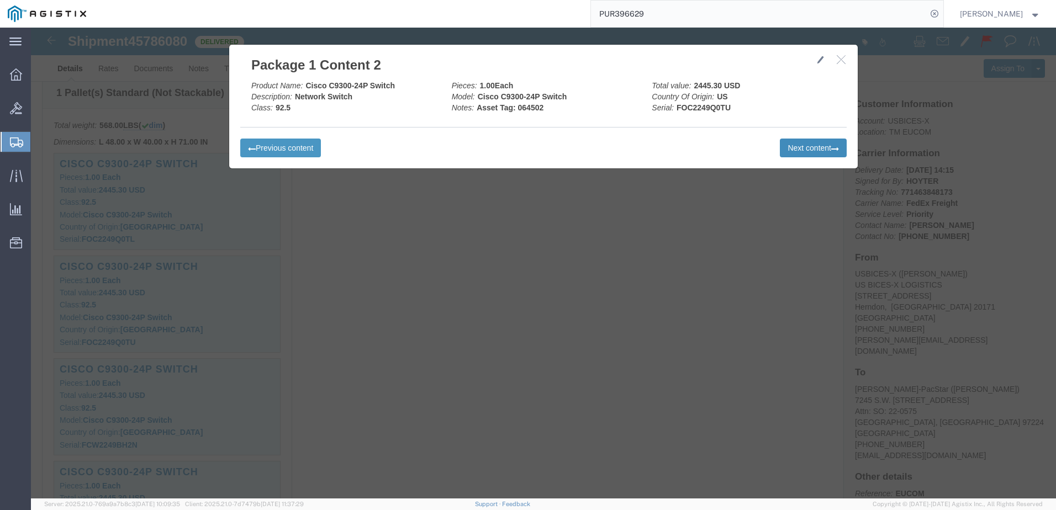
click button "Next content"
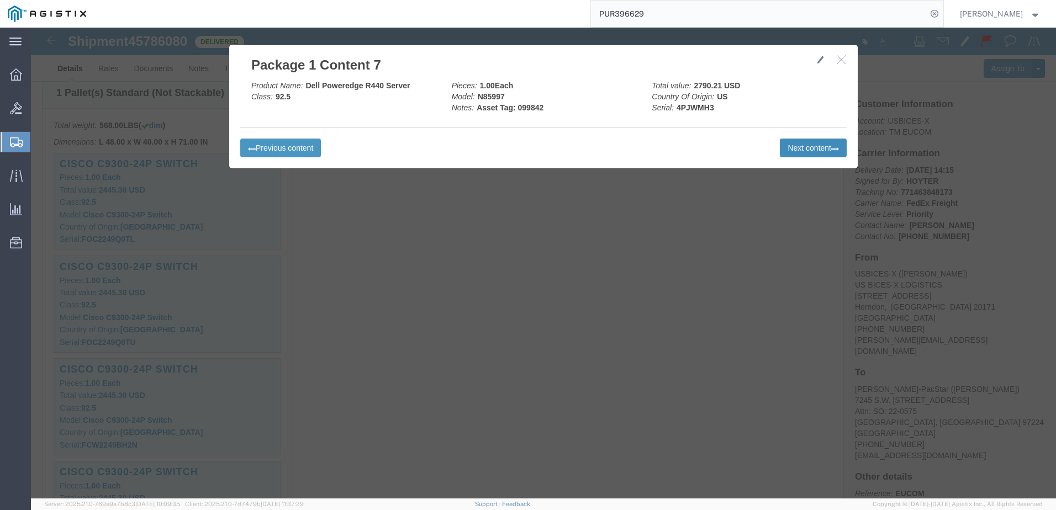
click button "Next content"
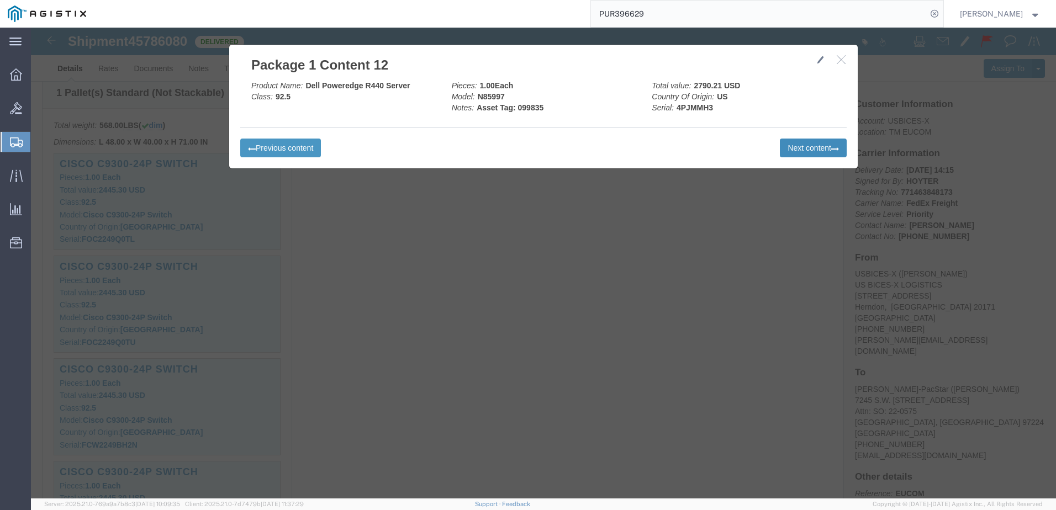
click button "Next content"
click icon "button"
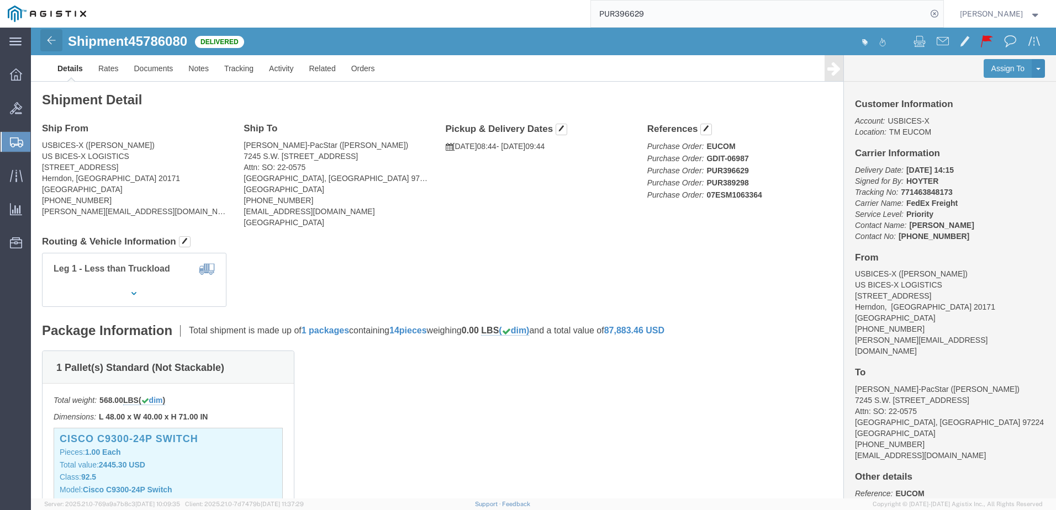
click img
